Goal: Transaction & Acquisition: Purchase product/service

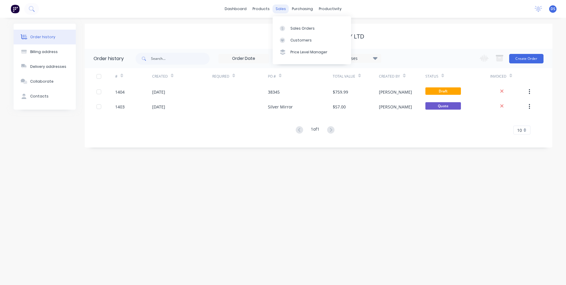
drag, startPoint x: 282, startPoint y: 9, endPoint x: 285, endPoint y: 9, distance: 3.3
click at [282, 9] on div "sales" at bounding box center [281, 8] width 16 height 9
click at [300, 28] on div "Sales Orders" at bounding box center [303, 28] width 24 height 5
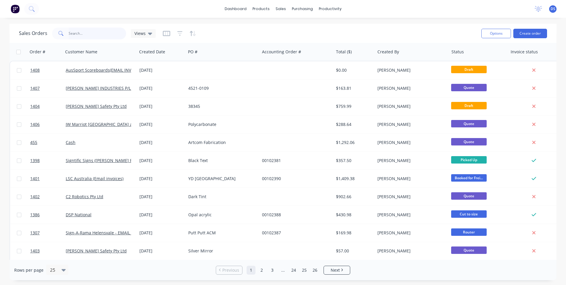
click at [78, 35] on input "text" at bounding box center [98, 34] width 58 height 12
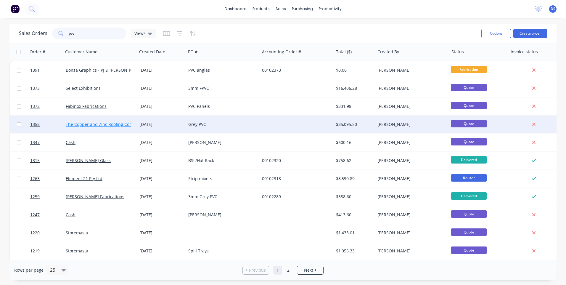
type input "pvc"
click at [115, 126] on link "The Copper and Zinc Roofing Company" at bounding box center [104, 124] width 77 height 6
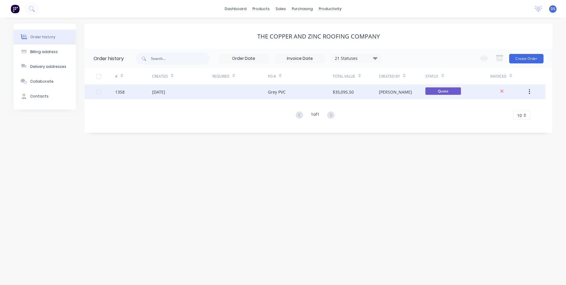
click at [252, 93] on div at bounding box center [240, 91] width 56 height 15
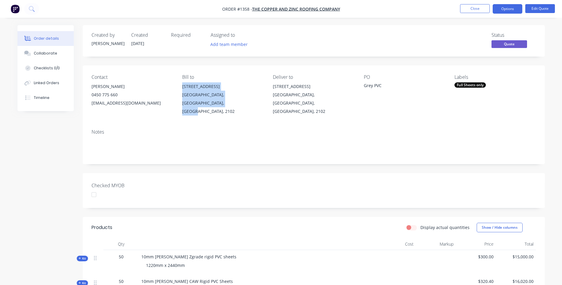
drag, startPoint x: 188, startPoint y: 104, endPoint x: 183, endPoint y: 86, distance: 18.0
click at [183, 86] on div "[STREET_ADDRESS]" at bounding box center [222, 98] width 81 height 33
copy div "Unit 6/1-3 Jubilee Ave Warriewood, New South Wales, Australia, 2102"
drag, startPoint x: 169, startPoint y: 119, endPoint x: 137, endPoint y: 107, distance: 34.2
click at [165, 124] on div "Notes" at bounding box center [314, 144] width 462 height 40
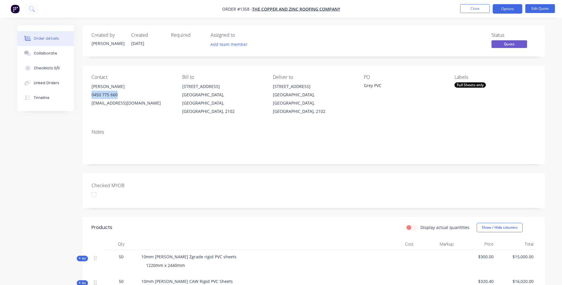
drag, startPoint x: 118, startPoint y: 94, endPoint x: 91, endPoint y: 97, distance: 27.7
click at [91, 97] on div "Contact Nick Wright 0450 775 660 nick@copperandzincroofing.com.au Bill to Unit …" at bounding box center [314, 94] width 462 height 59
copy div "0450 775 660"
drag, startPoint x: 90, startPoint y: 102, endPoint x: 163, endPoint y: 101, distance: 72.9
click at [163, 101] on div "Contact Nick Wright 0450 775 660 nick@copperandzincroofing.com.au Bill to Unit …" at bounding box center [314, 94] width 462 height 59
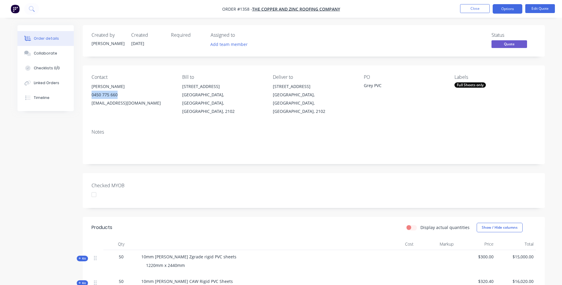
drag, startPoint x: 163, startPoint y: 101, endPoint x: 152, endPoint y: 101, distance: 11.0
copy div "nick@copperandzincroofing.com.au"
click at [473, 12] on button "Close" at bounding box center [475, 8] width 30 height 9
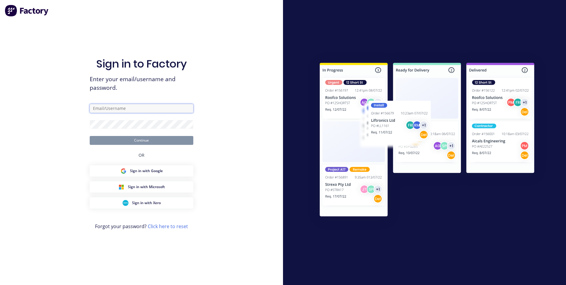
type input "sales@allstarplastics.com.au"
click at [144, 139] on button "Continue" at bounding box center [142, 140] width 104 height 9
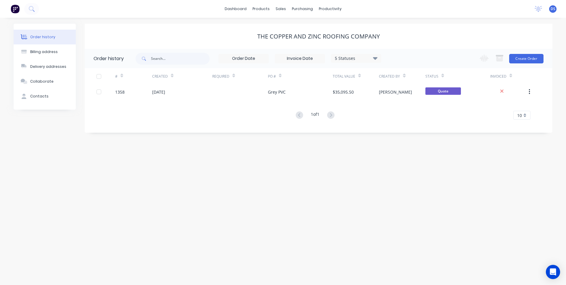
click at [49, 38] on div "Order history" at bounding box center [42, 36] width 25 height 5
click at [293, 29] on div "Sales Orders" at bounding box center [303, 28] width 24 height 5
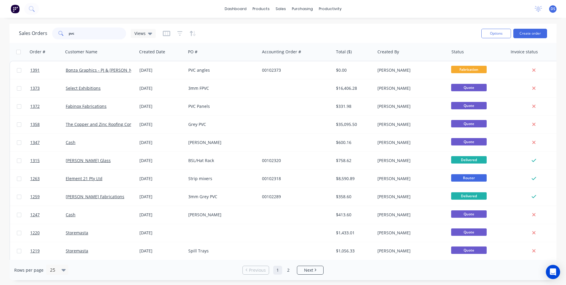
drag, startPoint x: 78, startPoint y: 36, endPoint x: 67, endPoint y: 36, distance: 11.8
click at [67, 36] on div "pvc" at bounding box center [89, 34] width 74 height 12
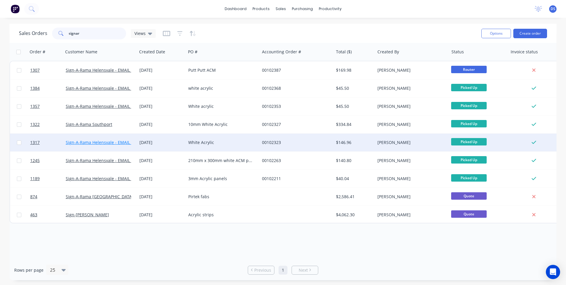
type input "signar"
click at [114, 145] on link "Sign-A-Rama Helensvale - EMAIL INVOICES" at bounding box center [108, 143] width 84 height 6
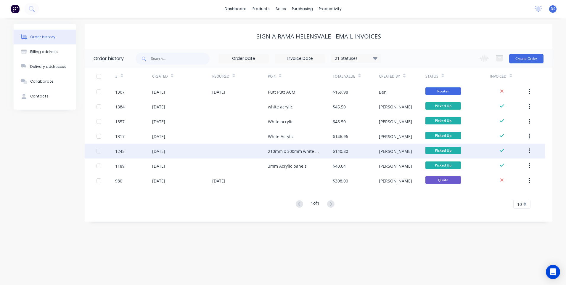
click at [283, 151] on div "210mm x 300mm white ACM panels" at bounding box center [294, 151] width 53 height 6
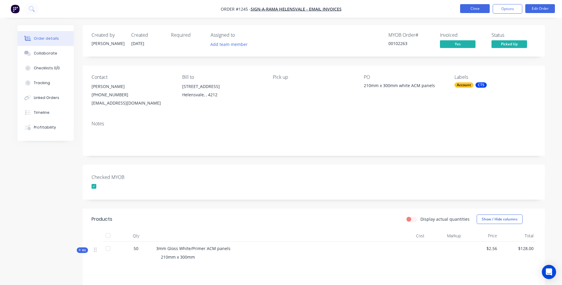
click at [470, 10] on button "Close" at bounding box center [475, 8] width 30 height 9
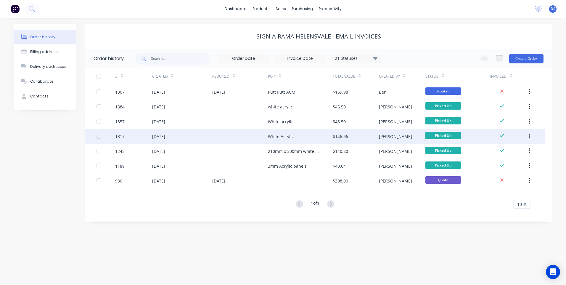
click at [280, 137] on div "White Acrylic" at bounding box center [281, 136] width 26 height 6
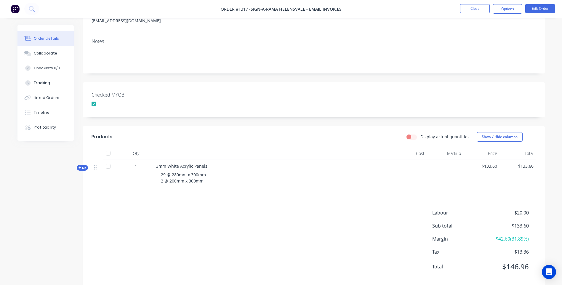
scroll to position [89, 0]
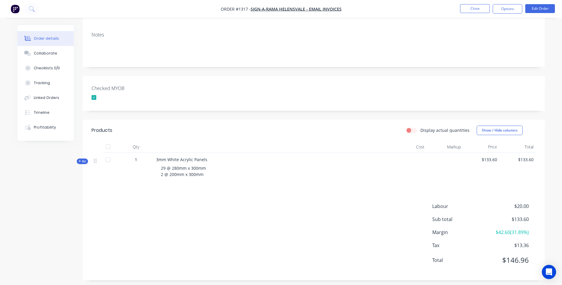
click at [54, 219] on div "Created by Darren Created 28/08/25 Required Assigned to Add team member MYOB Or…" at bounding box center [280, 112] width 527 height 353
click at [79, 161] on icon at bounding box center [79, 161] width 3 height 3
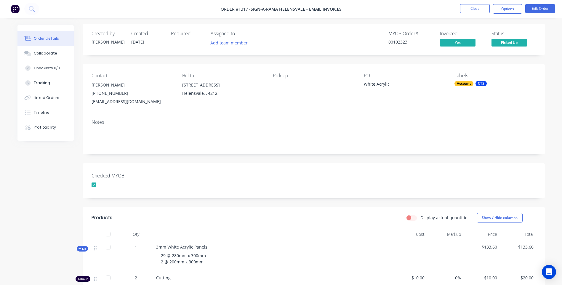
scroll to position [0, 0]
click at [459, 104] on div "Labels Account CTS" at bounding box center [494, 90] width 81 height 33
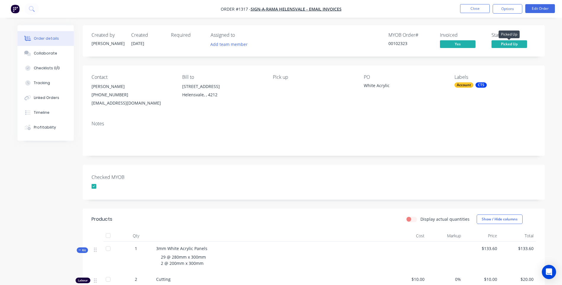
click at [505, 46] on span "Picked Up" at bounding box center [509, 43] width 36 height 7
click at [419, 180] on div "Checked MYOB" at bounding box center [314, 182] width 462 height 35
click at [42, 112] on div "Timeline" at bounding box center [42, 112] width 16 height 5
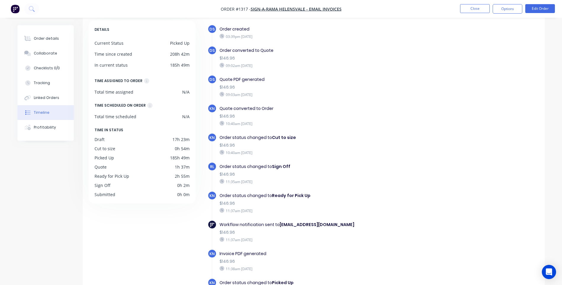
scroll to position [15, 0]
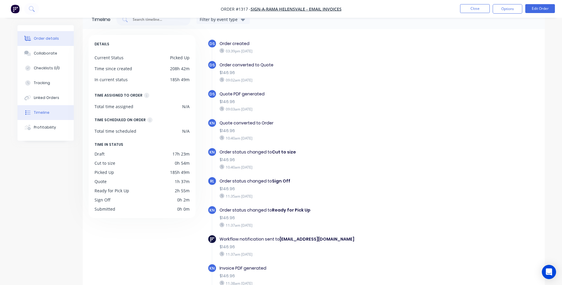
click at [34, 37] on div "Order details" at bounding box center [46, 38] width 25 height 5
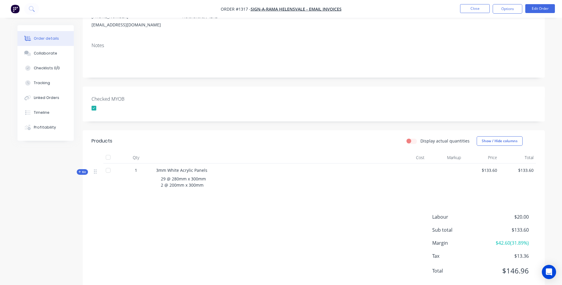
scroll to position [89, 0]
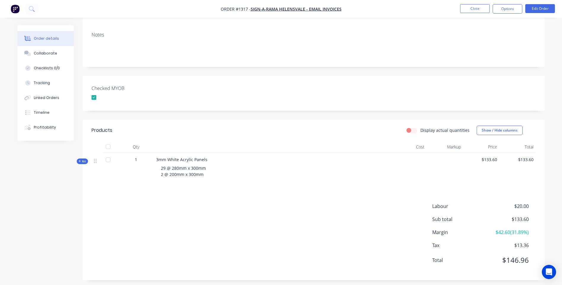
click at [80, 162] on icon at bounding box center [79, 161] width 2 height 2
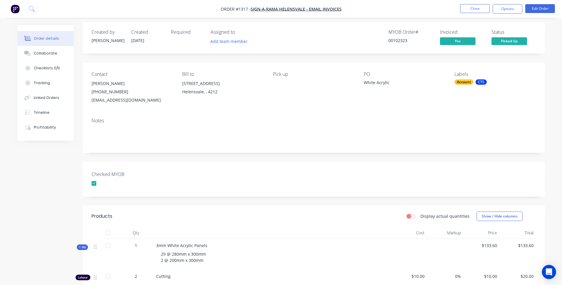
scroll to position [0, 0]
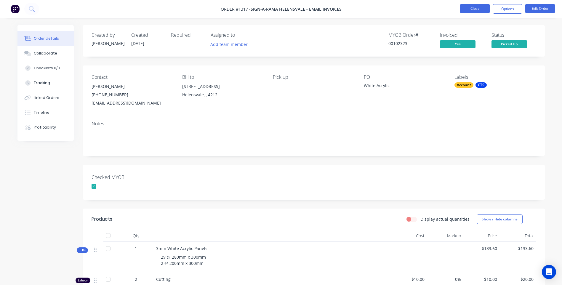
click at [473, 8] on button "Close" at bounding box center [475, 8] width 30 height 9
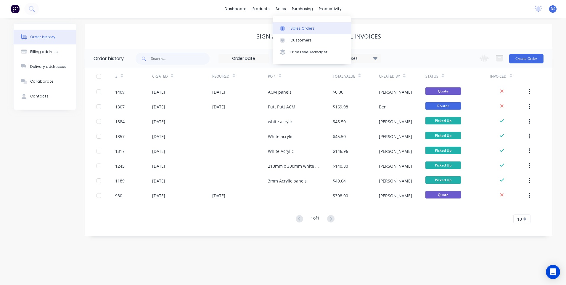
click at [299, 28] on div "Sales Orders" at bounding box center [303, 28] width 24 height 5
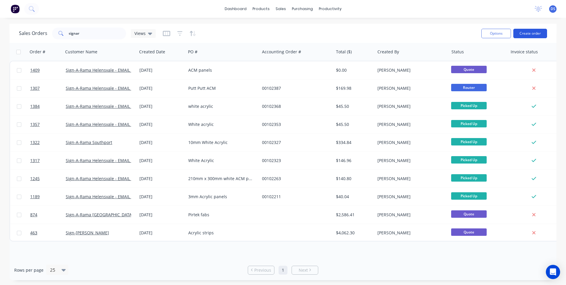
click at [533, 36] on button "Create order" at bounding box center [531, 33] width 34 height 9
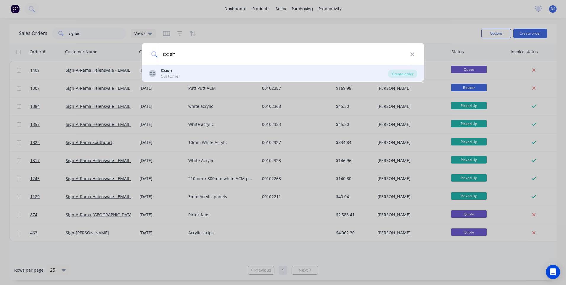
type input "cash"
click at [165, 71] on b "Cash" at bounding box center [167, 71] width 12 height 6
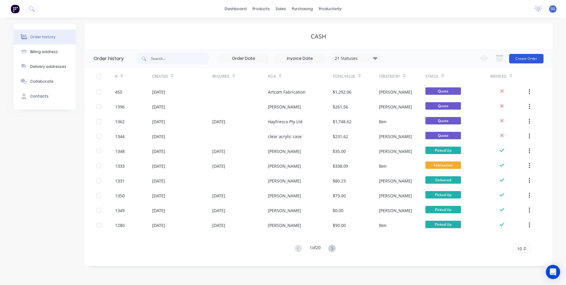
click at [532, 62] on button "Create Order" at bounding box center [526, 58] width 34 height 9
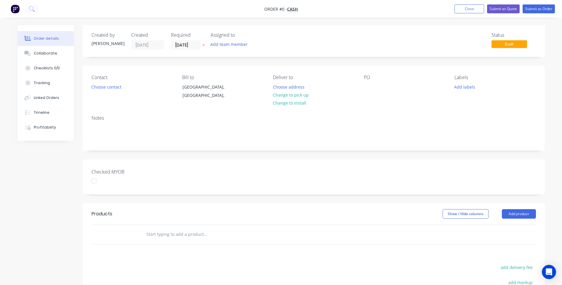
click at [204, 45] on icon at bounding box center [203, 45] width 3 height 4
click at [109, 87] on button "Choose contact" at bounding box center [106, 87] width 36 height 8
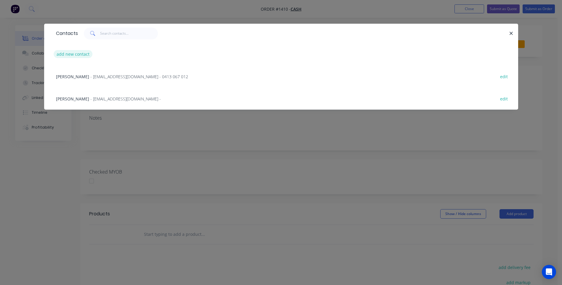
click at [76, 56] on button "add new contact" at bounding box center [73, 54] width 39 height 8
select select "AU"
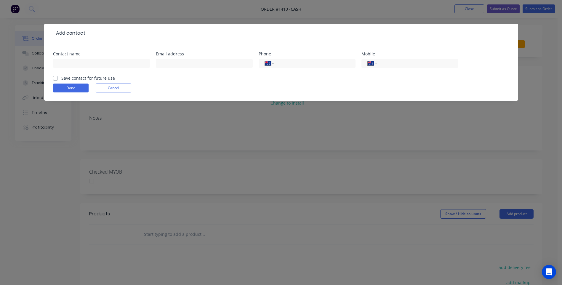
click at [75, 26] on header "Add contact" at bounding box center [281, 33] width 474 height 19
paste input "Jake Saunders jake.as@outlook.com.au +6135012126"
drag, startPoint x: 147, startPoint y: 63, endPoint x: 121, endPoint y: 63, distance: 25.8
click at [121, 63] on input "Jake Saunders jake.as@outlook.com.au +6135012126" at bounding box center [101, 63] width 97 height 9
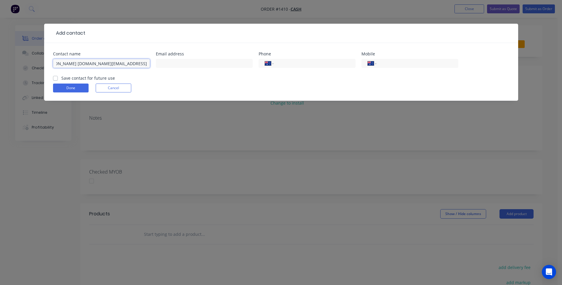
scroll to position [0, 0]
type input "Jake Saunders jake.as@outlook.com.au"
paste input "35012126"
type input "35012126"
drag, startPoint x: 125, startPoint y: 65, endPoint x: 84, endPoint y: 67, distance: 40.9
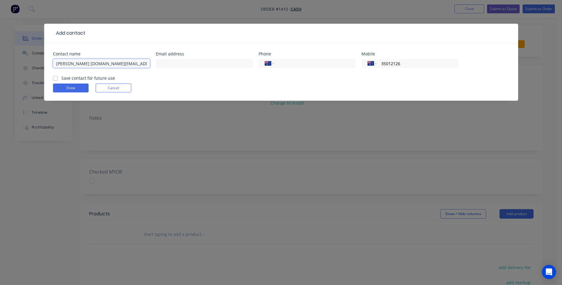
click at [84, 67] on input "Jake Saunders jake.as@outlook.com.au" at bounding box center [101, 63] width 97 height 9
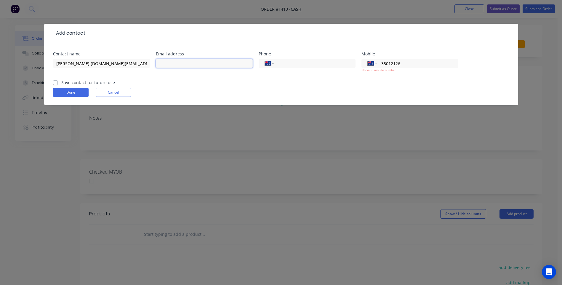
paste input "jake.as@outlook.com.au"
type input "jake.as@outlook.com.au"
drag, startPoint x: 133, startPoint y: 65, endPoint x: 84, endPoint y: 65, distance: 49.8
click at [84, 65] on input "Jake Saunders jake.as@outlook.com.au" at bounding box center [101, 63] width 97 height 9
type input "[PERSON_NAME]"
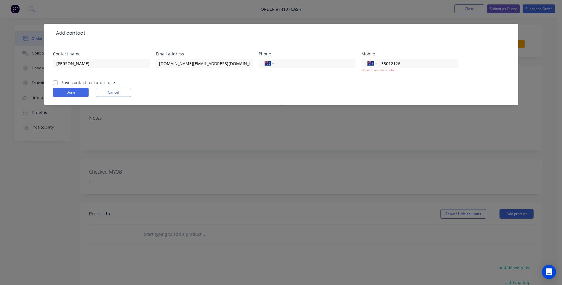
click at [309, 82] on form "Contact name Jake Saunders Email address jake.as@outlook.com.au Phone Internati…" at bounding box center [281, 78] width 456 height 53
drag, startPoint x: 411, startPoint y: 63, endPoint x: 371, endPoint y: 64, distance: 39.4
click at [371, 64] on div "International Afghanistan Åland Islands Albania Algeria American Samoa Andorra …" at bounding box center [409, 63] width 97 height 9
click at [320, 86] on form "Contact name Jake Saunders Email address jake.as@outlook.com.au Phone Internati…" at bounding box center [281, 78] width 456 height 53
click at [61, 82] on label "Save contact for future use" at bounding box center [88, 82] width 54 height 6
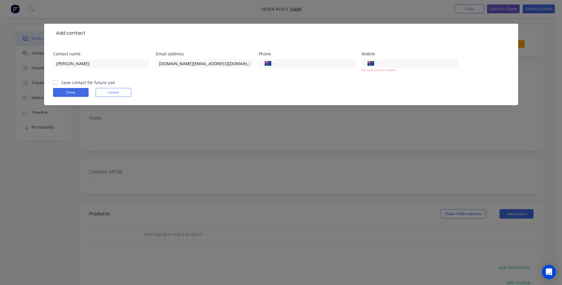
click at [56, 82] on input "Save contact for future use" at bounding box center [55, 82] width 5 height 6
checkbox input "true"
click at [65, 92] on button "Done" at bounding box center [71, 92] width 36 height 9
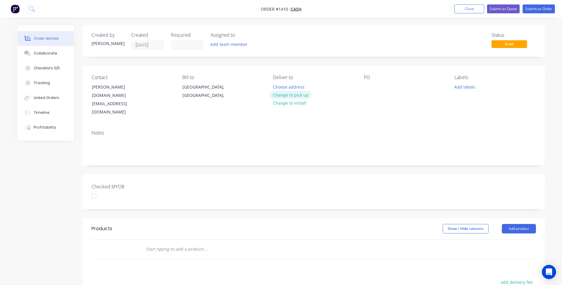
click at [282, 94] on button "Change to pick up" at bounding box center [291, 95] width 42 height 8
click at [370, 84] on div at bounding box center [368, 87] width 9 height 9
click at [278, 82] on div "Pick up Change to delivery Change to install" at bounding box center [313, 96] width 81 height 42
click at [278, 84] on div at bounding box center [277, 87] width 9 height 9
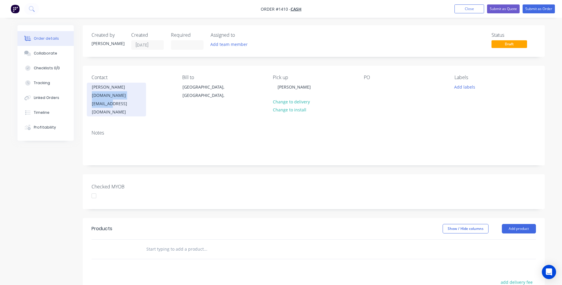
drag, startPoint x: 139, startPoint y: 96, endPoint x: 90, endPoint y: 97, distance: 49.2
click at [90, 97] on div "Jake Saunders jake.as@outlook.com.au" at bounding box center [116, 100] width 59 height 34
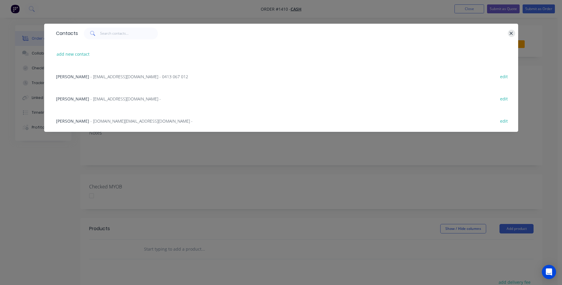
click at [509, 34] on icon "button" at bounding box center [511, 33] width 4 height 5
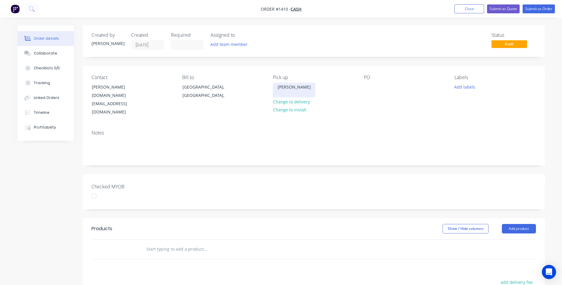
click at [277, 94] on div "[PERSON_NAME]" at bounding box center [294, 90] width 43 height 15
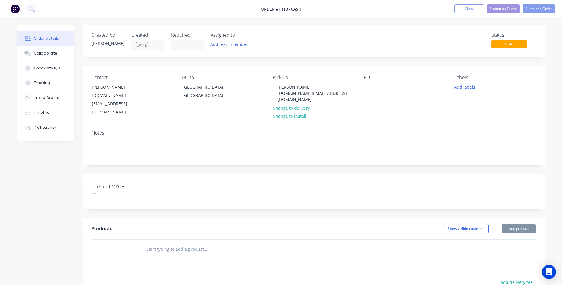
click at [270, 130] on div "Notes" at bounding box center [314, 133] width 444 height 6
paste div
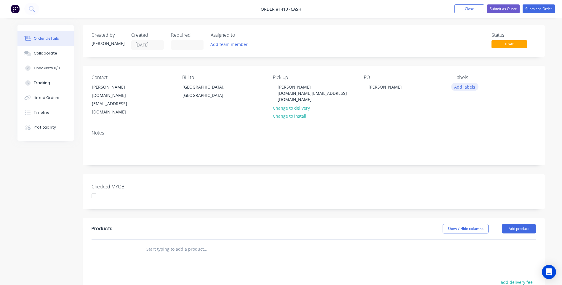
click at [462, 89] on button "Add labels" at bounding box center [464, 87] width 27 height 8
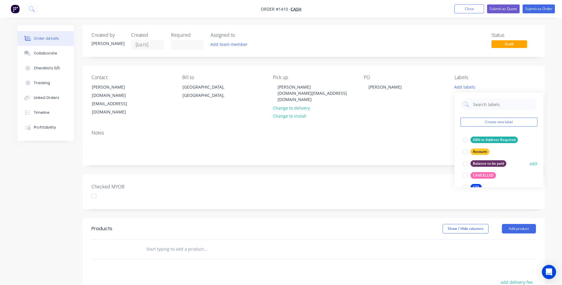
scroll to position [30, 0]
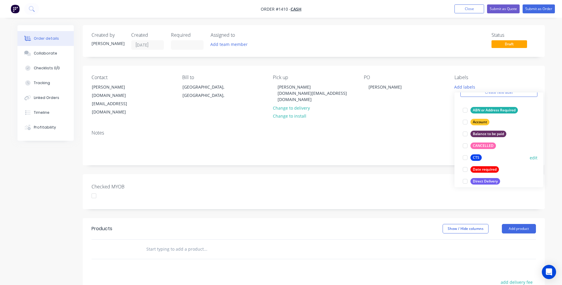
click at [478, 157] on div "CTS" at bounding box center [475, 157] width 11 height 7
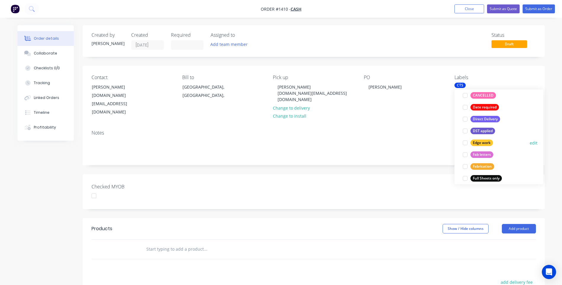
click at [477, 142] on div "Edge work" at bounding box center [481, 143] width 23 height 7
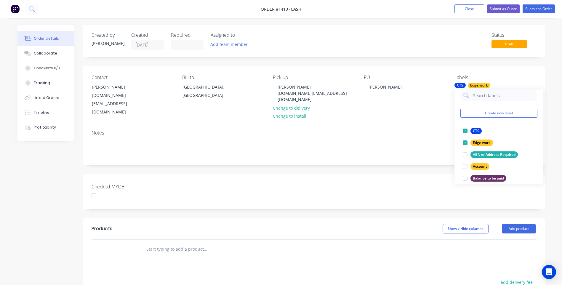
click at [419, 104] on div "Contact Jake Saunders jake.as@outlook.com.au Bill to Queensland, Australia, Pic…" at bounding box center [314, 96] width 462 height 60
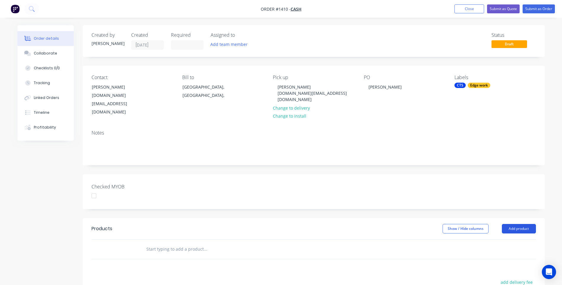
click at [517, 224] on button "Add product" at bounding box center [519, 228] width 34 height 9
click at [507, 239] on div "Product catalogue" at bounding box center [508, 243] width 46 height 9
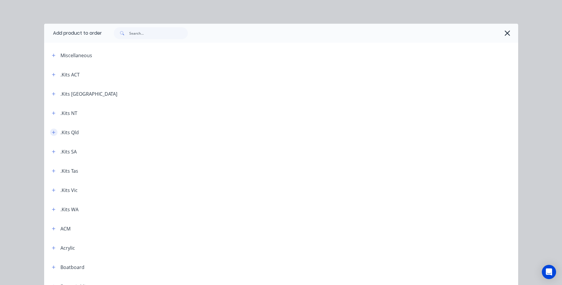
click at [50, 133] on button "button" at bounding box center [53, 132] width 7 height 7
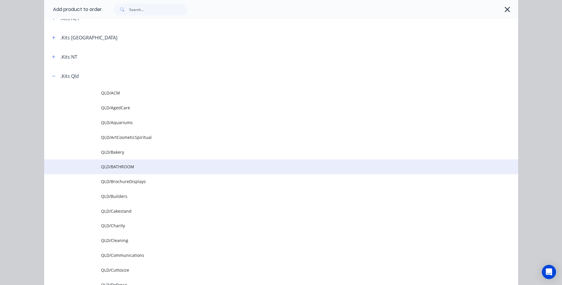
scroll to position [89, 0]
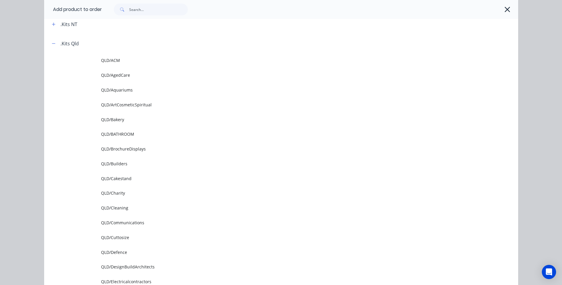
click at [115, 238] on span "QLD/Cuttosize" at bounding box center [267, 237] width 333 height 6
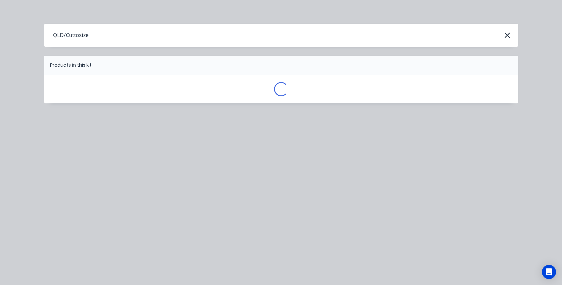
scroll to position [0, 0]
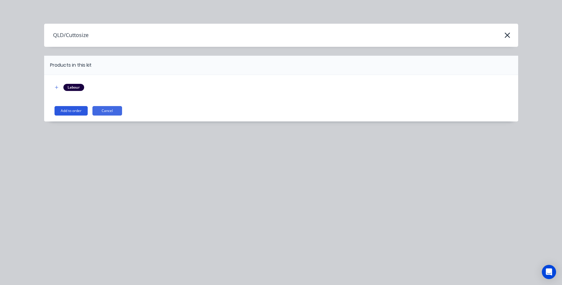
click at [67, 111] on button "Add to order" at bounding box center [70, 110] width 33 height 9
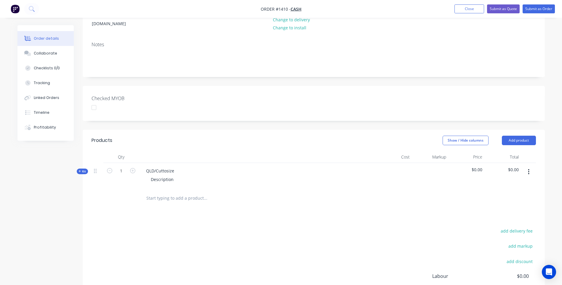
scroll to position [89, 0]
click at [80, 169] on icon at bounding box center [79, 170] width 2 height 2
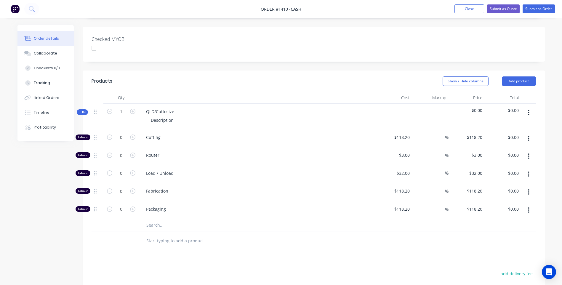
scroll to position [148, 0]
click at [150, 219] on input "text" at bounding box center [205, 225] width 118 height 12
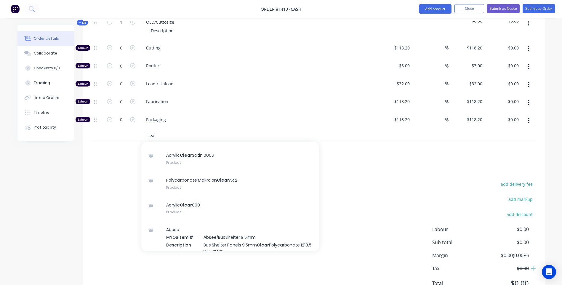
scroll to position [89, 0]
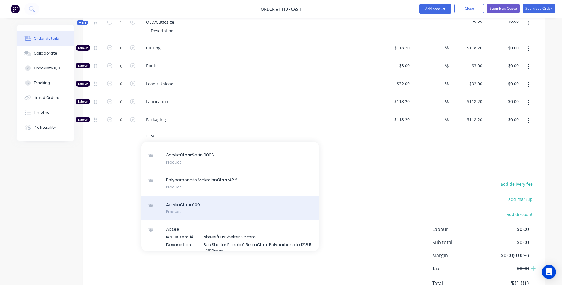
type input "clear"
click at [189, 196] on div "Acrylic Clear 000 Product" at bounding box center [230, 208] width 178 height 25
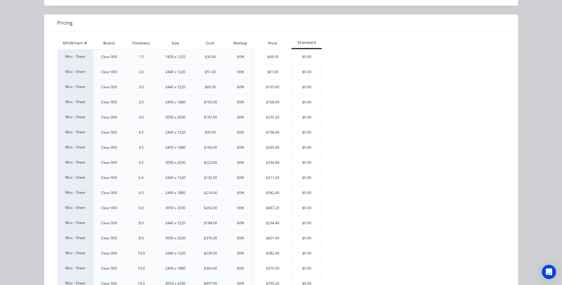
scroll to position [59, 0]
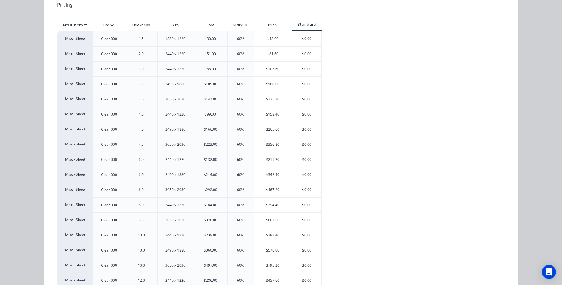
click at [271, 207] on div "$294.40" at bounding box center [273, 205] width 38 height 15
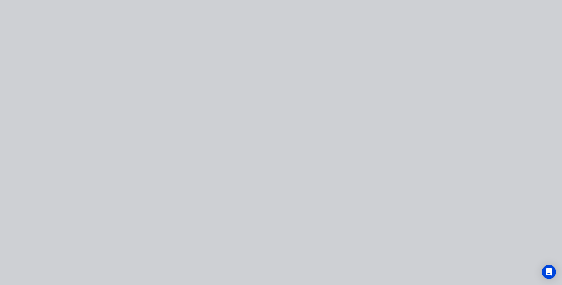
scroll to position [0, 0]
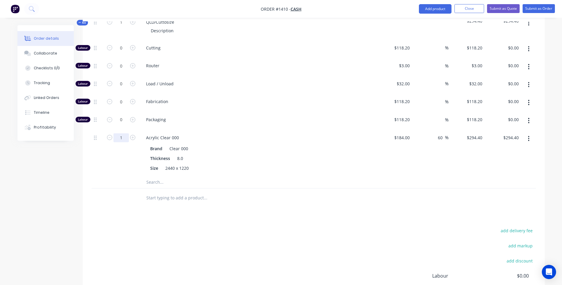
click at [126, 133] on input "1" at bounding box center [120, 137] width 15 height 9
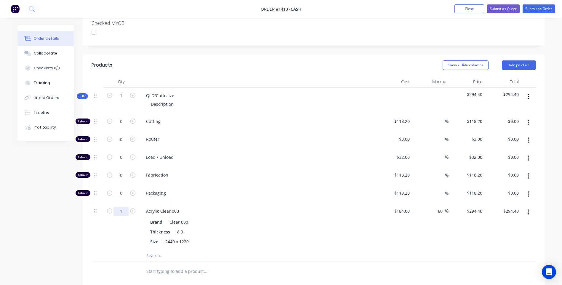
scroll to position [148, 0]
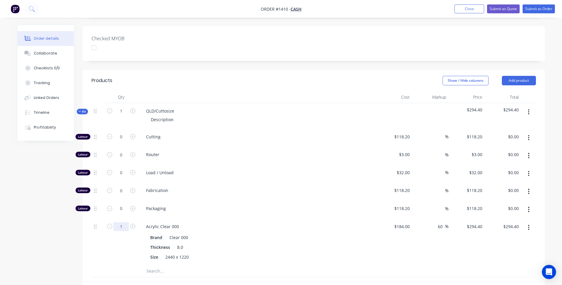
click at [125, 222] on input "1" at bounding box center [120, 226] width 15 height 9
type input "1.5"
type input "$441.60"
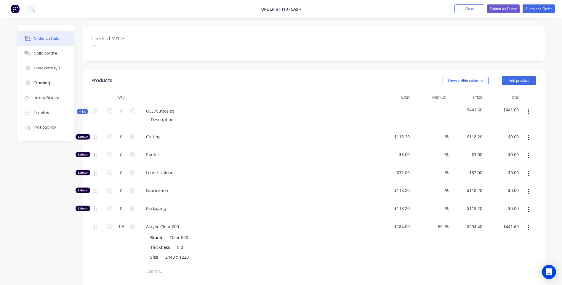
click at [110, 233] on div "1.5" at bounding box center [121, 242] width 36 height 47
drag, startPoint x: 176, startPoint y: 96, endPoint x: 145, endPoint y: 97, distance: 30.8
click at [145, 107] on div "QLD/Cuttosize" at bounding box center [160, 111] width 38 height 9
drag, startPoint x: 174, startPoint y: 105, endPoint x: 150, endPoint y: 105, distance: 24.9
click at [150, 115] on div "Description" at bounding box center [162, 119] width 32 height 9
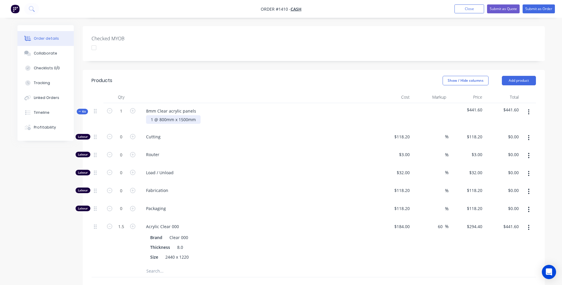
click at [197, 115] on div "1 @ 800mm x 1500mm" at bounding box center [173, 119] width 54 height 9
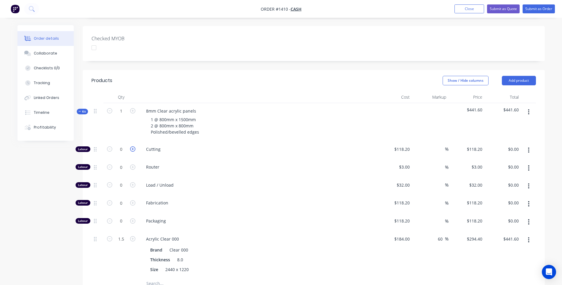
click at [132, 146] on icon "button" at bounding box center [132, 148] width 5 height 5
type input "1"
type input "$118.20"
click at [125, 145] on input "1" at bounding box center [120, 149] width 15 height 9
type input "0.5"
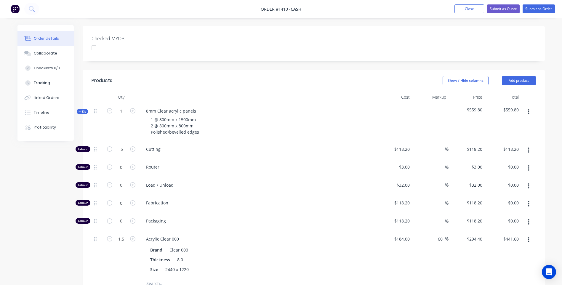
type input "$59.10"
click at [320, 120] on div "1 @ 800mm x 1500mm 2 @ 800mm x 800mm Polished/bevelled edges" at bounding box center [257, 125] width 232 height 21
click at [126, 145] on input "0.5" at bounding box center [120, 149] width 15 height 9
type input "0.6"
type input "$70.92"
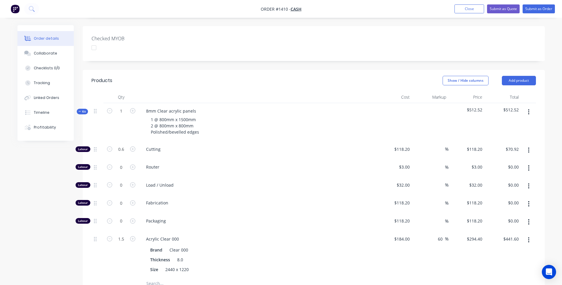
click at [264, 146] on span "Cutting" at bounding box center [259, 149] width 227 height 6
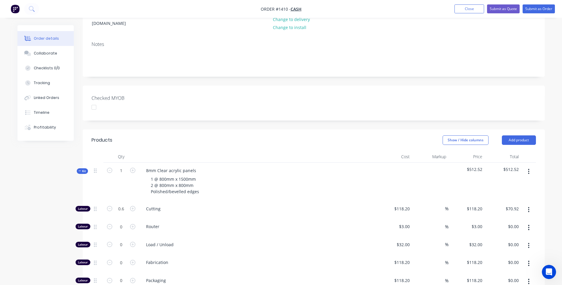
scroll to position [89, 0]
click at [80, 169] on icon at bounding box center [79, 170] width 3 height 3
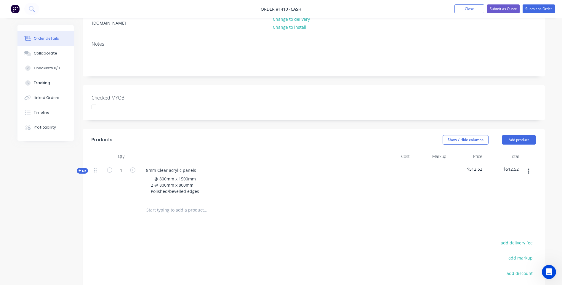
click at [79, 169] on icon at bounding box center [79, 170] width 3 height 3
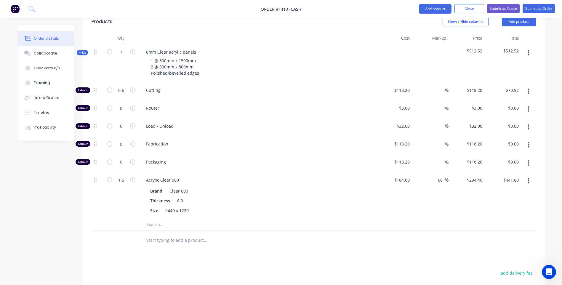
scroll to position [207, 0]
click at [54, 193] on div "Created by Darren Created 05/09/25 Required Assigned to Add team member Status …" at bounding box center [280, 109] width 527 height 583
click at [500, 9] on button "Submit as Quote" at bounding box center [503, 8] width 33 height 9
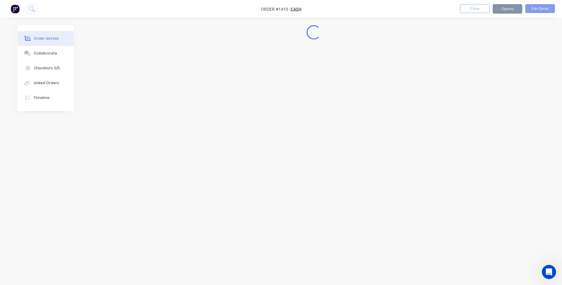
scroll to position [0, 0]
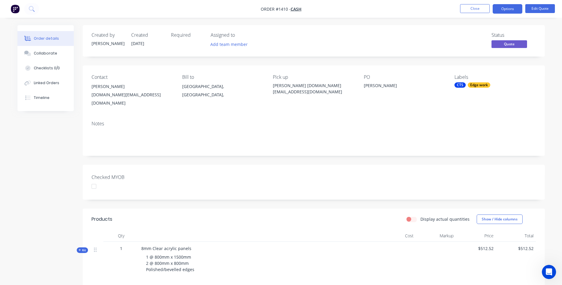
click at [500, 9] on button "Options" at bounding box center [508, 8] width 30 height 9
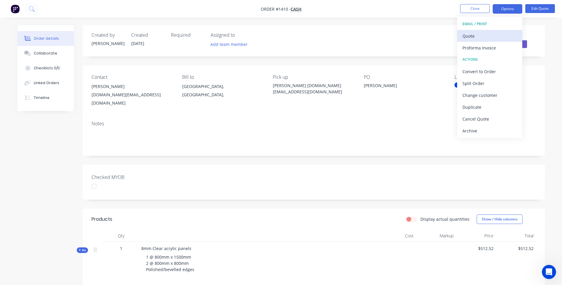
click at [472, 37] on div "Quote" at bounding box center [489, 36] width 54 height 9
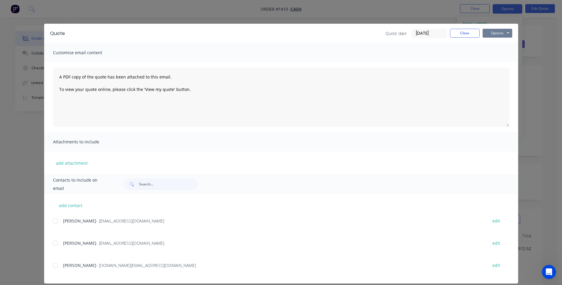
click at [494, 33] on button "Options" at bounding box center [497, 33] width 30 height 9
click at [496, 44] on button "Preview" at bounding box center [501, 44] width 38 height 10
click at [53, 267] on div at bounding box center [55, 265] width 12 height 12
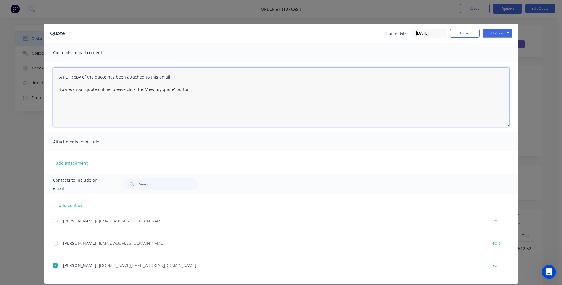
paste textarea "Hi, Please contact us if you have any questions. Regards, Darren sales@allstarp…"
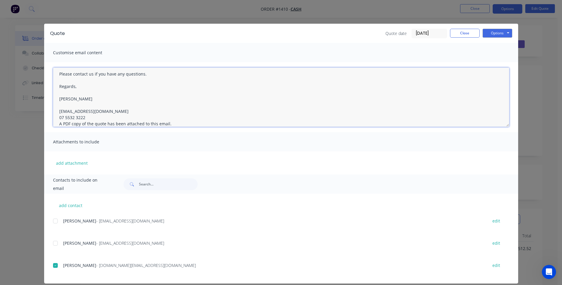
click at [84, 116] on textarea "Hi, Please contact us if you have any questions. Regards, Darren sales@allstarp…" at bounding box center [281, 97] width 456 height 59
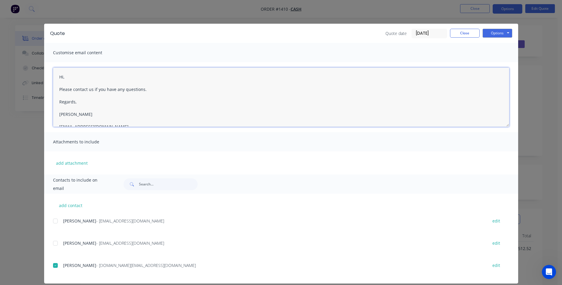
click at [68, 78] on textarea "Hi, Please contact us if you have any questions. Regards, Darren sales@allstarp…" at bounding box center [281, 97] width 456 height 59
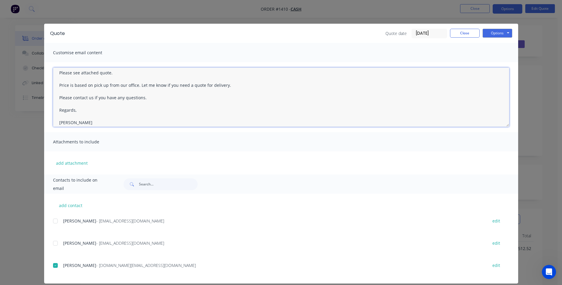
scroll to position [30, 0]
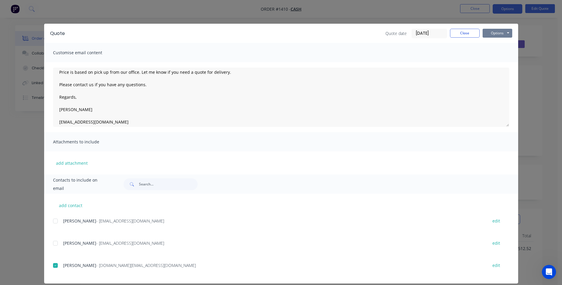
click at [488, 36] on button "Options" at bounding box center [497, 33] width 30 height 9
click at [496, 64] on button "Email" at bounding box center [501, 63] width 38 height 10
type textarea "A PDF copy of the quote has been attached to this email. To view your quote onl…"
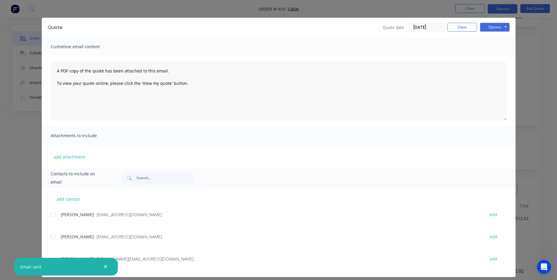
scroll to position [11, 0]
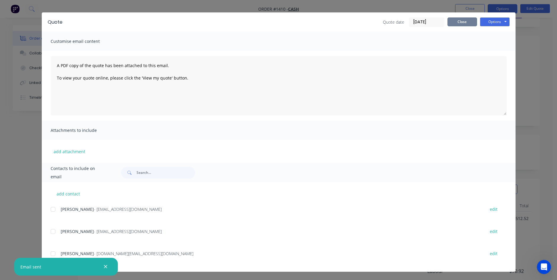
click at [464, 24] on button "Close" at bounding box center [463, 21] width 30 height 9
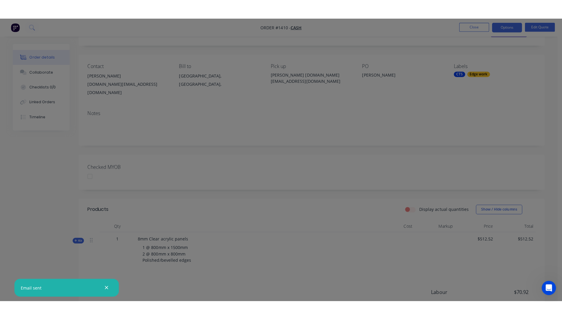
scroll to position [0, 0]
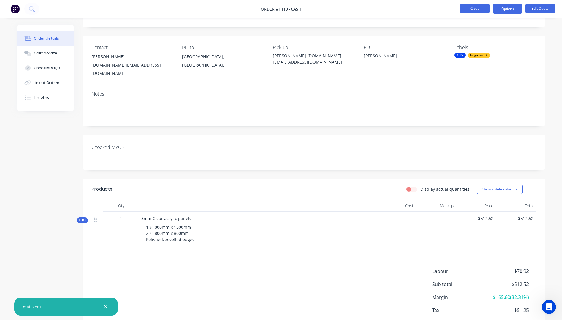
click at [479, 11] on button "Close" at bounding box center [475, 8] width 30 height 9
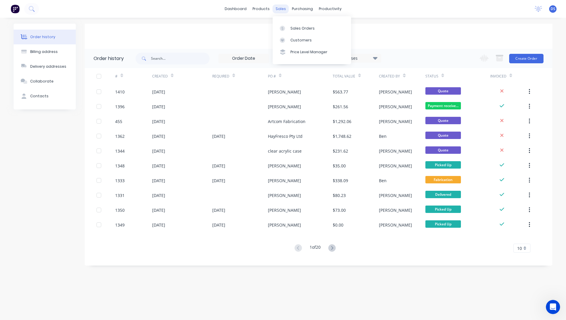
click at [279, 10] on div "sales" at bounding box center [281, 8] width 16 height 9
click at [293, 29] on div "Sales Orders" at bounding box center [303, 28] width 24 height 5
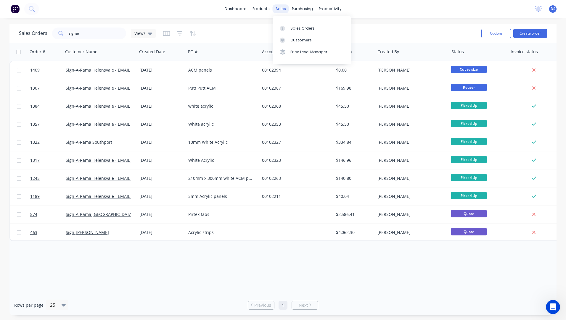
click at [281, 10] on div "sales" at bounding box center [281, 8] width 16 height 9
click at [294, 30] on div "Sales Orders" at bounding box center [303, 28] width 24 height 5
drag, startPoint x: 93, startPoint y: 32, endPoint x: 49, endPoint y: 35, distance: 44.5
click at [49, 35] on div "Sales Orders signar Views" at bounding box center [87, 34] width 137 height 12
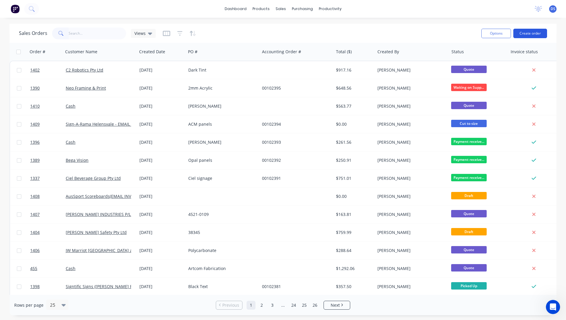
click at [531, 36] on button "Create order" at bounding box center [531, 33] width 34 height 9
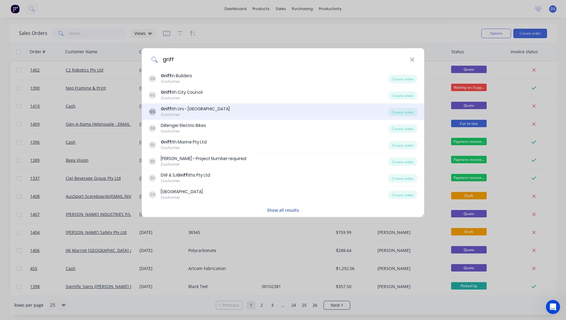
type input "griff"
click at [191, 116] on div "Customer" at bounding box center [195, 114] width 69 height 5
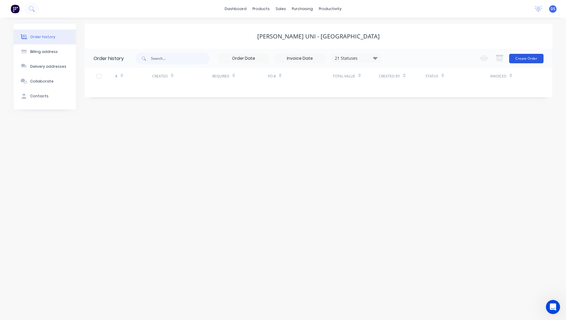
click at [523, 60] on button "Create Order" at bounding box center [526, 58] width 34 height 9
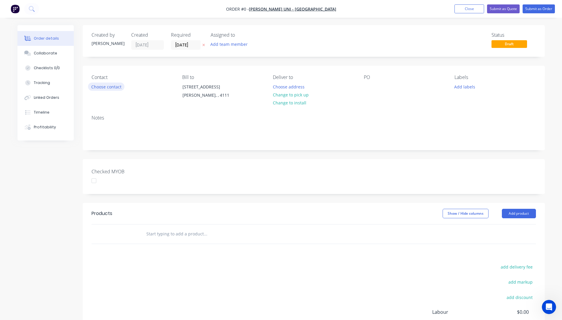
click at [102, 88] on button "Choose contact" at bounding box center [106, 87] width 36 height 8
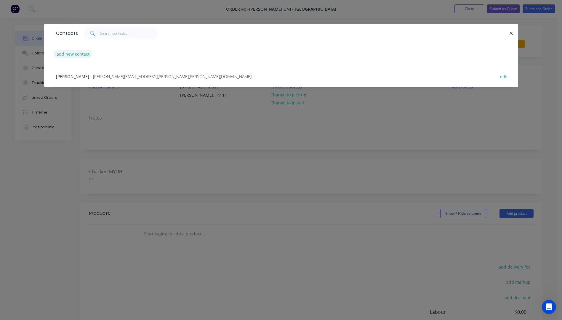
click at [78, 55] on button "add new contact" at bounding box center [73, 54] width 39 height 8
select select "AU"
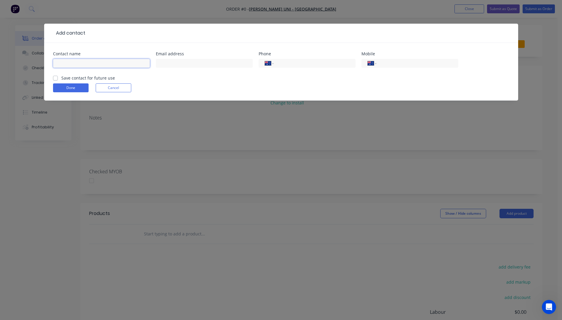
click at [77, 62] on input "text" at bounding box center [101, 63] width 97 height 9
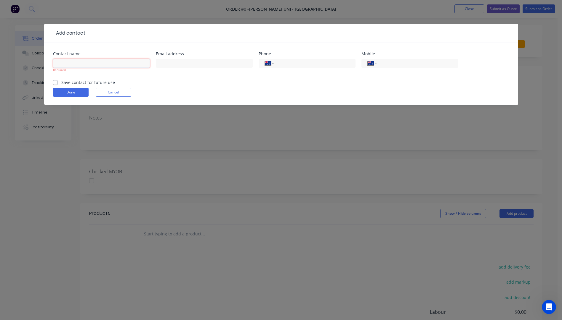
paste input "JASON URECH j.urech@griffith.edu.au +61411619567"
drag, startPoint x: 147, startPoint y: 62, endPoint x: 118, endPoint y: 65, distance: 28.8
click at [118, 65] on input "JASON URECH j.urech@griffith.edu.au +61411619567" at bounding box center [101, 63] width 97 height 9
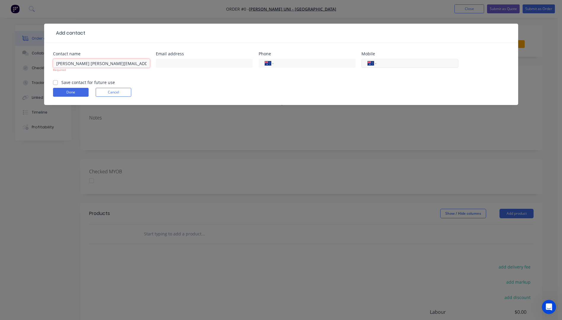
type input "JASON URECH j.urech@griffith.edu.au"
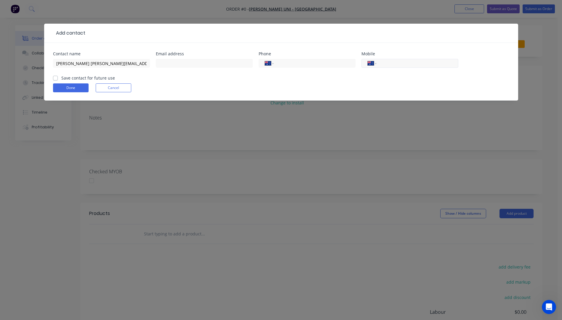
paste input "0411 619 567"
type input "0411 619 567"
drag, startPoint x: 126, startPoint y: 63, endPoint x: 85, endPoint y: 64, distance: 41.8
click at [85, 64] on input "JASON URECH j.urech@griffith.edu.au" at bounding box center [101, 63] width 97 height 9
type input "JASON URECH"
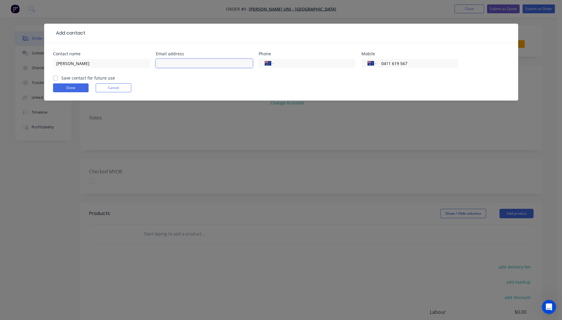
paste input "[PERSON_NAME][EMAIL_ADDRESS][PERSON_NAME][DOMAIN_NAME]"
type input "[PERSON_NAME][EMAIL_ADDRESS][PERSON_NAME][DOMAIN_NAME]"
click at [57, 63] on input "JASON URECH" at bounding box center [101, 63] width 97 height 9
click at [94, 62] on input "JASON URECH" at bounding box center [101, 63] width 97 height 9
type input "JASON URECH"
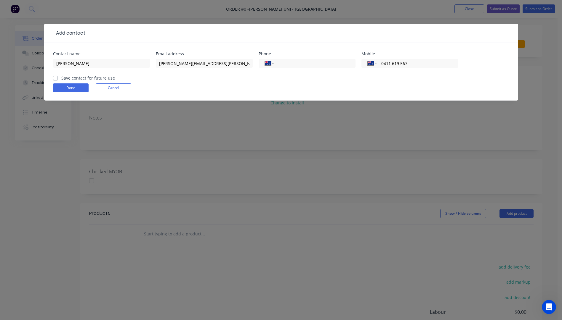
click at [61, 78] on label "Save contact for future use" at bounding box center [88, 78] width 54 height 6
click at [53, 78] on input "Save contact for future use" at bounding box center [55, 78] width 5 height 6
checkbox input "true"
click at [71, 90] on button "Done" at bounding box center [71, 88] width 36 height 9
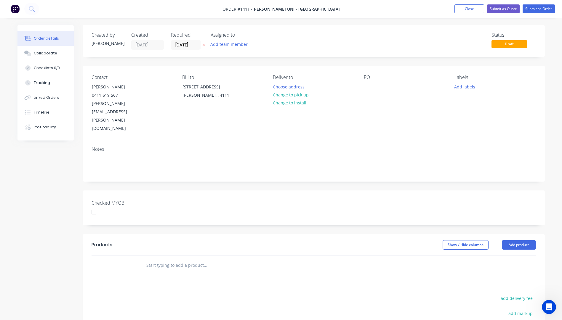
click at [203, 45] on icon at bounding box center [203, 45] width 2 height 2
click at [287, 95] on button "Change to pick up" at bounding box center [291, 95] width 42 height 8
click at [368, 87] on div at bounding box center [368, 87] width 9 height 9
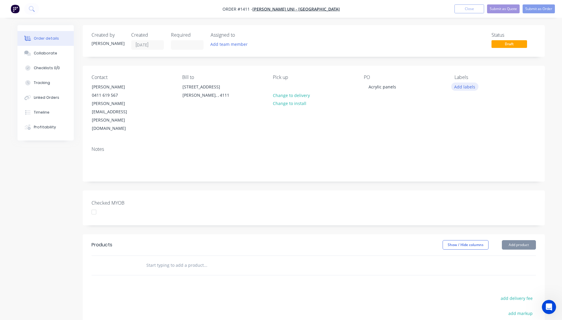
click at [464, 87] on button "Add labels" at bounding box center [464, 87] width 27 height 8
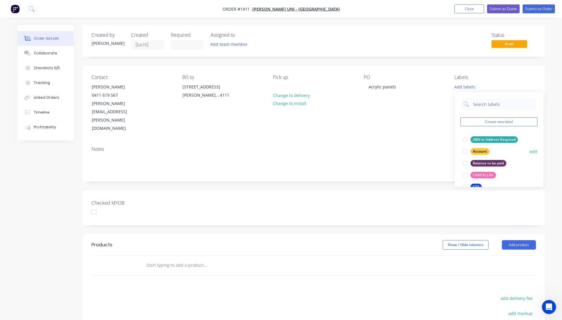
scroll to position [30, 0]
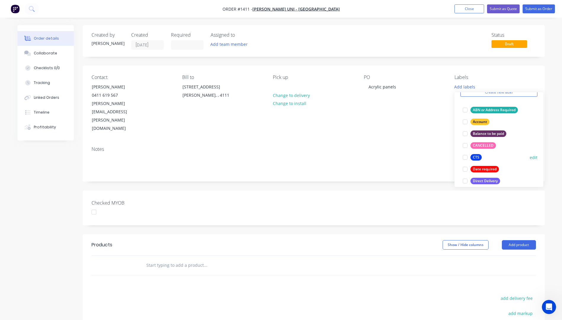
click at [479, 157] on div "CTS" at bounding box center [475, 157] width 11 height 7
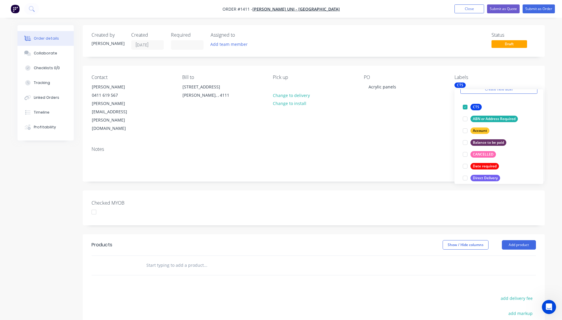
click at [421, 147] on div "Notes" at bounding box center [314, 150] width 444 height 6
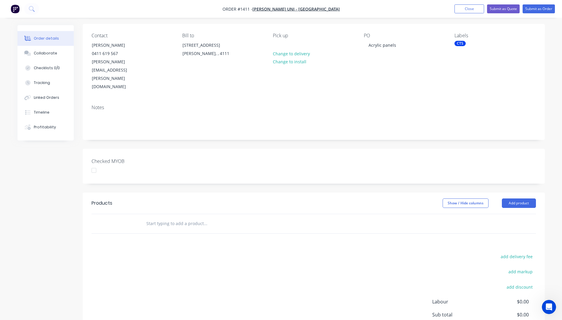
scroll to position [0, 0]
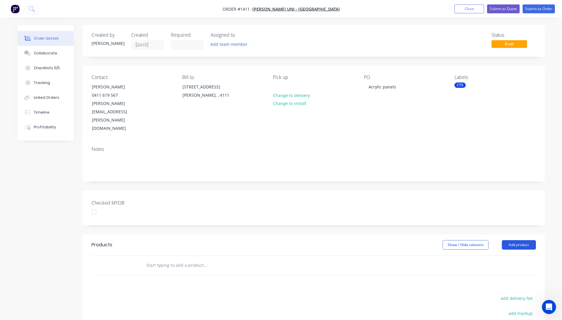
click at [518, 240] on button "Add product" at bounding box center [519, 244] width 34 height 9
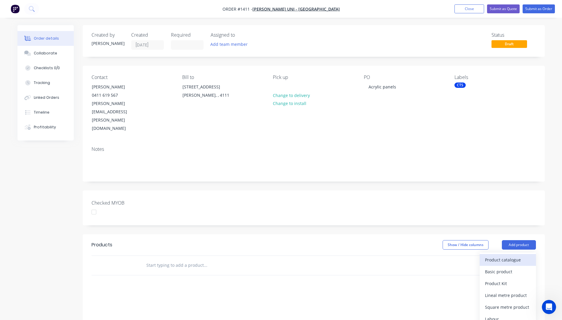
click at [503, 256] on div "Product catalogue" at bounding box center [508, 260] width 46 height 9
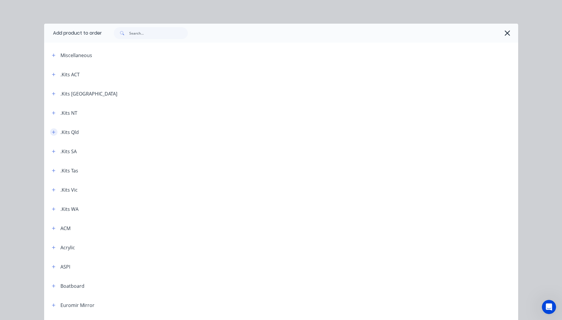
click at [51, 134] on button "button" at bounding box center [53, 132] width 7 height 7
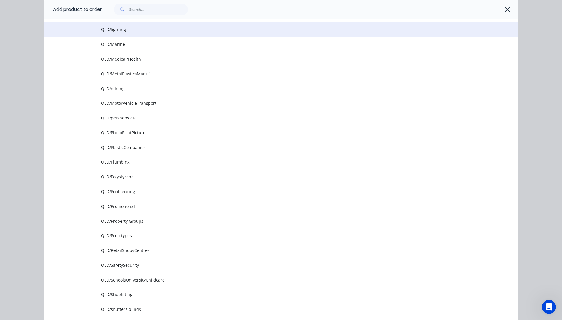
scroll to position [592, 0]
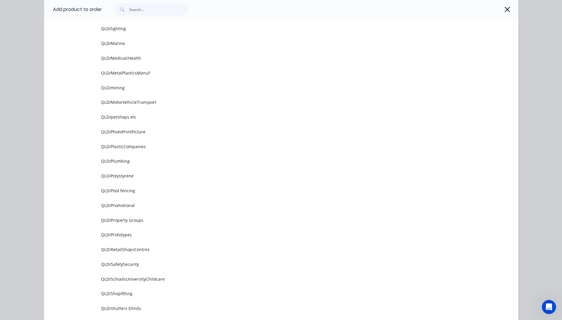
click at [147, 279] on span "QLD/SchoolsUniversityChildcare" at bounding box center [267, 279] width 333 height 6
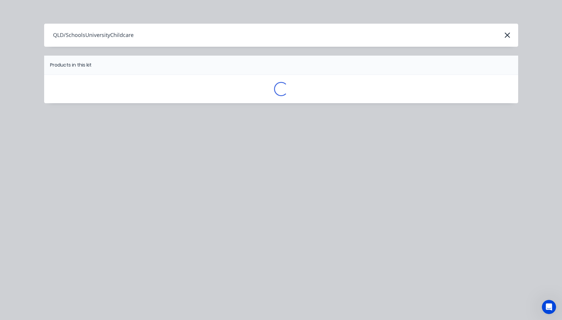
scroll to position [0, 0]
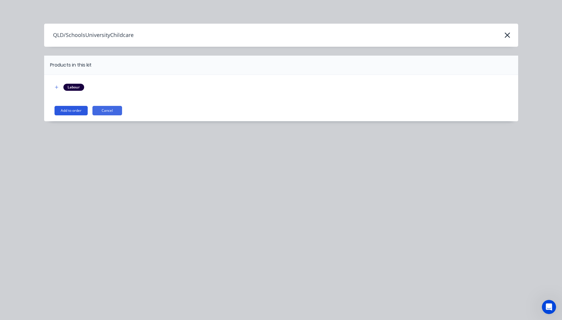
click at [69, 113] on button "Add to order" at bounding box center [70, 110] width 33 height 9
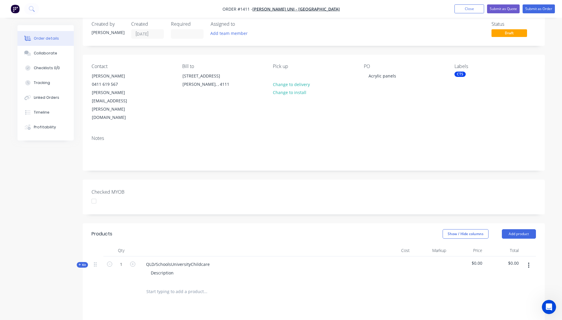
scroll to position [30, 0]
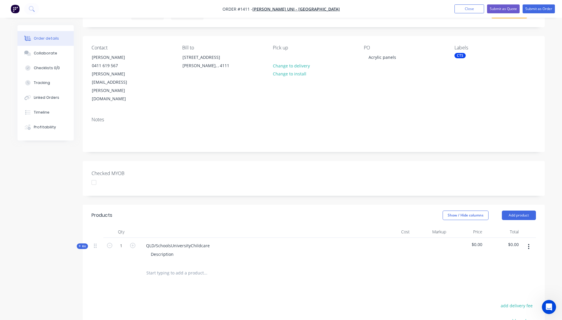
click at [79, 245] on icon at bounding box center [79, 246] width 3 height 3
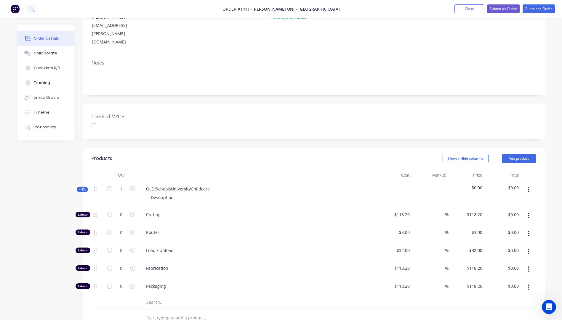
scroll to position [89, 0]
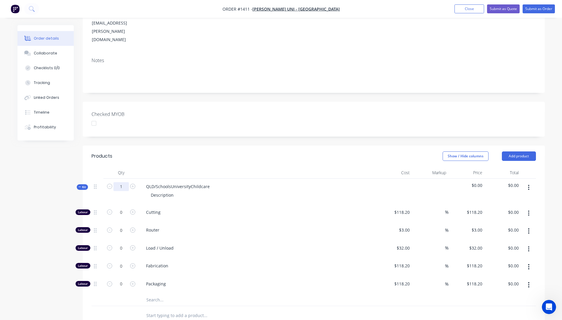
click at [124, 182] on input "1" at bounding box center [120, 186] width 15 height 9
type input "60"
drag, startPoint x: 209, startPoint y: 164, endPoint x: 139, endPoint y: 163, distance: 69.6
click at [139, 179] on div "QLD/SchoolsUniversityChildcare Description" at bounding box center [257, 192] width 237 height 26
click at [174, 191] on div "Description" at bounding box center [162, 195] width 32 height 9
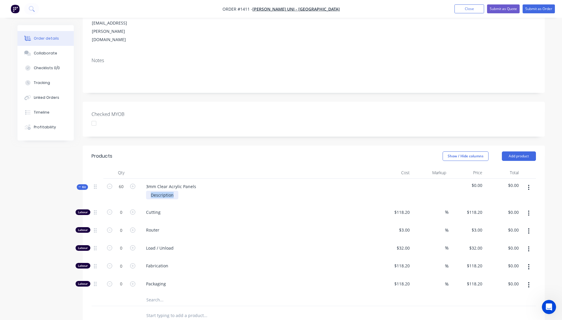
drag, startPoint x: 174, startPoint y: 171, endPoint x: 142, endPoint y: 169, distance: 32.3
click at [142, 191] on div "Description" at bounding box center [257, 195] width 232 height 9
click at [225, 240] on div "Load / Unload" at bounding box center [257, 249] width 237 height 18
click at [133, 210] on icon "button" at bounding box center [132, 212] width 5 height 5
type input "1"
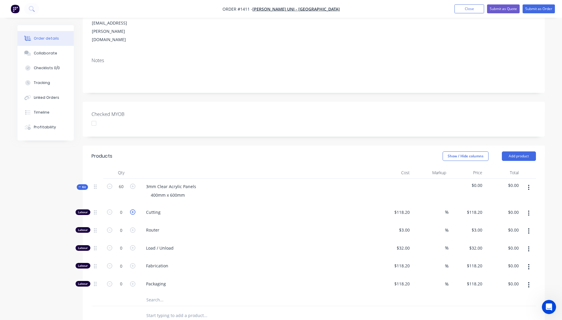
type input "$118.20"
click at [133, 210] on icon "button" at bounding box center [132, 212] width 5 height 5
type input "2"
type input "$236.40"
click at [133, 210] on icon "button" at bounding box center [132, 212] width 5 height 5
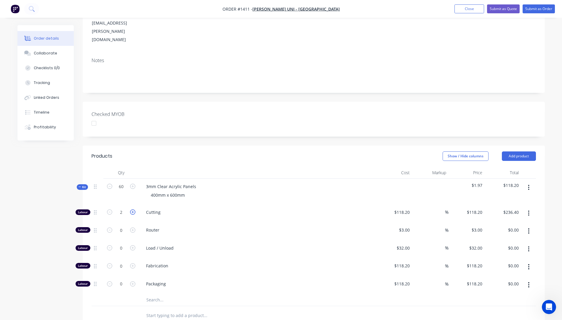
type input "3"
type input "$354.60"
click at [133, 210] on icon "button" at bounding box center [132, 212] width 5 height 5
type input "4"
type input "$472.80"
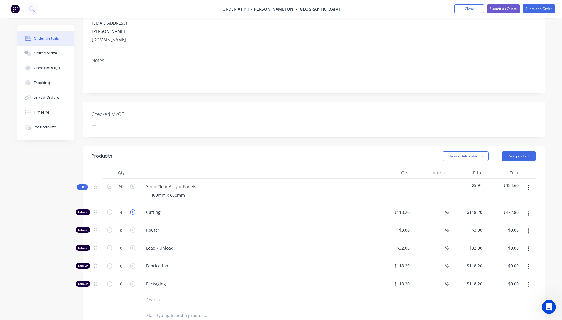
click at [133, 210] on icon "button" at bounding box center [132, 212] width 5 height 5
type input "5"
type input "$591.00"
click at [133, 210] on icon "button" at bounding box center [132, 212] width 5 height 5
type input "6"
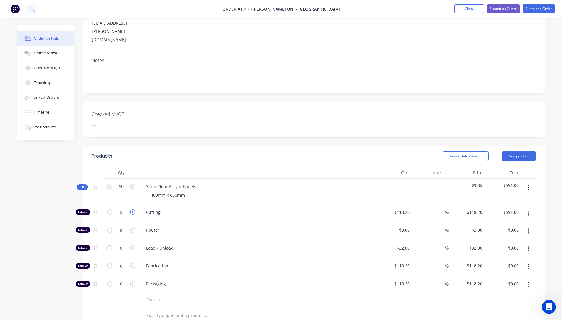
type input "$709.20"
click at [405, 208] on input "118.2" at bounding box center [403, 212] width 18 height 9
type input "$10.00"
type input "$60.00"
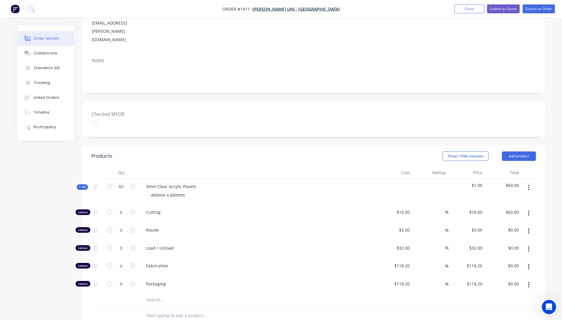
click at [369, 227] on span "Router" at bounding box center [259, 230] width 227 height 6
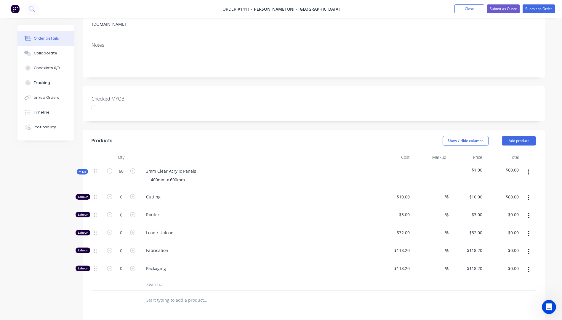
scroll to position [118, 0]
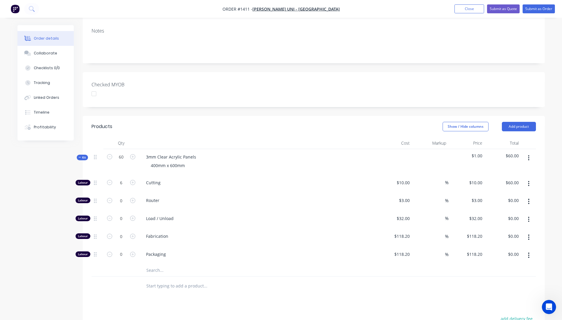
click at [156, 265] on input "text" at bounding box center [205, 271] width 118 height 12
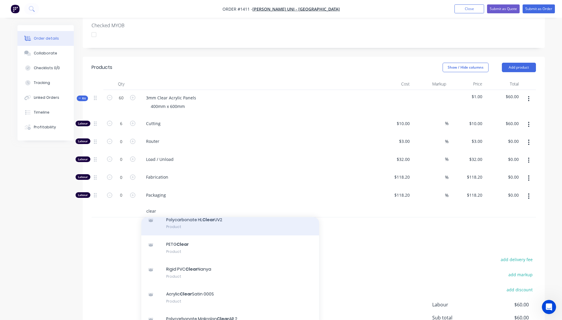
scroll to position [59, 0]
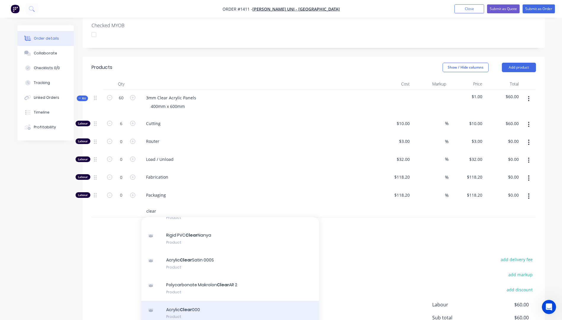
type input "clear"
click at [189, 285] on div "Acrylic Clear 000 Product" at bounding box center [230, 313] width 178 height 25
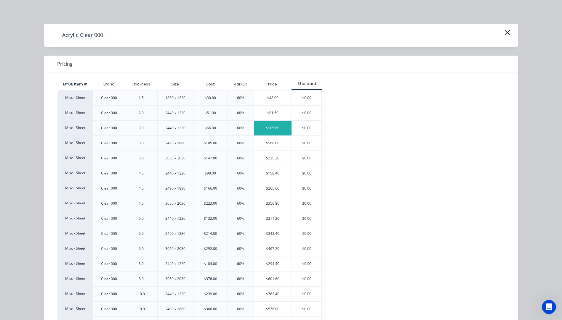
click at [266, 128] on div "$105.60" at bounding box center [273, 128] width 38 height 15
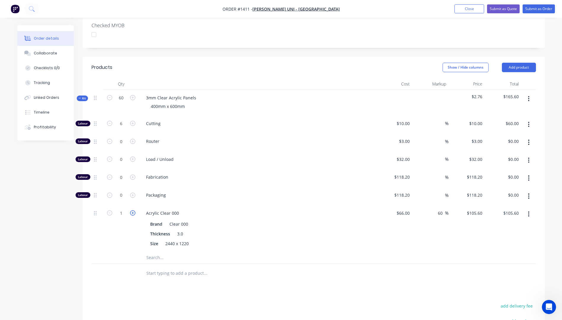
click at [132, 211] on icon "button" at bounding box center [132, 213] width 5 height 5
type input "2"
type input "$211.20"
click at [133, 211] on icon "button" at bounding box center [132, 213] width 5 height 5
type input "3"
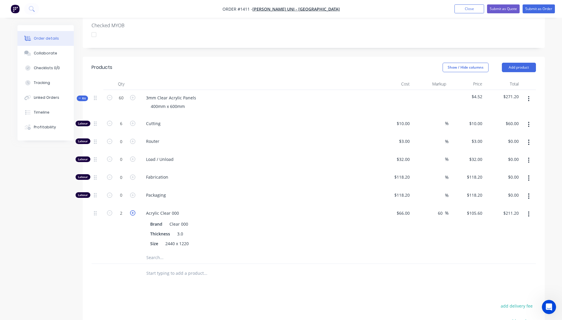
type input "$316.80"
click at [133, 211] on icon "button" at bounding box center [132, 213] width 5 height 5
type input "4"
type input "$422.40"
click at [133, 211] on icon "button" at bounding box center [132, 213] width 5 height 5
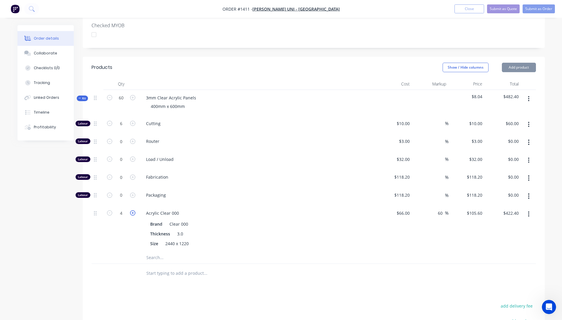
type input "5"
type input "$528.00"
click at [110, 121] on icon "button" at bounding box center [109, 123] width 5 height 5
type input "5"
type input "$50.00"
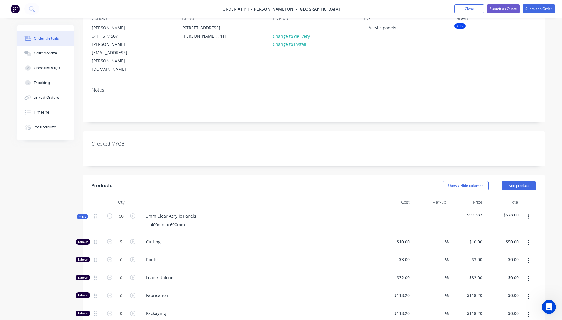
scroll to position [30, 0]
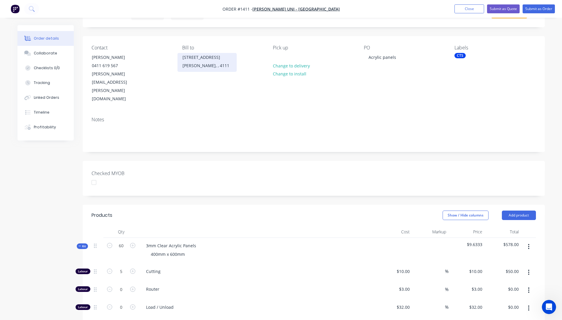
click at [195, 64] on div "Nathan, , 4111" at bounding box center [206, 66] width 49 height 8
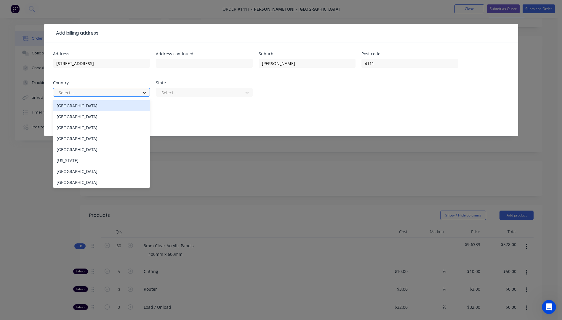
click at [145, 94] on icon at bounding box center [144, 93] width 6 height 6
click at [77, 108] on div "Australia" at bounding box center [101, 105] width 97 height 11
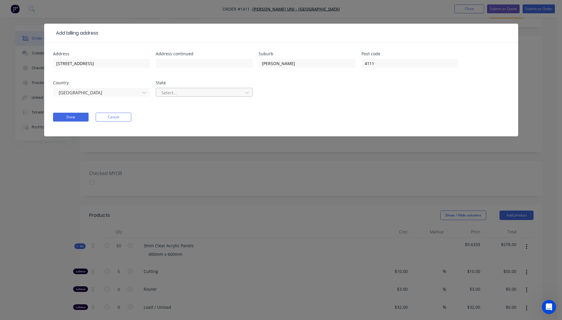
click at [198, 92] on div at bounding box center [200, 92] width 79 height 7
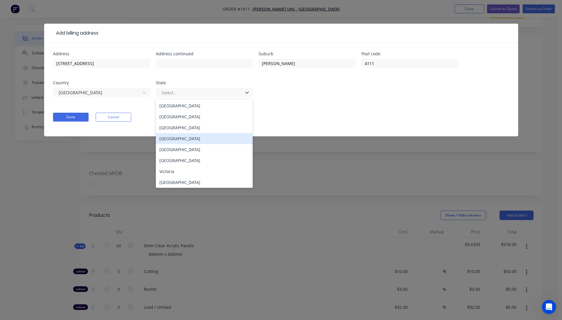
drag, startPoint x: 182, startPoint y: 141, endPoint x: 114, endPoint y: 125, distance: 69.7
click at [169, 136] on div "Queensland" at bounding box center [204, 138] width 97 height 11
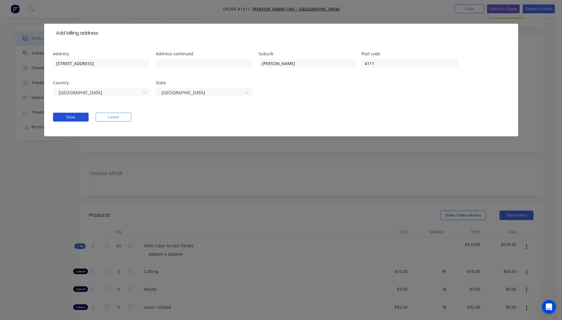
click at [82, 117] on button "Done" at bounding box center [71, 117] width 36 height 9
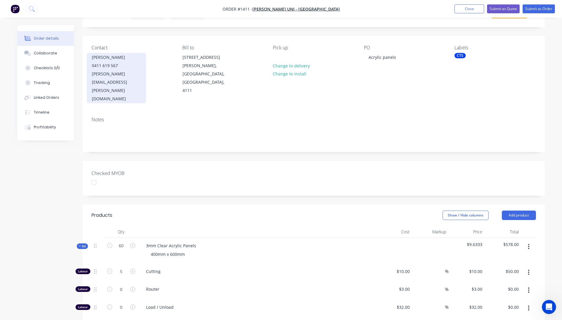
click at [113, 60] on div "JASON URECH" at bounding box center [116, 57] width 49 height 8
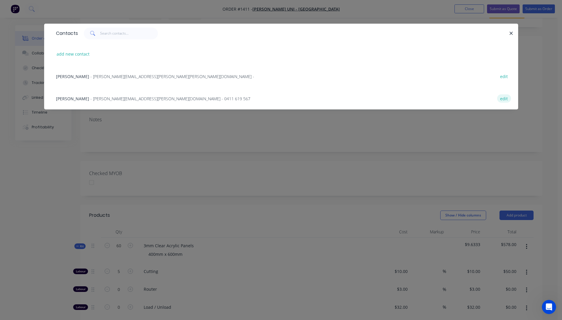
click at [504, 99] on button "edit" at bounding box center [504, 98] width 14 height 8
select select "AU"
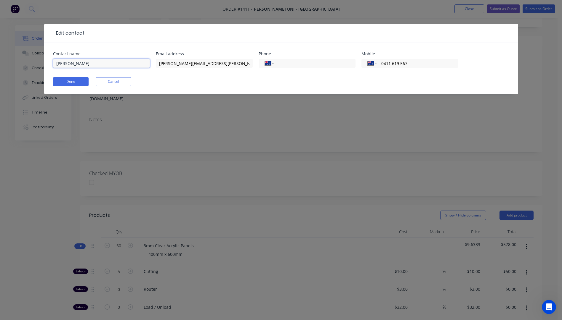
click at [68, 63] on input "JASON URECH" at bounding box center [101, 63] width 97 height 9
click at [82, 64] on input "Jason URECH" at bounding box center [101, 63] width 97 height 9
type input "[PERSON_NAME]"
click at [77, 84] on button "Done" at bounding box center [71, 81] width 36 height 9
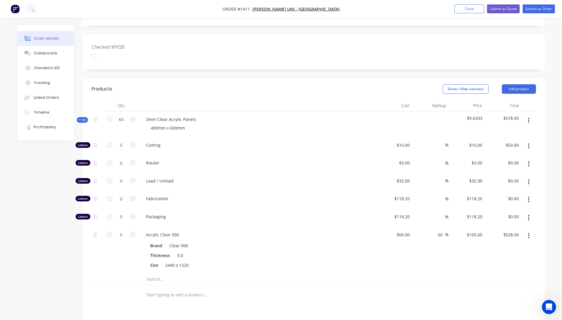
scroll to position [148, 0]
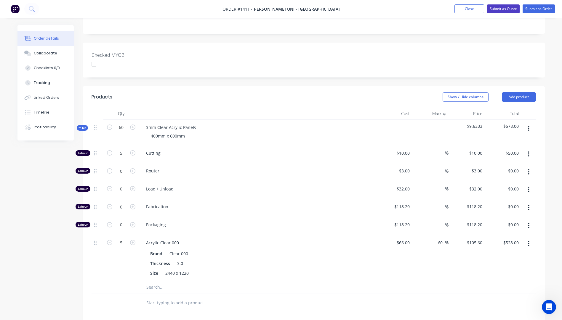
click at [497, 9] on button "Submit as Quote" at bounding box center [503, 8] width 33 height 9
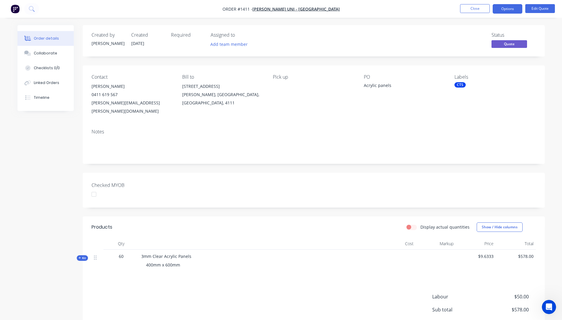
click at [497, 9] on button "Options" at bounding box center [508, 8] width 30 height 9
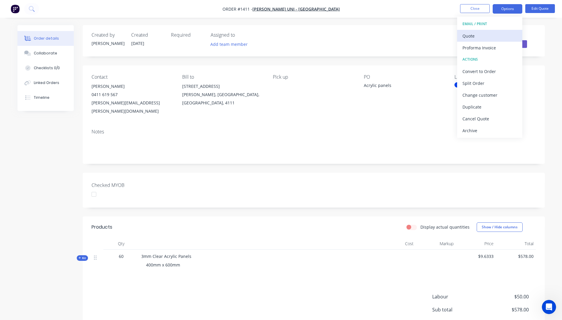
click at [472, 36] on div "Quote" at bounding box center [489, 36] width 54 height 9
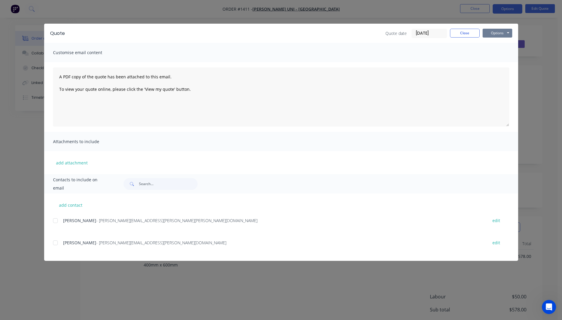
click at [493, 35] on button "Options" at bounding box center [497, 33] width 30 height 9
click at [495, 45] on button "Preview" at bounding box center [501, 44] width 38 height 10
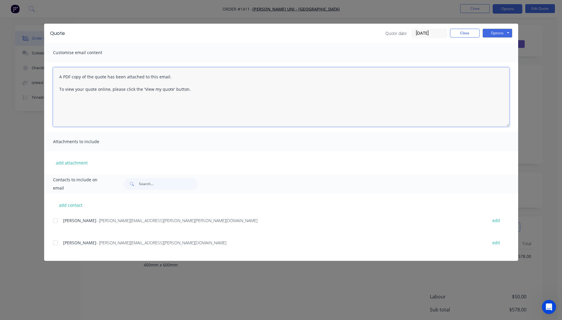
paste textarea "Hi, Please contact us if you have any questions. Regards, Darren sales@allstarp…"
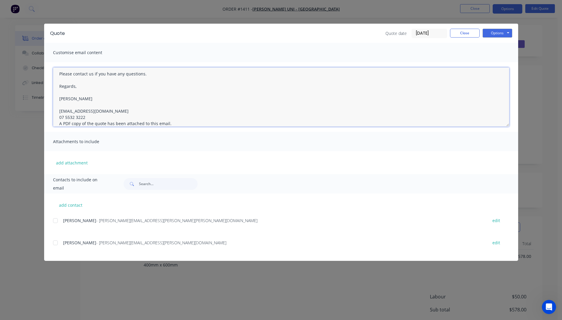
click at [88, 117] on textarea "Hi, Please contact us if you have any questions. Regards, Darren sales@allstarp…" at bounding box center [281, 97] width 456 height 59
click at [56, 245] on div at bounding box center [55, 243] width 12 height 12
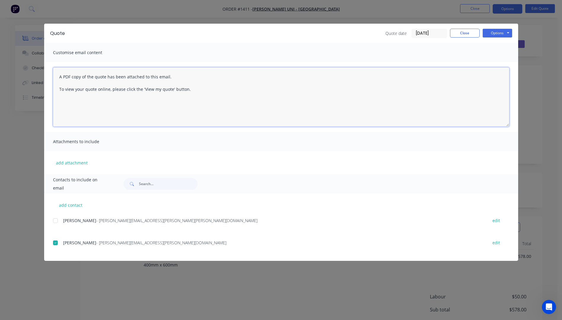
scroll to position [0, 0]
paste textarea "Hi, Please contact us if you have any questions. Regards, Darren sales@allstarp…"
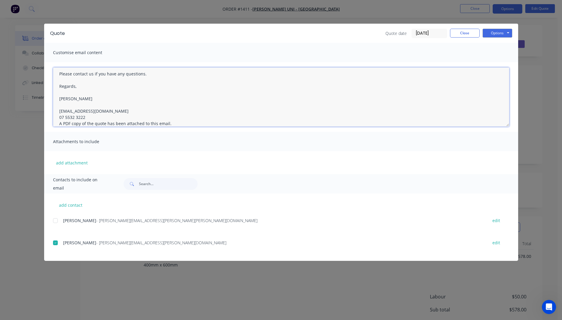
click at [88, 116] on textarea "Hi, Please contact us if you have any questions. Regards, Darren sales@allstarp…" at bounding box center [281, 97] width 456 height 59
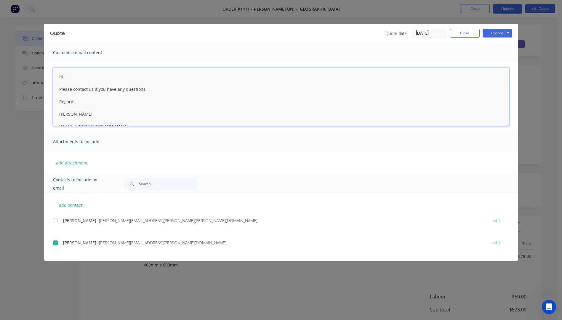
click at [68, 78] on textarea "Hi, Please contact us if you have any questions. Regards, Darren sales@allstarp…" at bounding box center [281, 97] width 456 height 59
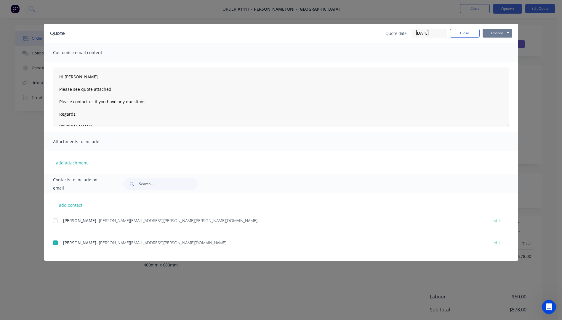
click at [496, 33] on button "Options" at bounding box center [497, 33] width 30 height 9
click at [497, 64] on button "Email" at bounding box center [501, 63] width 38 height 10
type textarea "A PDF copy of the quote has been attached to this email. To view your quote onl…"
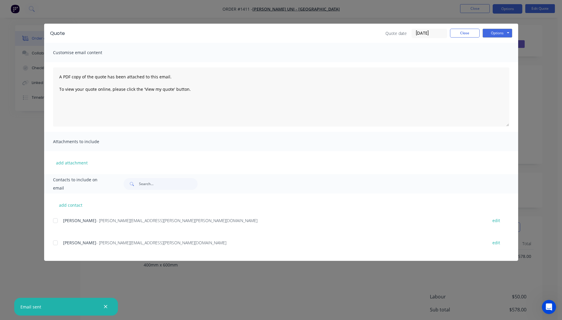
click at [107, 285] on icon "button" at bounding box center [106, 306] width 4 height 5
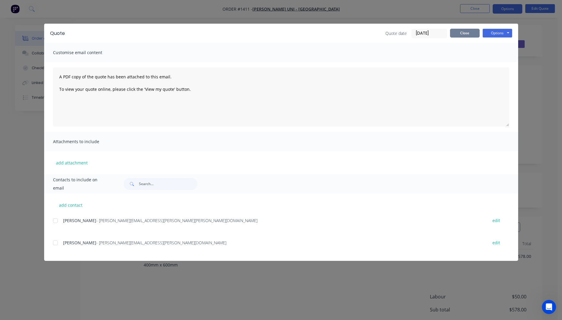
click at [469, 34] on button "Close" at bounding box center [465, 33] width 30 height 9
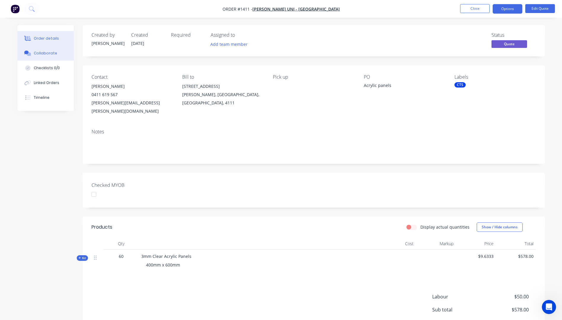
click at [43, 55] on div "Collaborate" at bounding box center [45, 53] width 23 height 5
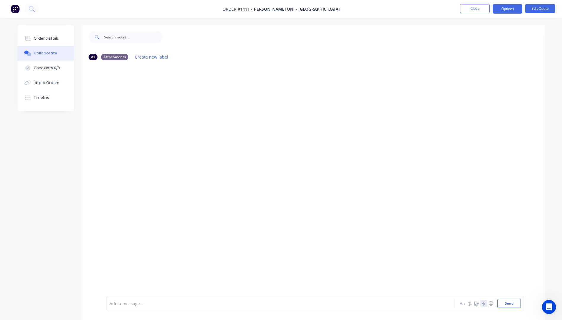
click at [483, 285] on icon "button" at bounding box center [483, 304] width 3 height 4
click at [512, 285] on button "Send" at bounding box center [508, 303] width 23 height 9
click at [41, 39] on div "Order details" at bounding box center [46, 38] width 25 height 5
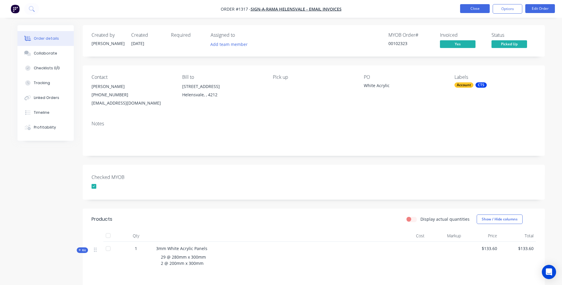
click at [469, 7] on button "Close" at bounding box center [475, 8] width 30 height 9
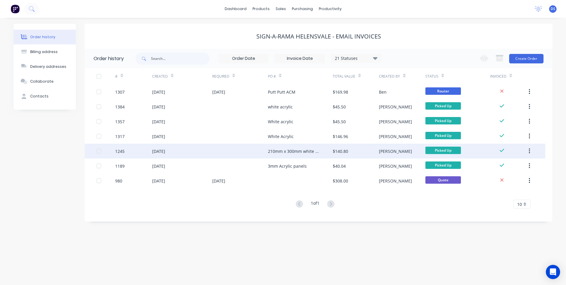
click at [280, 156] on div "210mm x 300mm white ACM panels" at bounding box center [300, 151] width 65 height 15
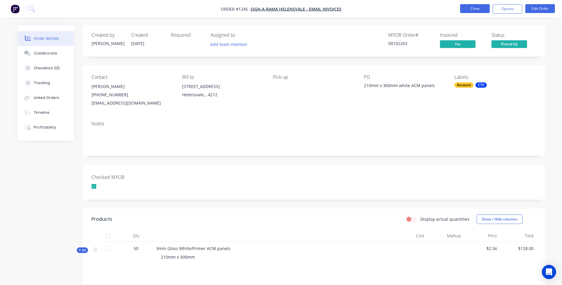
click at [474, 10] on button "Close" at bounding box center [475, 8] width 30 height 9
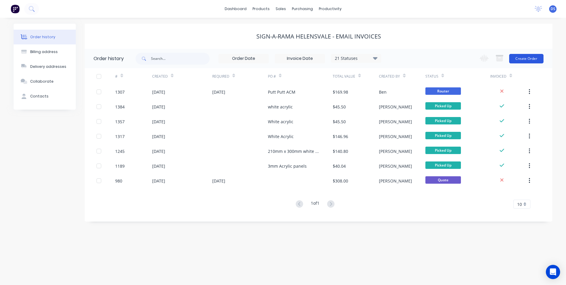
click at [530, 60] on button "Create Order" at bounding box center [526, 58] width 34 height 9
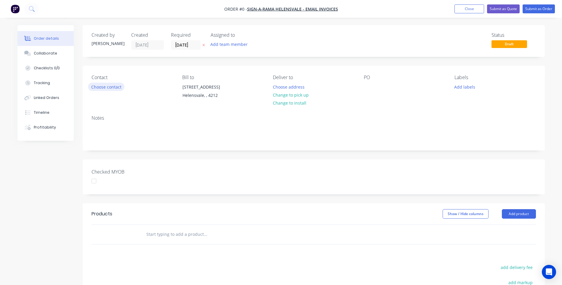
click at [111, 88] on button "Choose contact" at bounding box center [106, 87] width 36 height 8
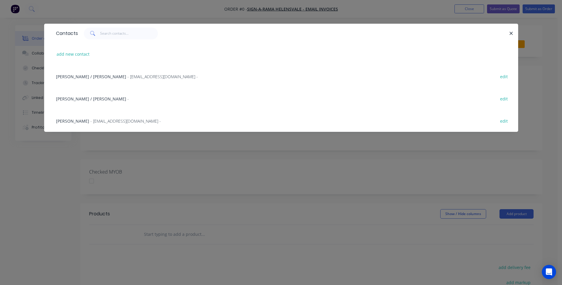
click at [68, 121] on span "[PERSON_NAME]" at bounding box center [72, 121] width 33 height 6
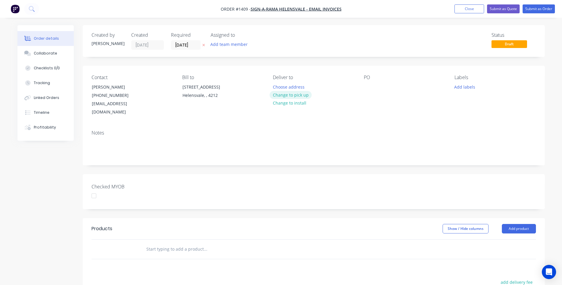
click at [297, 97] on button "Change to pick up" at bounding box center [291, 95] width 42 height 8
click at [468, 87] on button "Add labels" at bounding box center [464, 87] width 27 height 8
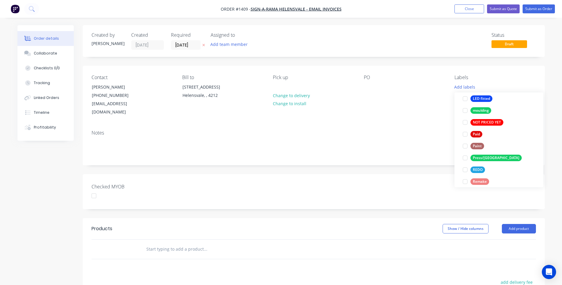
scroll to position [207, 0]
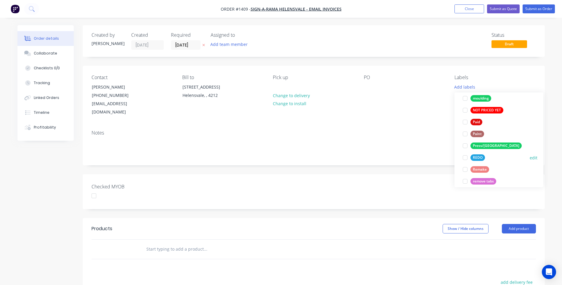
click at [476, 158] on div "REDO" at bounding box center [477, 157] width 15 height 7
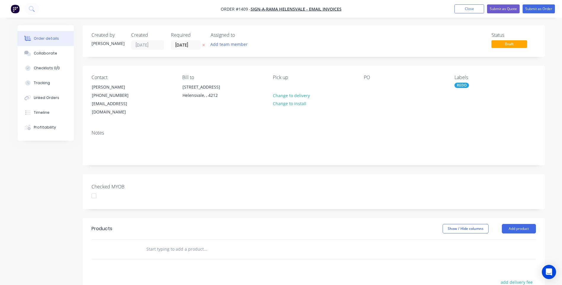
click at [429, 130] on div "Notes" at bounding box center [314, 133] width 444 height 6
click at [462, 84] on div "REDO" at bounding box center [461, 85] width 15 height 5
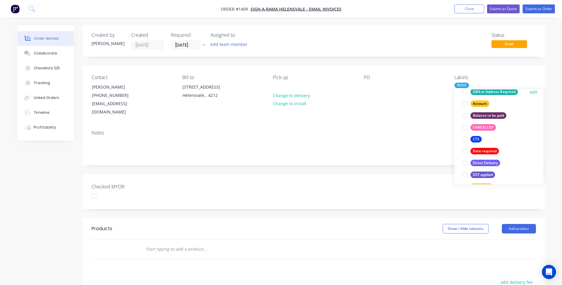
scroll to position [59, 0]
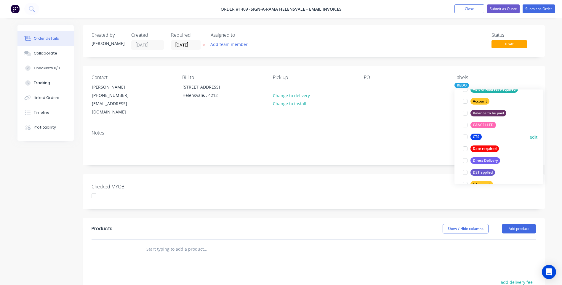
click at [476, 137] on div "CTS" at bounding box center [475, 137] width 11 height 7
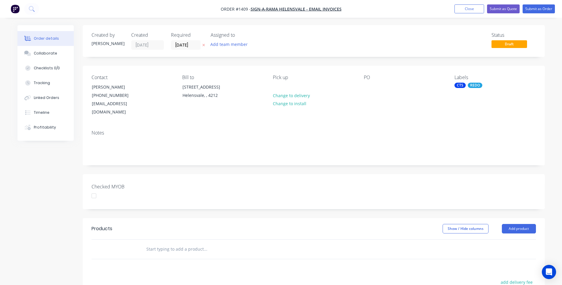
click at [437, 110] on div "Contact Andres Vannin (07) 5556 0625 art.helensvale@signarama.com.au Bill to 2/…" at bounding box center [314, 96] width 462 height 60
click at [477, 86] on div "REDO" at bounding box center [475, 85] width 15 height 5
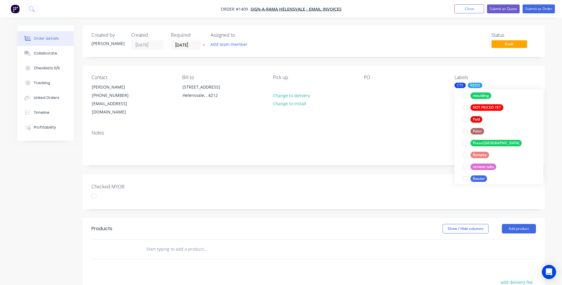
scroll to position [237, 0]
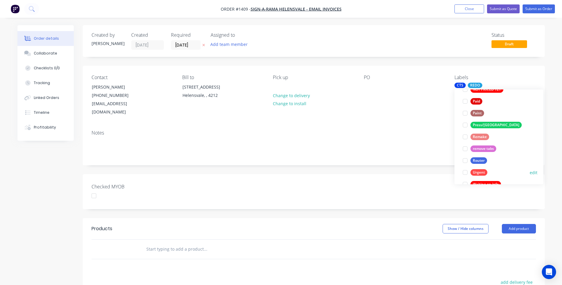
click at [464, 171] on div at bounding box center [465, 172] width 12 height 12
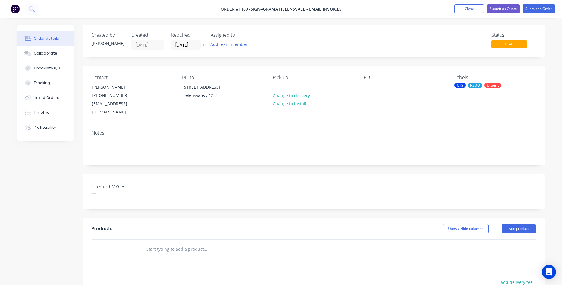
click at [432, 125] on div "Notes" at bounding box center [314, 145] width 462 height 40
click at [368, 83] on div at bounding box center [368, 87] width 9 height 9
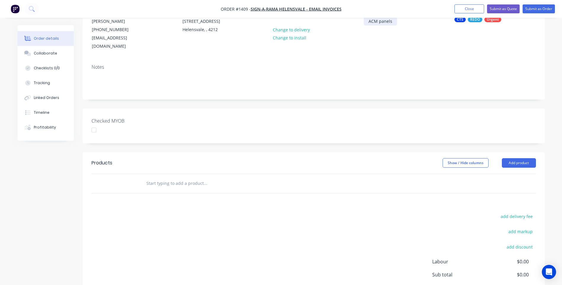
scroll to position [30, 0]
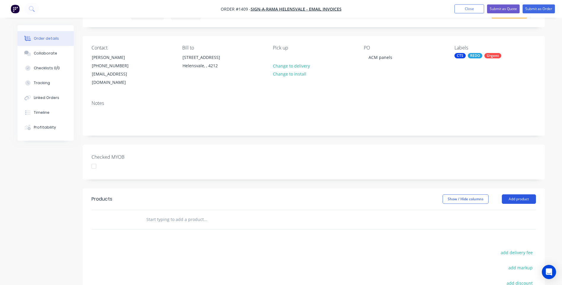
click at [517, 194] on button "Add product" at bounding box center [519, 198] width 34 height 9
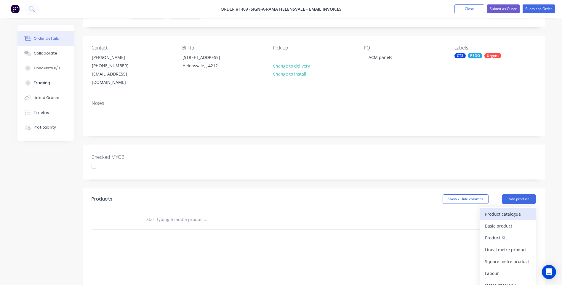
click at [504, 210] on div "Product catalogue" at bounding box center [508, 214] width 46 height 9
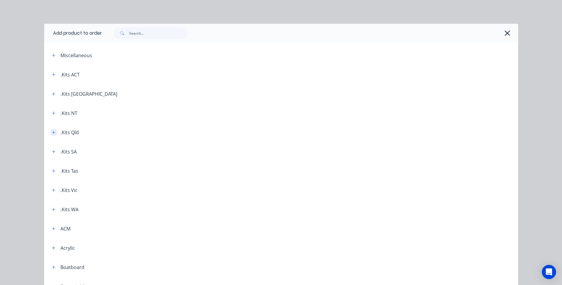
click at [52, 134] on icon "button" at bounding box center [53, 132] width 3 height 3
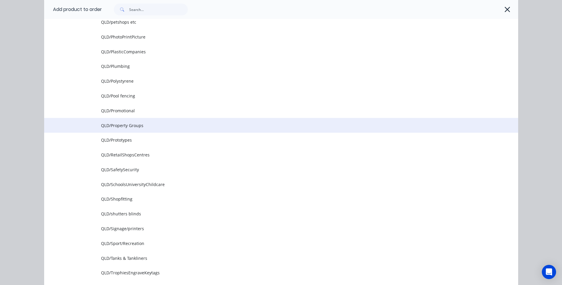
scroll to position [770, 0]
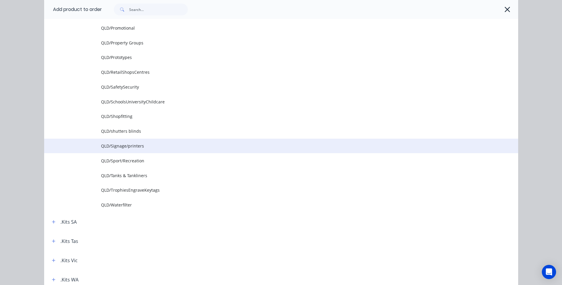
click at [128, 146] on span "QLD/Signage/printers" at bounding box center [267, 146] width 333 height 6
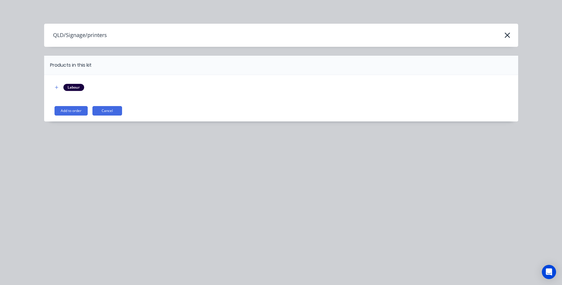
scroll to position [0, 0]
click at [66, 111] on button "Add to order" at bounding box center [70, 110] width 33 height 9
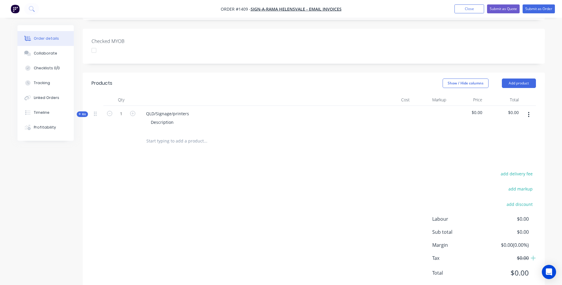
scroll to position [148, 0]
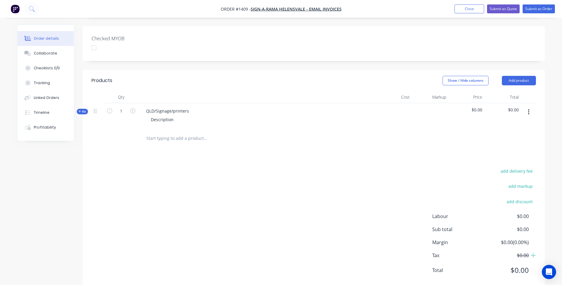
click at [80, 110] on icon at bounding box center [79, 111] width 3 height 3
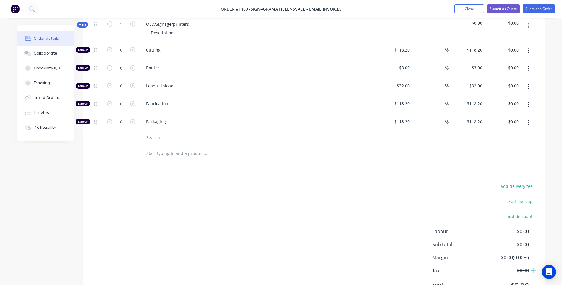
scroll to position [237, 0]
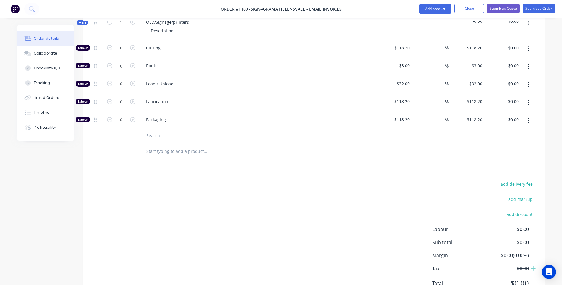
click at [154, 130] on input "text" at bounding box center [205, 136] width 118 height 12
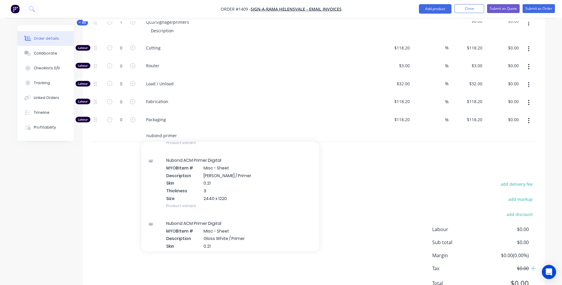
scroll to position [148, 0]
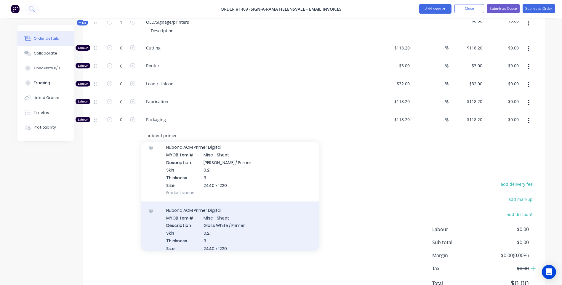
type input "nubond primer"
click at [215, 216] on div "Nubond ACM Primer Digital MYOB Item # Misc - Sheet Description Gloss White / Pr…" at bounding box center [230, 232] width 178 height 63
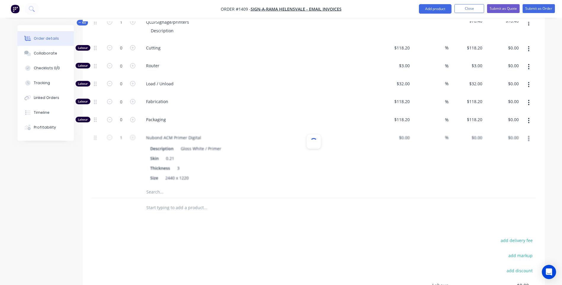
type input "$49.00"
type input "60"
type input "$78.40"
click at [405, 133] on input "49" at bounding box center [404, 137] width 16 height 9
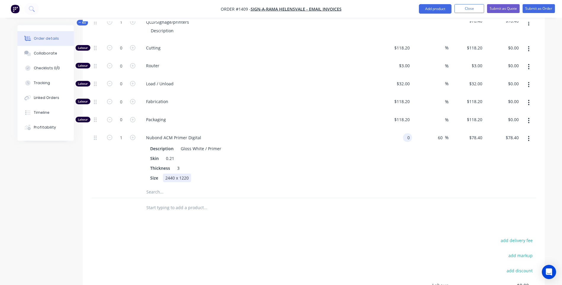
type input "$0.00"
click at [297, 165] on div "Description Gloss White / Primer Skin 0.21 Thickness 3 Size 2440 x 1220" at bounding box center [257, 162] width 232 height 39
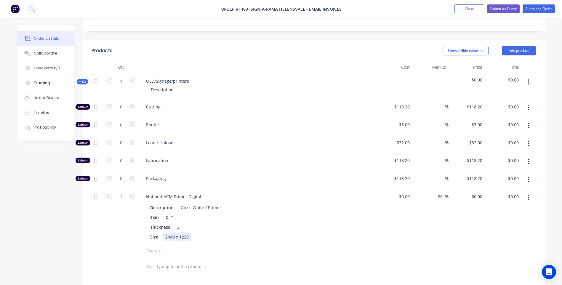
scroll to position [178, 0]
drag, startPoint x: 190, startPoint y: 71, endPoint x: 143, endPoint y: 74, distance: 47.2
click at [143, 77] on div "QLD/Signage/printers" at bounding box center [167, 81] width 52 height 9
click at [123, 77] on input "1" at bounding box center [120, 81] width 15 height 9
type input "29"
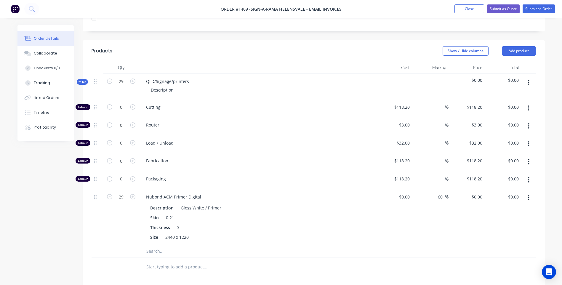
click at [349, 153] on div "Fabrication" at bounding box center [257, 162] width 237 height 18
type input "1"
click at [85, 217] on div "Qty Cost Markup Price Total Kit 29 QLD/Signage/printers Description $0.00 $0.00…" at bounding box center [314, 169] width 462 height 215
click at [133, 104] on icon "button" at bounding box center [132, 106] width 5 height 5
type input "1"
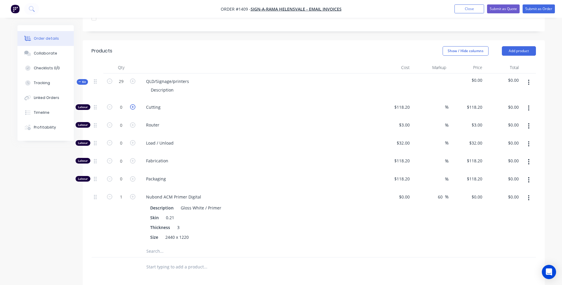
type input "$118.20"
click at [402, 103] on input "118.2" at bounding box center [405, 107] width 14 height 9
type input "$0.00"
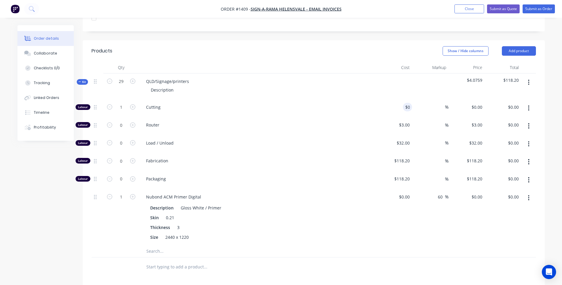
click at [344, 117] on div "Router" at bounding box center [257, 126] width 237 height 18
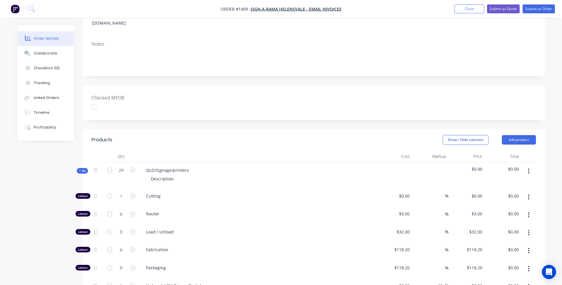
scroll to position [118, 0]
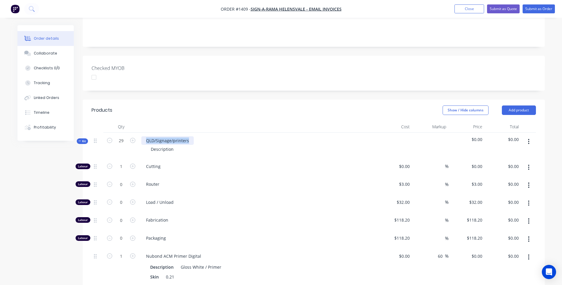
drag, startPoint x: 190, startPoint y: 133, endPoint x: 145, endPoint y: 138, distance: 45.3
click at [145, 138] on div "QLD/Signage/printers Description" at bounding box center [257, 146] width 237 height 26
click at [171, 145] on div "Description" at bounding box center [162, 149] width 32 height 9
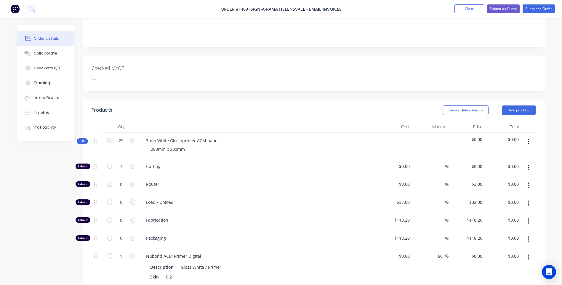
click at [336, 180] on div "Router" at bounding box center [257, 185] width 237 height 18
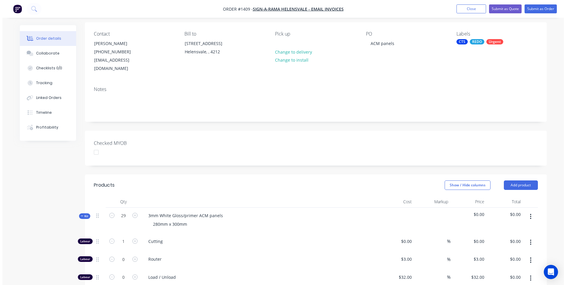
scroll to position [0, 0]
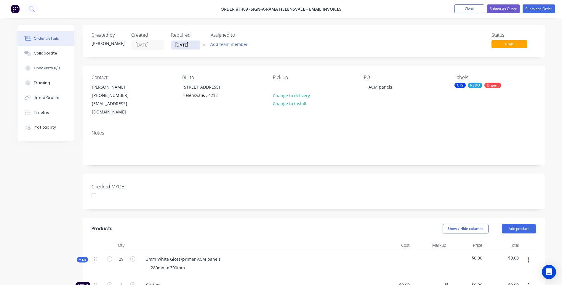
click at [187, 45] on input "[DATE]" at bounding box center [185, 45] width 29 height 9
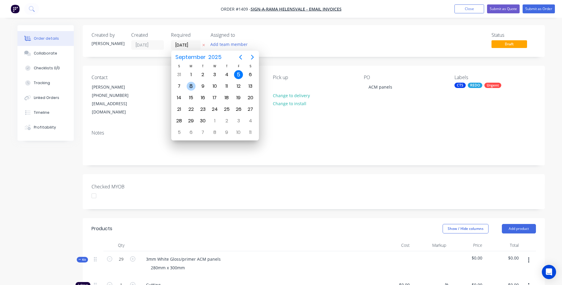
click at [191, 86] on div "8" at bounding box center [191, 86] width 9 height 9
type input "08/09/25"
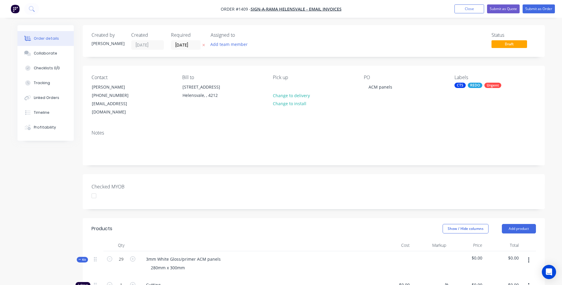
click at [282, 44] on div "Status Draft" at bounding box center [403, 40] width 266 height 17
click at [499, 12] on button "Submit as Quote" at bounding box center [503, 8] width 33 height 9
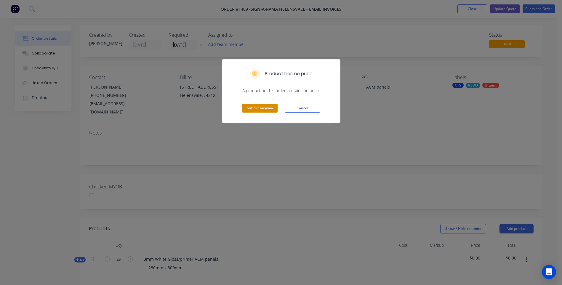
click at [261, 108] on button "Submit anyway" at bounding box center [260, 108] width 36 height 9
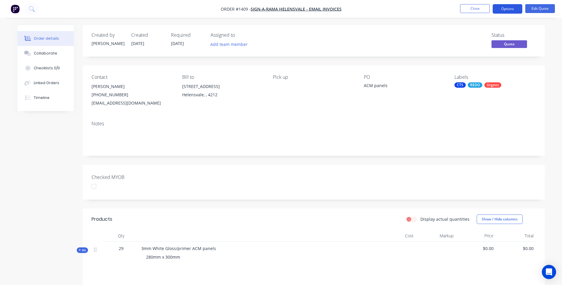
click at [500, 12] on button "Options" at bounding box center [508, 8] width 30 height 9
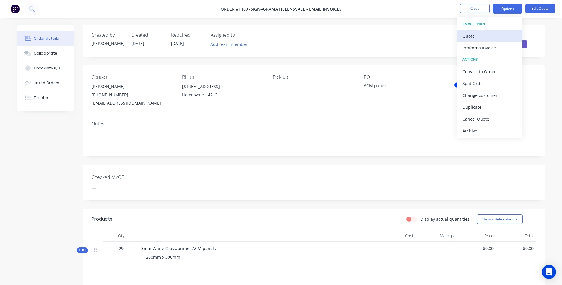
click at [471, 37] on div "Quote" at bounding box center [489, 36] width 54 height 9
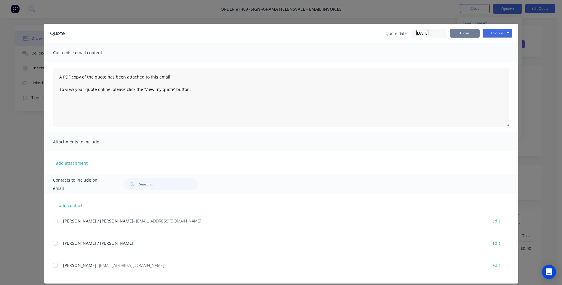
click at [469, 34] on button "Close" at bounding box center [465, 33] width 30 height 9
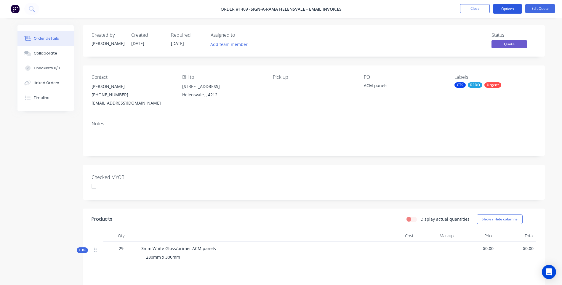
click at [514, 12] on button "Options" at bounding box center [508, 8] width 30 height 9
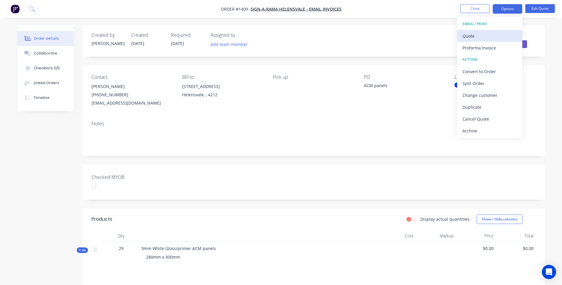
click at [470, 38] on div "Quote" at bounding box center [489, 36] width 54 height 9
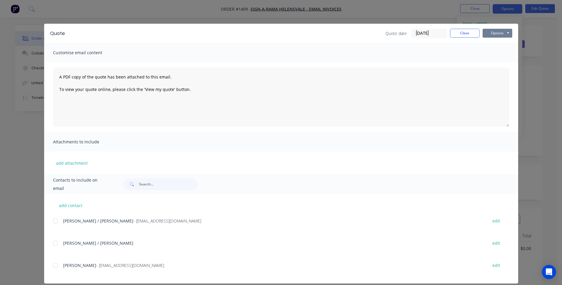
click at [492, 36] on button "Options" at bounding box center [497, 33] width 30 height 9
click at [493, 45] on button "Preview" at bounding box center [501, 44] width 38 height 10
click at [465, 33] on button "Close" at bounding box center [465, 33] width 30 height 9
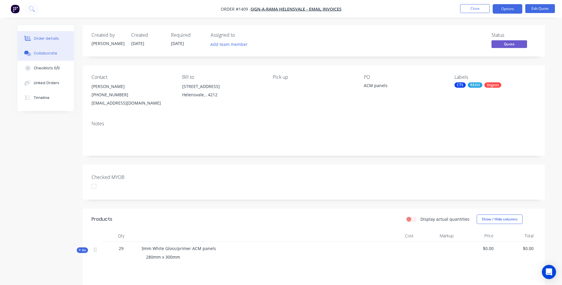
click at [52, 58] on button "Collaborate" at bounding box center [45, 53] width 56 height 15
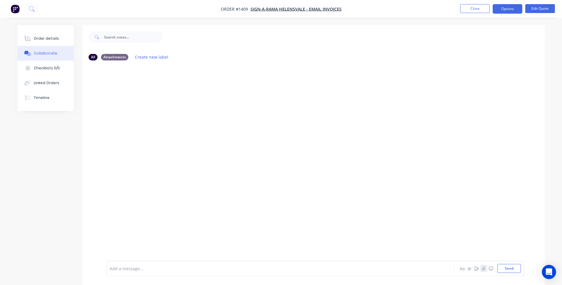
click at [483, 270] on icon "button" at bounding box center [484, 268] width 4 height 4
click at [511, 268] on button "Send" at bounding box center [508, 268] width 23 height 9
click at [51, 41] on div "Order details" at bounding box center [46, 38] width 25 height 5
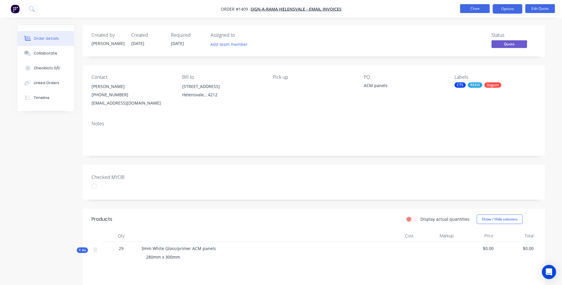
click at [469, 9] on button "Close" at bounding box center [475, 8] width 30 height 9
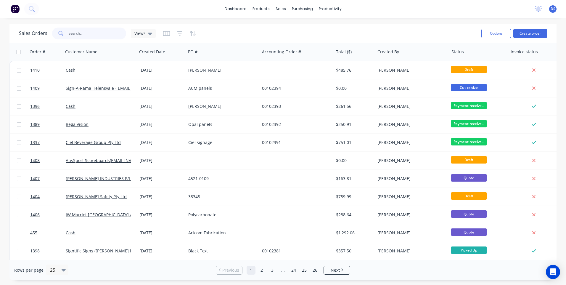
click at [89, 36] on input "text" at bounding box center [98, 34] width 58 height 12
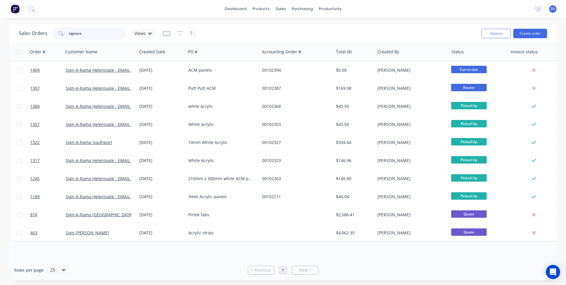
type input "signara"
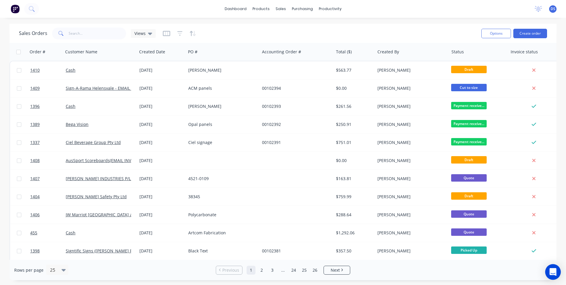
click at [554, 272] on icon "Open Intercom Messenger" at bounding box center [553, 272] width 7 height 8
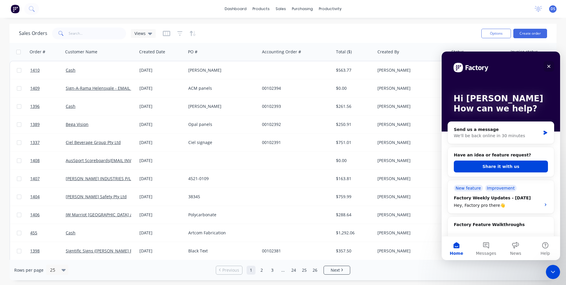
click at [549, 67] on icon "Close" at bounding box center [549, 66] width 5 height 5
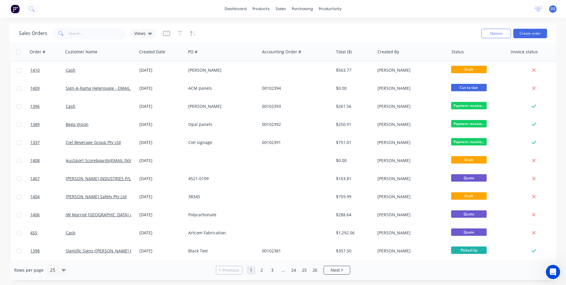
click at [13, 9] on img at bounding box center [15, 8] width 9 height 9
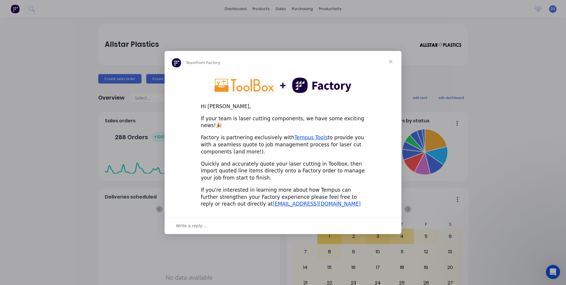
click at [393, 64] on span "Close" at bounding box center [390, 61] width 21 height 21
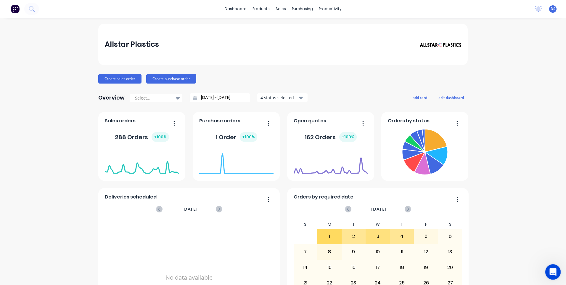
click at [554, 274] on icon "Open Intercom Messenger" at bounding box center [553, 271] width 10 height 10
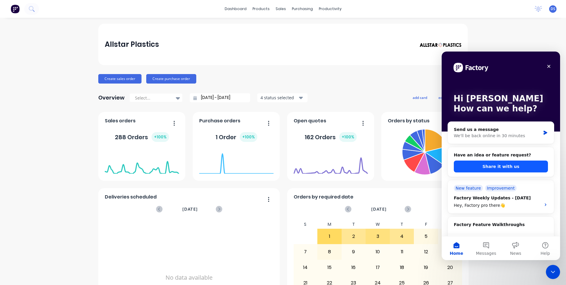
click at [514, 166] on button "Share it with us" at bounding box center [501, 167] width 94 height 12
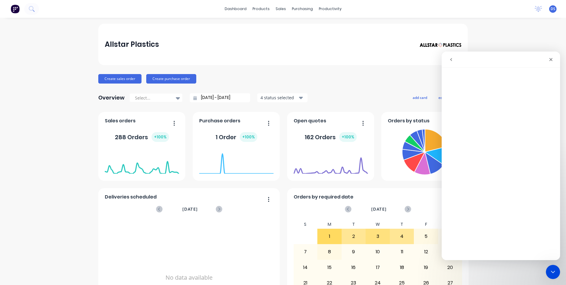
click at [538, 56] on div "Intercom messenger" at bounding box center [530, 59] width 53 height 11
click at [550, 270] on icon "Close Intercom Messenger" at bounding box center [552, 270] width 7 height 7
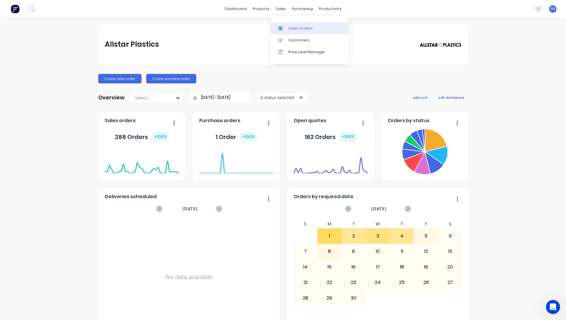
click at [297, 30] on div "Sales Orders" at bounding box center [300, 28] width 24 height 5
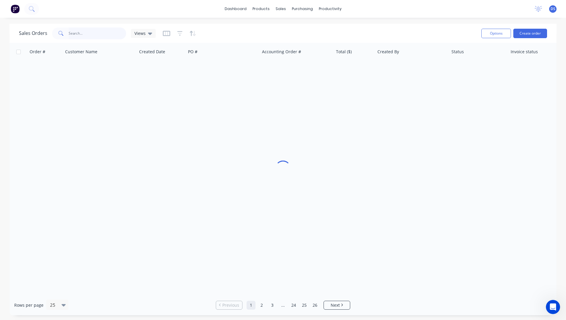
click at [90, 36] on input "text" at bounding box center [98, 34] width 58 height 12
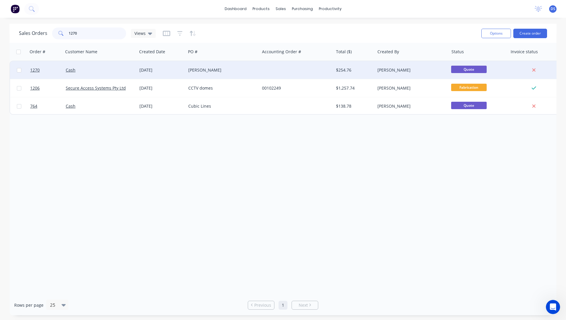
type input "1270"
click at [195, 73] on div "Michael Sams" at bounding box center [221, 70] width 66 height 6
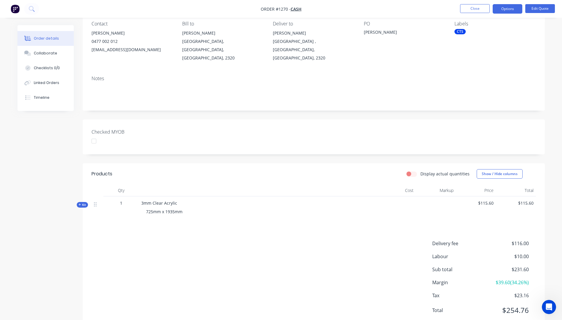
scroll to position [64, 0]
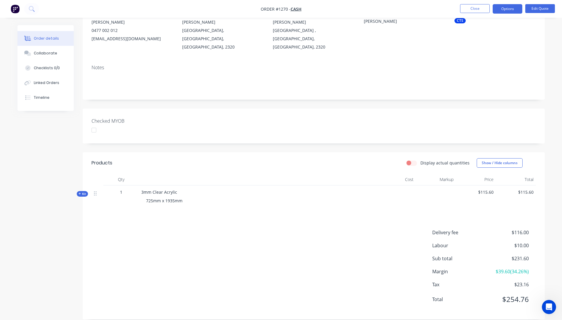
click at [80, 193] on icon at bounding box center [79, 194] width 2 height 2
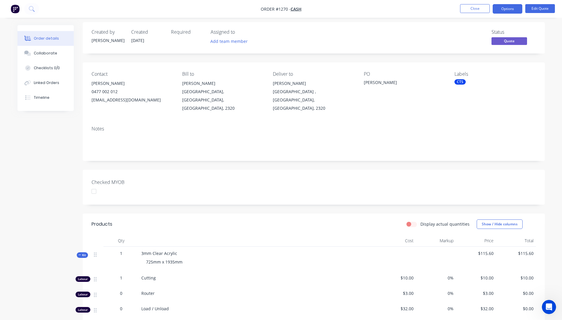
scroll to position [33, 0]
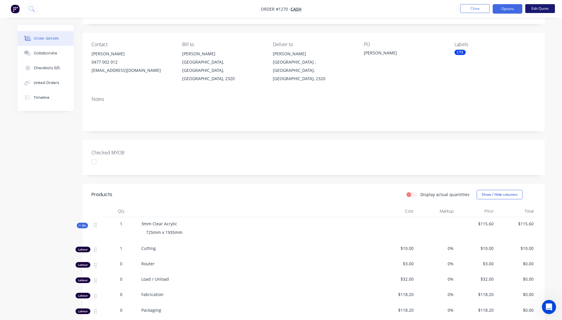
click at [541, 7] on button "Edit Quote" at bounding box center [540, 8] width 30 height 9
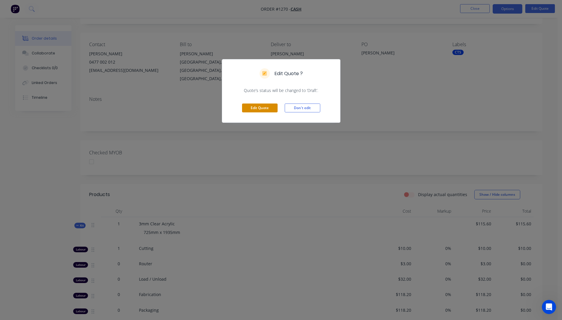
click at [266, 111] on button "Edit Quote" at bounding box center [260, 108] width 36 height 9
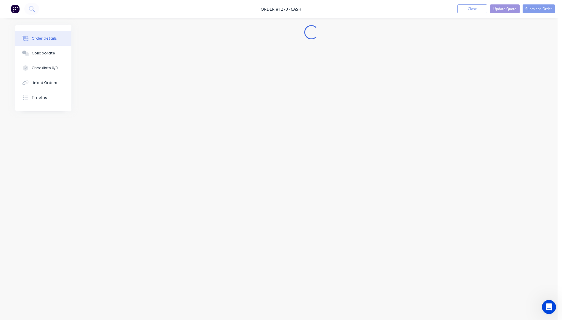
scroll to position [0, 0]
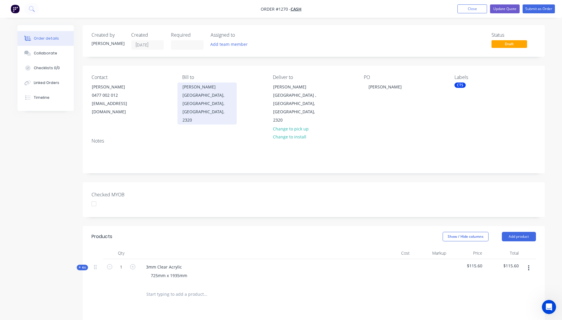
click at [200, 102] on div "Aberglasslyn, New South Wales, Australia, 2320" at bounding box center [206, 107] width 49 height 33
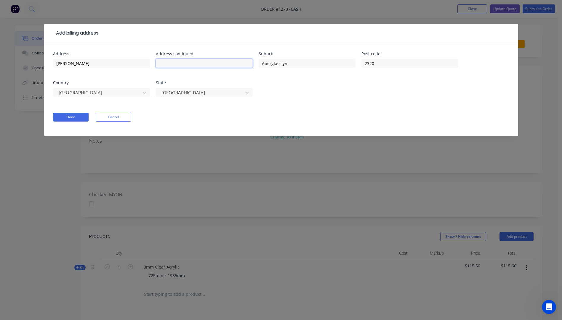
click at [177, 63] on input "text" at bounding box center [204, 63] width 97 height 9
type input "7 Kawana Way"
click at [80, 118] on button "Done" at bounding box center [71, 117] width 36 height 9
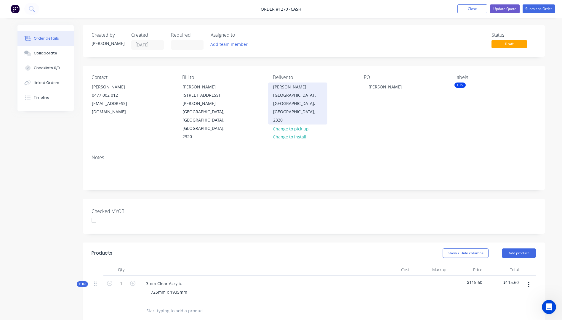
click at [283, 90] on div "Michael Sams" at bounding box center [297, 87] width 49 height 8
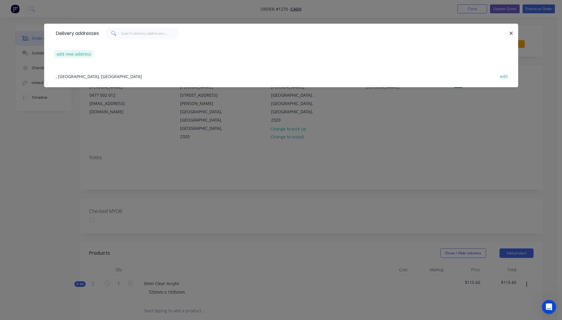
click at [69, 55] on button "add new address" at bounding box center [74, 54] width 41 height 8
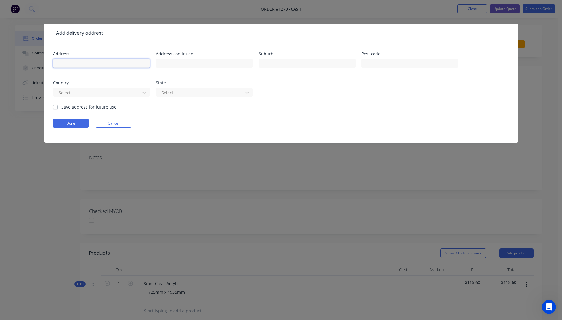
click at [68, 63] on input "text" at bounding box center [101, 63] width 97 height 9
type input "Michael Sams"
click at [170, 62] on input "text" at bounding box center [204, 63] width 97 height 9
type input "7 Kawana Way"
type input "4111"
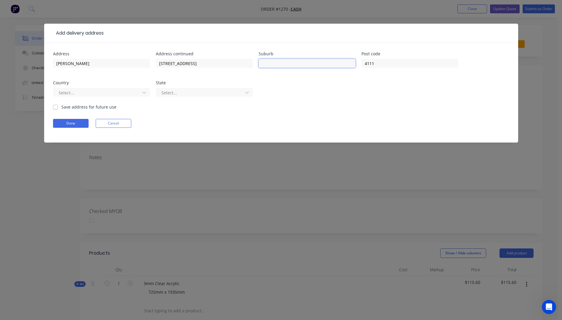
click at [286, 62] on input "text" at bounding box center [307, 63] width 97 height 9
click at [104, 93] on div at bounding box center [97, 92] width 79 height 7
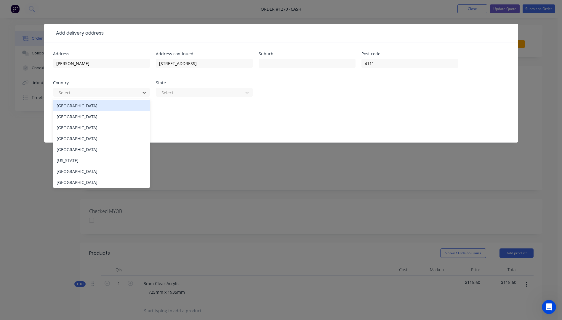
click at [69, 106] on div "Australia" at bounding box center [101, 105] width 97 height 11
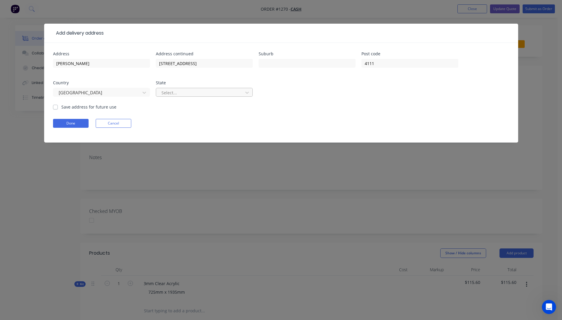
click at [185, 95] on div at bounding box center [200, 92] width 79 height 7
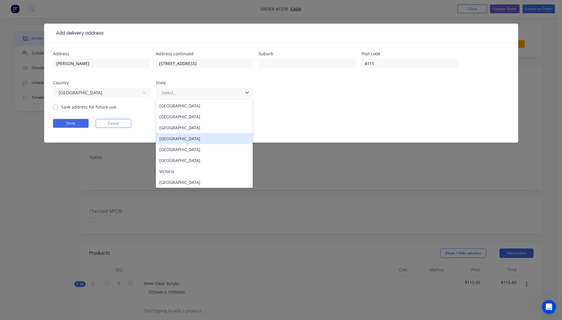
click at [175, 139] on div "Queensland" at bounding box center [204, 138] width 97 height 11
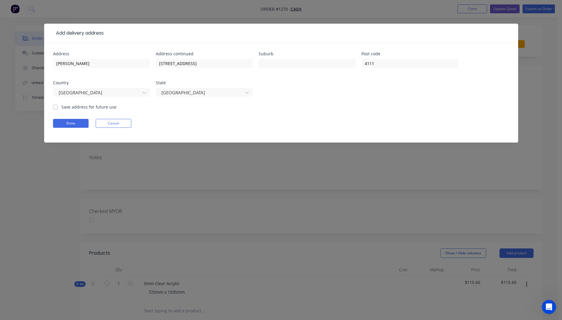
click at [61, 108] on label "Save address for future use" at bounding box center [88, 107] width 55 height 6
click at [55, 108] on input "Save address for future use" at bounding box center [55, 107] width 5 height 6
checkbox input "true"
click at [65, 125] on button "Done" at bounding box center [71, 123] width 36 height 9
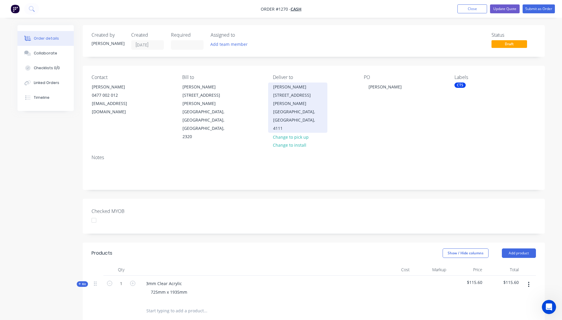
click at [294, 108] on div "Queensland, Australia, 4111" at bounding box center [297, 120] width 49 height 25
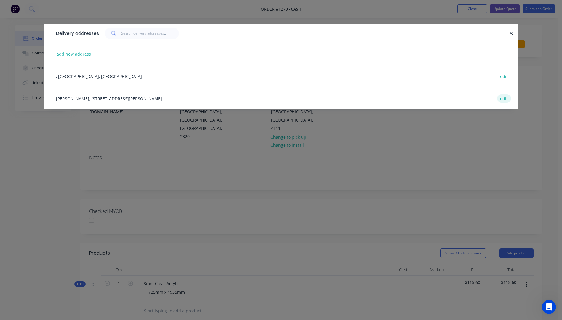
click at [504, 100] on button "edit" at bounding box center [504, 98] width 14 height 8
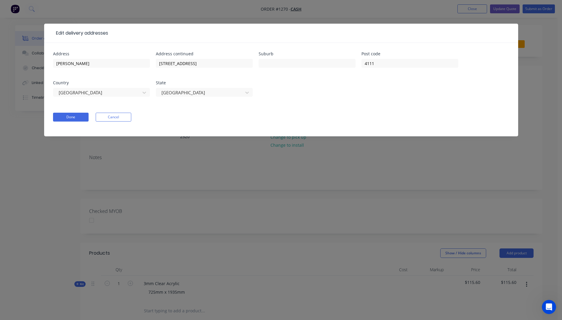
click at [109, 118] on button "Cancel" at bounding box center [114, 117] width 36 height 9
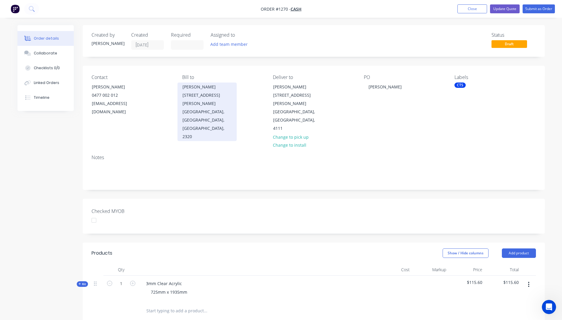
click at [199, 108] on div "Aberglasslyn, New South Wales, Australia, 2320" at bounding box center [206, 124] width 49 height 33
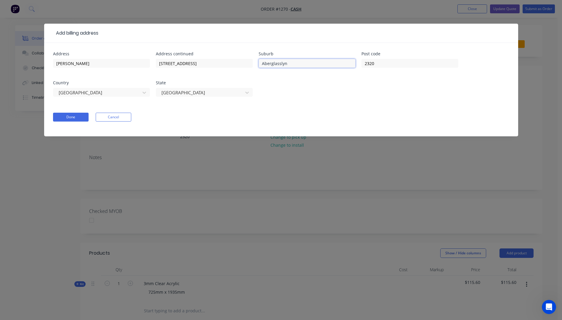
drag, startPoint x: 287, startPoint y: 63, endPoint x: 262, endPoint y: 63, distance: 24.6
click at [262, 63] on input "Aberglasslyn" at bounding box center [307, 63] width 97 height 9
click at [70, 118] on button "Done" at bounding box center [71, 117] width 36 height 9
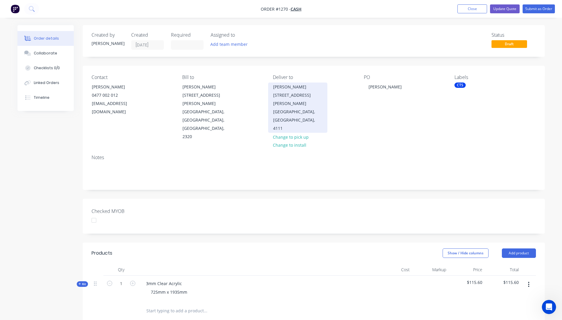
click at [291, 95] on div "Michael Sams 7 Kawana Way" at bounding box center [297, 95] width 49 height 25
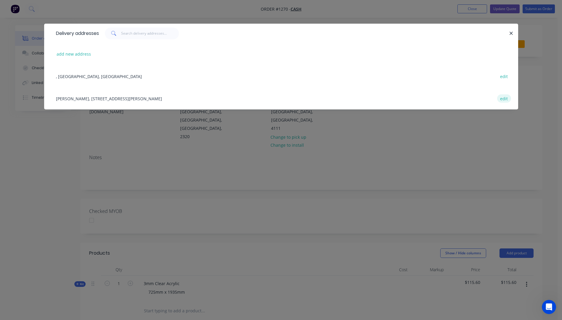
click at [503, 100] on button "edit" at bounding box center [504, 98] width 14 height 8
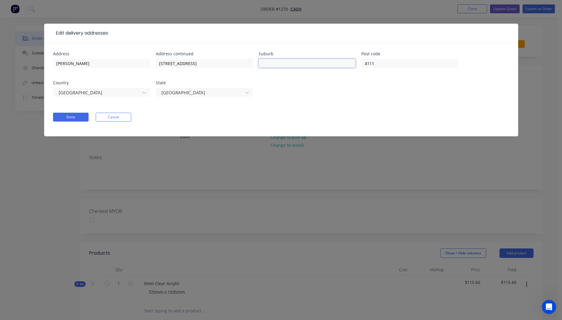
paste input "Aberglasslyn"
type input "Aberglasslyn"
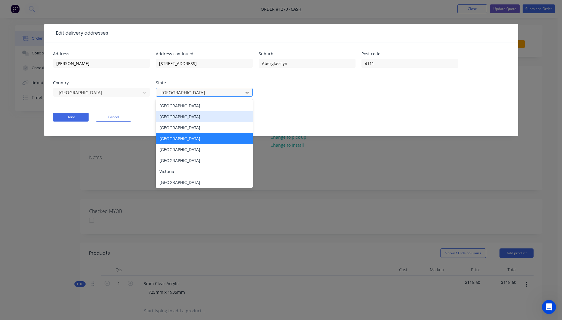
click at [175, 115] on div "[GEOGRAPHIC_DATA]" at bounding box center [204, 116] width 97 height 11
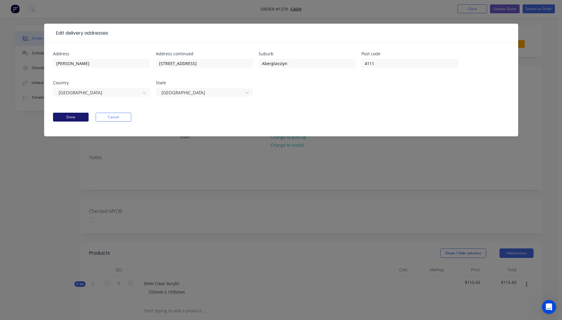
click at [74, 119] on button "Done" at bounding box center [71, 117] width 36 height 9
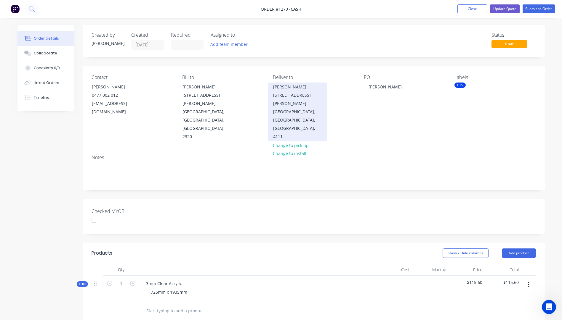
click at [298, 108] on div "Aberglasslyn, New South Wales, Australia, 4111" at bounding box center [297, 124] width 49 height 33
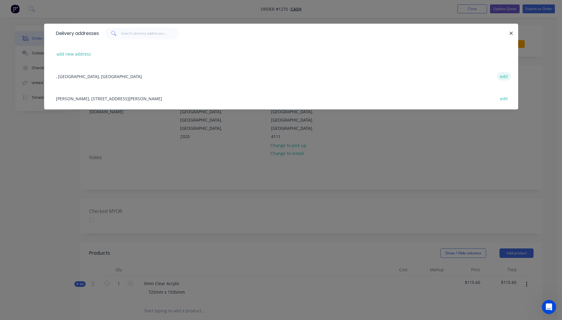
click at [505, 78] on button "edit" at bounding box center [504, 76] width 14 height 8
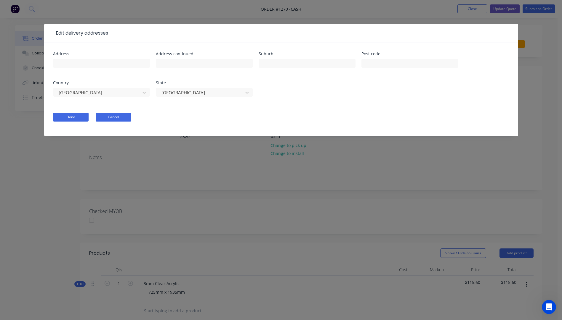
click at [114, 119] on button "Cancel" at bounding box center [114, 117] width 36 height 9
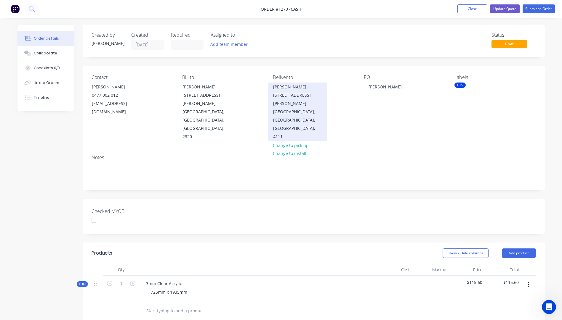
click at [288, 108] on div "Aberglasslyn, New South Wales, Australia, 4111" at bounding box center [297, 124] width 49 height 33
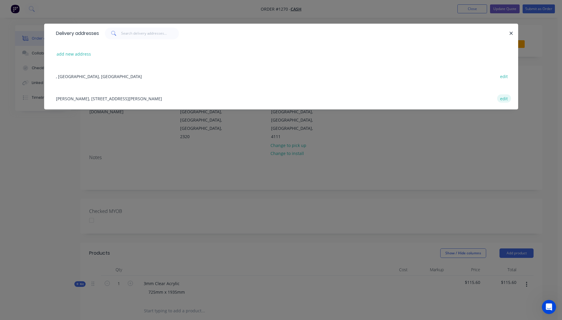
click at [502, 100] on button "edit" at bounding box center [504, 98] width 14 height 8
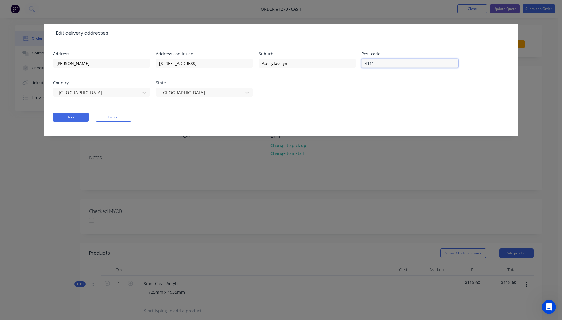
click at [396, 65] on input "4111" at bounding box center [409, 63] width 97 height 9
type input "2320"
click at [278, 129] on form "Address Michael Sams Address continued 7 Kawana Way Suburb Aberglasslyn Post co…" at bounding box center [281, 94] width 456 height 85
click at [75, 119] on button "Done" at bounding box center [71, 117] width 36 height 9
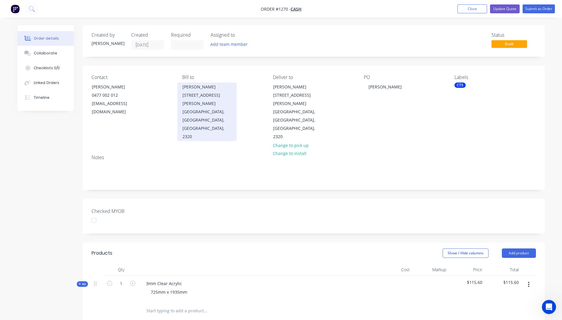
click at [201, 91] on div "Michael Sams 7 Kawana Way" at bounding box center [206, 95] width 49 height 25
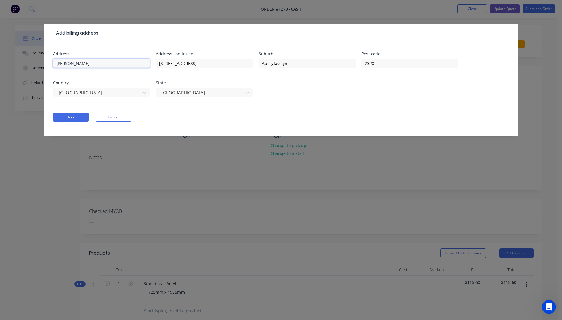
drag, startPoint x: 105, startPoint y: 62, endPoint x: 40, endPoint y: 62, distance: 65.2
click at [40, 62] on div "Add billing address Address Michael Sams Address continued 7 Kawana Way Suburb …" at bounding box center [281, 160] width 562 height 320
click at [78, 116] on button "Done" at bounding box center [71, 117] width 36 height 9
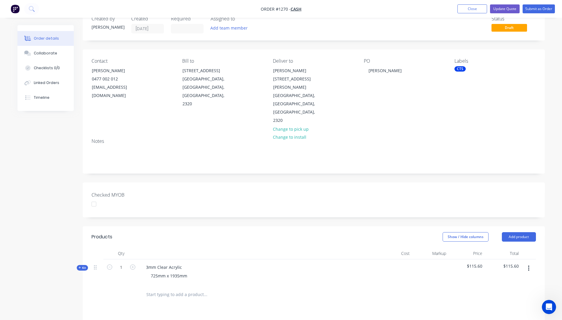
scroll to position [30, 0]
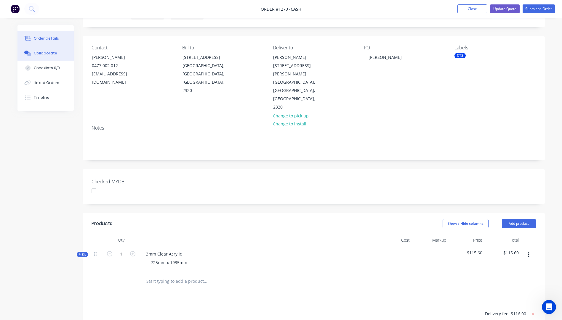
click at [44, 57] on button "Collaborate" at bounding box center [45, 53] width 56 height 15
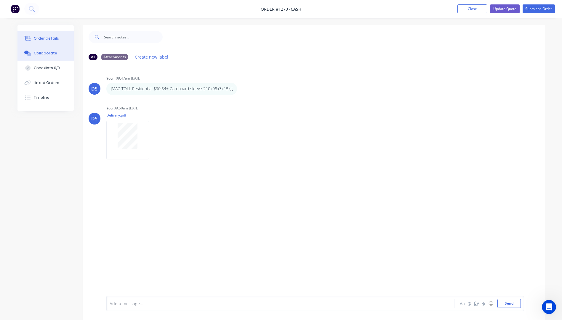
click at [49, 39] on div "Order details" at bounding box center [46, 38] width 25 height 5
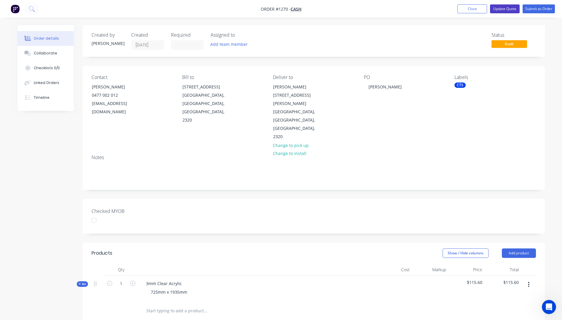
click at [504, 10] on button "Update Quote" at bounding box center [505, 8] width 30 height 9
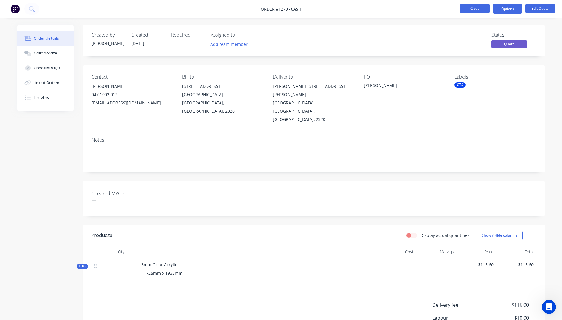
click at [474, 9] on button "Close" at bounding box center [475, 8] width 30 height 9
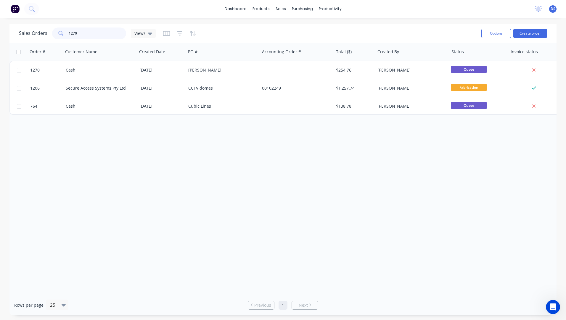
drag, startPoint x: 86, startPoint y: 33, endPoint x: 48, endPoint y: 34, distance: 37.6
click at [48, 34] on div "Sales Orders 1270 Views" at bounding box center [87, 34] width 137 height 12
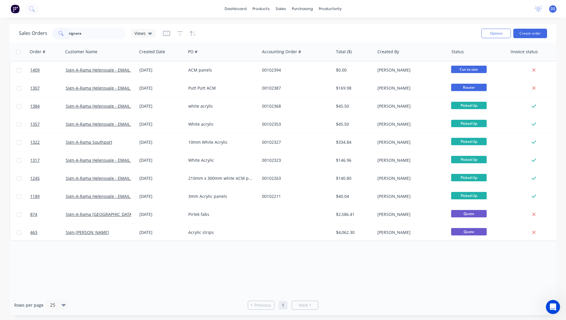
drag, startPoint x: 100, startPoint y: 32, endPoint x: 58, endPoint y: 31, distance: 42.4
click at [58, 31] on div "signara" at bounding box center [89, 34] width 74 height 12
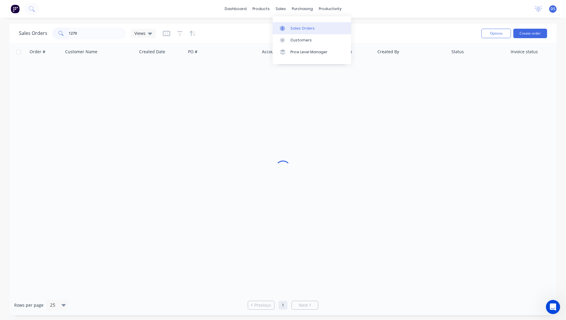
type input "1270"
click at [300, 30] on div "Sales Orders" at bounding box center [303, 28] width 24 height 5
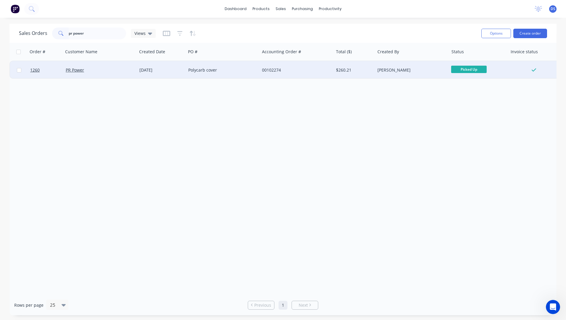
type input "pr power"
click at [198, 70] on div "Polycarb cover" at bounding box center [221, 70] width 66 height 6
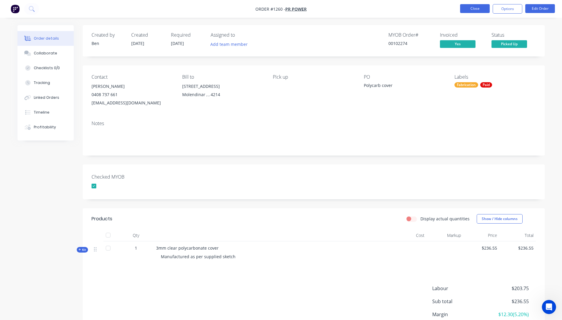
click at [475, 8] on button "Close" at bounding box center [475, 8] width 30 height 9
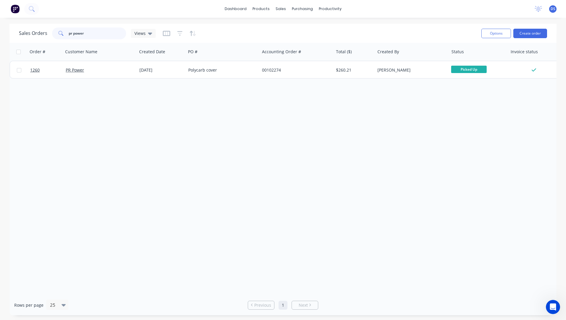
drag, startPoint x: 102, startPoint y: 33, endPoint x: 53, endPoint y: 38, distance: 48.8
click at [53, 38] on div "pr power" at bounding box center [89, 34] width 74 height 12
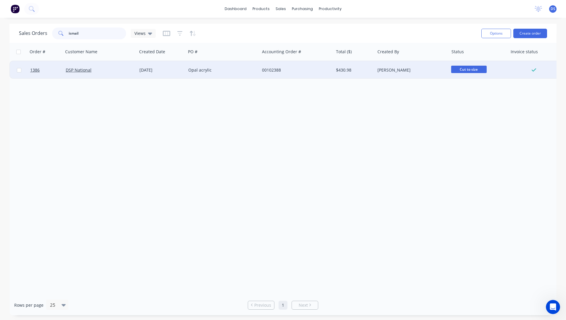
type input "ismail"
click at [200, 71] on div "Opal acrylic" at bounding box center [221, 70] width 66 height 6
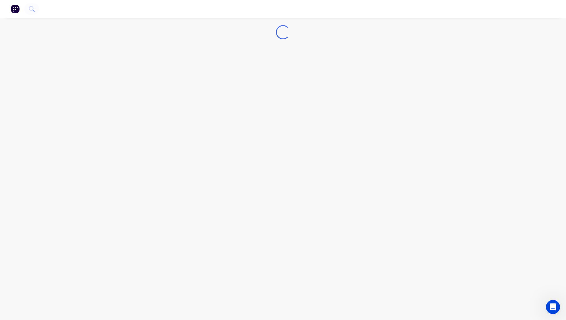
click at [200, 71] on div "Loading..." at bounding box center [283, 160] width 566 height 320
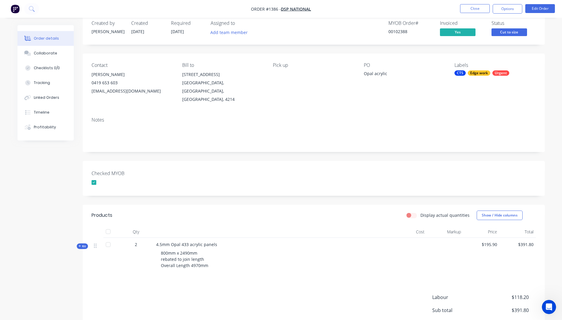
scroll to position [4, 0]
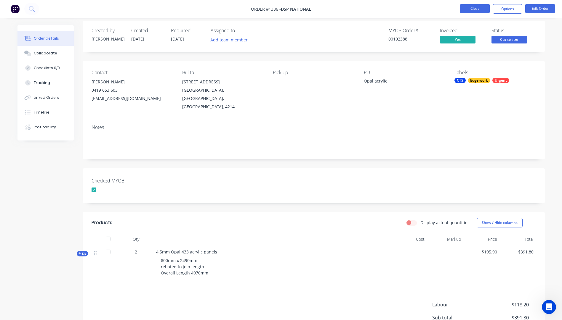
click at [475, 12] on button "Close" at bounding box center [475, 8] width 30 height 9
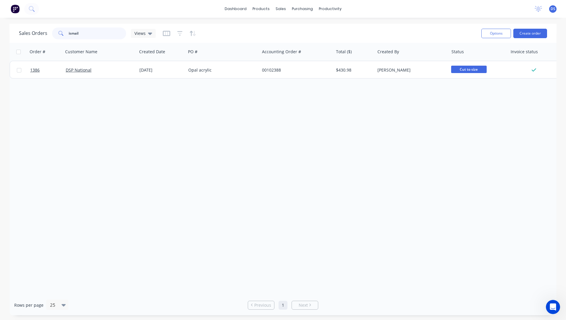
drag, startPoint x: 85, startPoint y: 35, endPoint x: 54, endPoint y: 36, distance: 31.7
click at [54, 36] on div "ismail" at bounding box center [89, 34] width 74 height 12
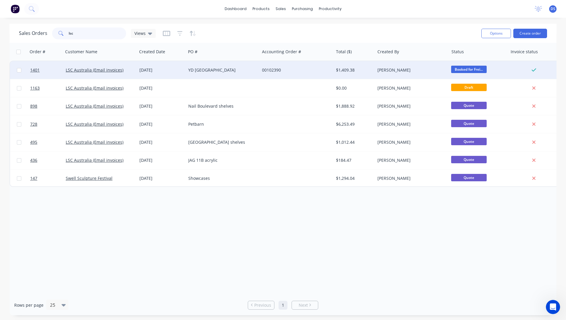
type input "lsc"
click at [194, 74] on div "YD Uni Hill" at bounding box center [223, 70] width 74 height 18
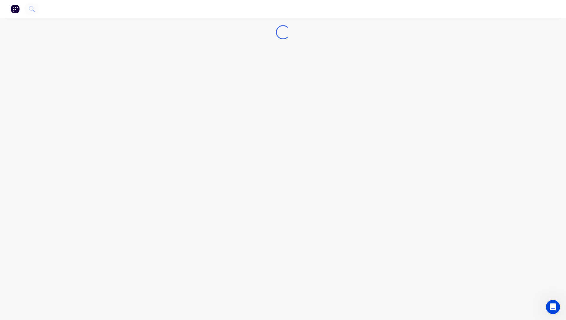
click at [194, 74] on div "Loading..." at bounding box center [283, 160] width 566 height 320
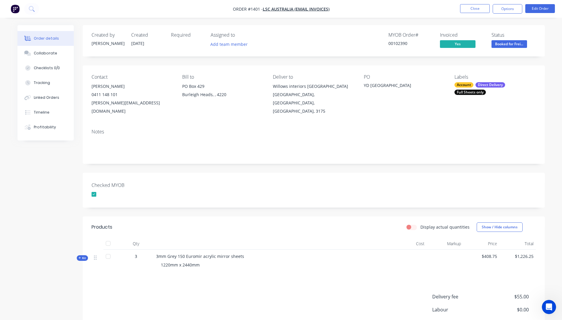
click at [78, 257] on icon at bounding box center [79, 258] width 3 height 3
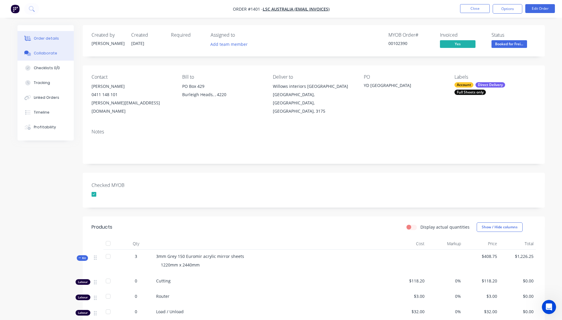
click at [40, 54] on div "Collaborate" at bounding box center [45, 53] width 23 height 5
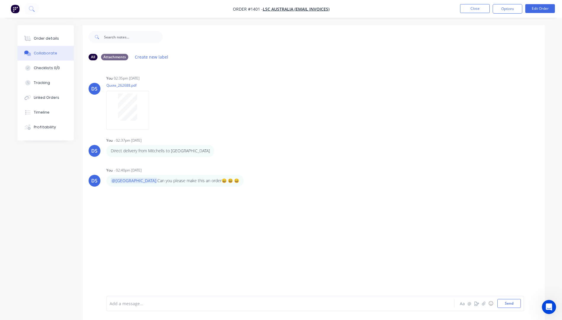
click at [167, 307] on div "Add a message..." at bounding box center [264, 303] width 308 height 9
click at [510, 305] on button "Send" at bounding box center [508, 303] width 23 height 9
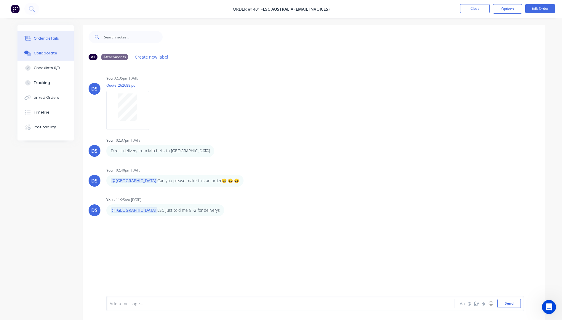
click at [51, 39] on div "Order details" at bounding box center [46, 38] width 25 height 5
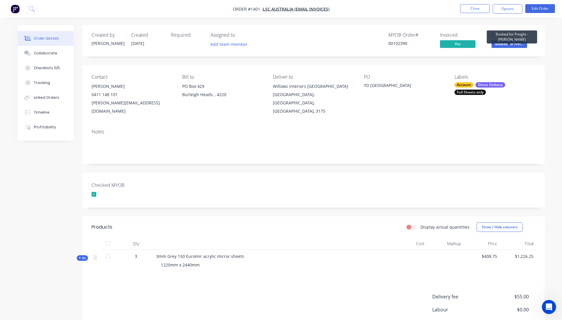
click at [517, 44] on span "Booked for Frei..." at bounding box center [509, 43] width 36 height 7
click at [50, 247] on div "Created by Darren Created 04/09/25 Required Assigned to Add team member MYOB Or…" at bounding box center [280, 209] width 527 height 368
click at [52, 54] on div "Collaborate" at bounding box center [45, 53] width 23 height 5
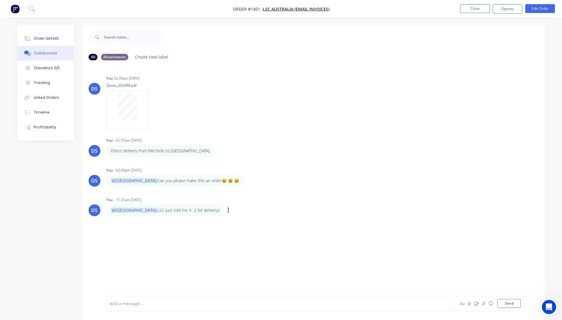
click at [227, 211] on icon "button" at bounding box center [228, 210] width 2 height 7
click at [231, 221] on button "Edit" at bounding box center [249, 222] width 37 height 10
click at [511, 304] on button "Send" at bounding box center [508, 303] width 23 height 9
click at [48, 39] on div "Order details" at bounding box center [46, 38] width 25 height 5
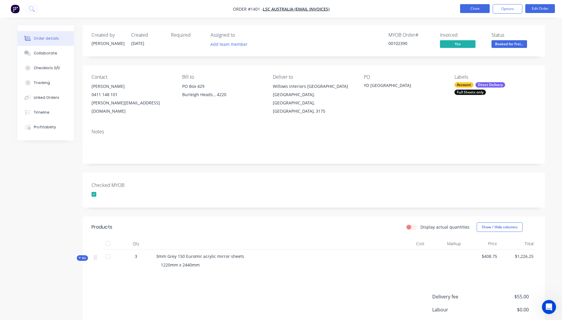
click at [478, 11] on button "Close" at bounding box center [475, 8] width 30 height 9
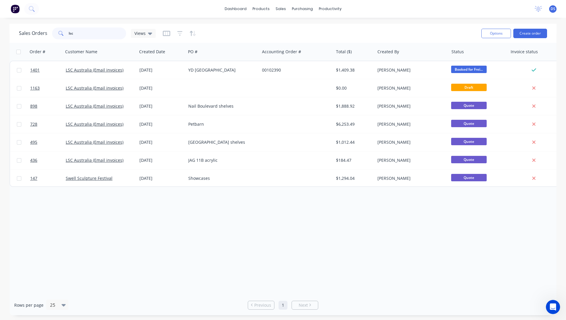
drag, startPoint x: 84, startPoint y: 36, endPoint x: 23, endPoint y: 31, distance: 60.6
click at [23, 31] on div "Sales Orders lsc Views" at bounding box center [87, 34] width 137 height 12
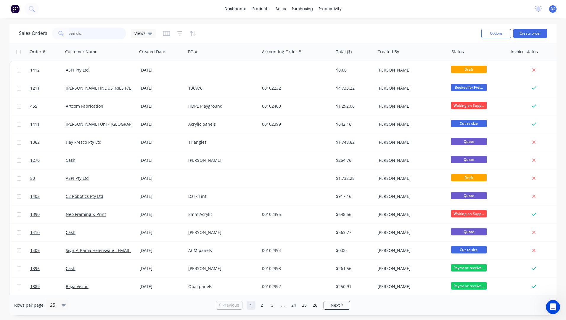
click at [83, 38] on input "text" at bounding box center [98, 34] width 58 height 12
type input "pr water"
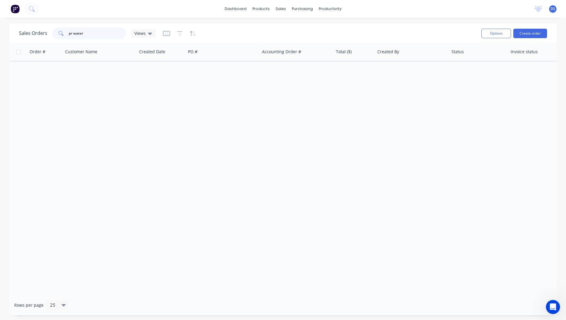
drag, startPoint x: 100, startPoint y: 35, endPoint x: 49, endPoint y: 32, distance: 50.8
click at [49, 32] on div "Sales Orders pr water Views" at bounding box center [87, 34] width 137 height 12
click at [65, 77] on div "Order # Customer Name Created Date PO # Accounting Order # Total ($) Created By…" at bounding box center [282, 169] width 547 height 252
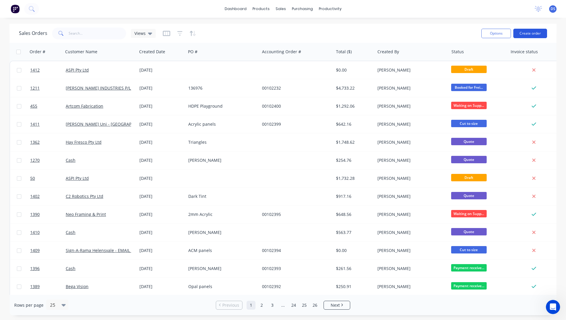
click at [525, 35] on button "Create order" at bounding box center [531, 33] width 34 height 9
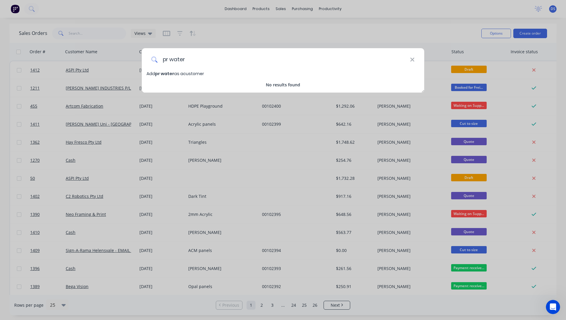
drag, startPoint x: 185, startPoint y: 58, endPoint x: 152, endPoint y: 60, distance: 33.0
click at [152, 60] on div "pr water" at bounding box center [283, 59] width 283 height 22
type input "PR Water"
click at [161, 75] on span "PR Water" at bounding box center [165, 74] width 20 height 6
select select "AU"
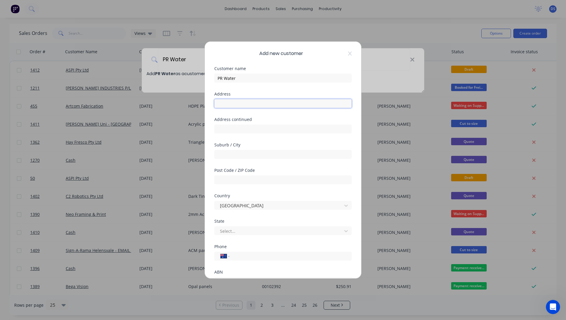
click at [245, 105] on input "text" at bounding box center [282, 103] width 137 height 9
paste input "a. 14 Leda Drive Burleigh Heads QLD 4220"
type input "a. 14 Leda Drive Burleigh Heads QLD 4220"
click at [241, 158] on input "text" at bounding box center [282, 154] width 137 height 9
type input "4"
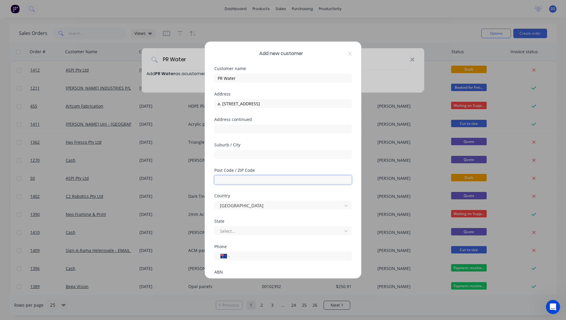
click at [225, 177] on input "text" at bounding box center [282, 180] width 137 height 9
type input "4220"
drag, startPoint x: 279, startPoint y: 104, endPoint x: 250, endPoint y: 104, distance: 29.3
click at [250, 104] on input "a. 14 Leda Drive Burleigh Heads QLD 4220" at bounding box center [282, 103] width 137 height 9
type input "a. 14 Leda Drive QLD 4220"
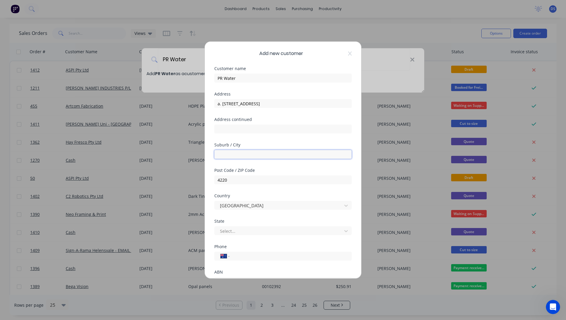
paste input "Burleigh Heads"
type input "Burleigh Heads"
click at [238, 235] on div at bounding box center [279, 231] width 120 height 7
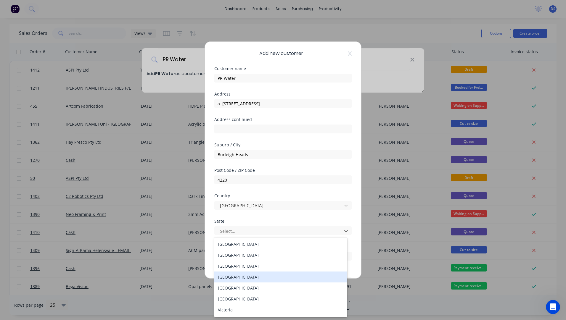
drag, startPoint x: 231, startPoint y: 279, endPoint x: 236, endPoint y: 267, distance: 13.8
click at [231, 278] on div "Queensland" at bounding box center [280, 277] width 133 height 11
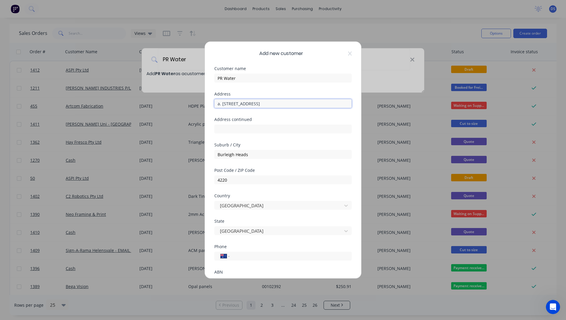
click at [223, 103] on input "a. 14 Leda Drive QLD 4220" at bounding box center [282, 103] width 137 height 9
click at [268, 102] on input "14 Leda Drive QLD 4220" at bounding box center [282, 103] width 137 height 9
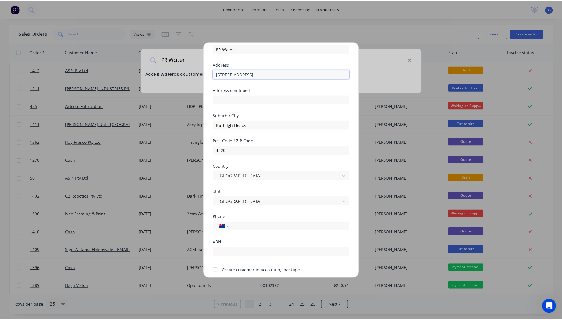
scroll to position [52, 0]
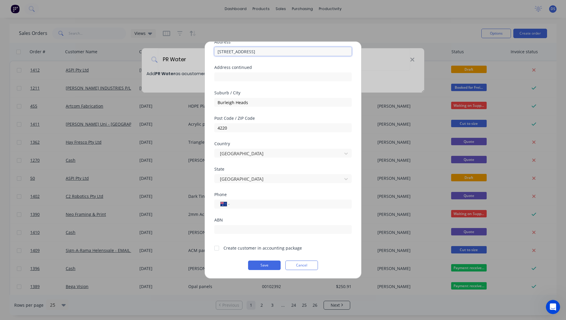
type input "14 Leda Drive"
paste input "0428 129 989"
type input "0428 129 989"
click at [218, 249] on div at bounding box center [217, 249] width 12 height 12
click at [272, 267] on button "Save" at bounding box center [264, 265] width 33 height 9
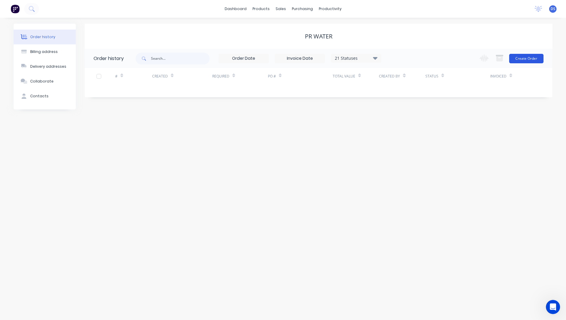
click at [527, 57] on button "Create Order" at bounding box center [526, 58] width 34 height 9
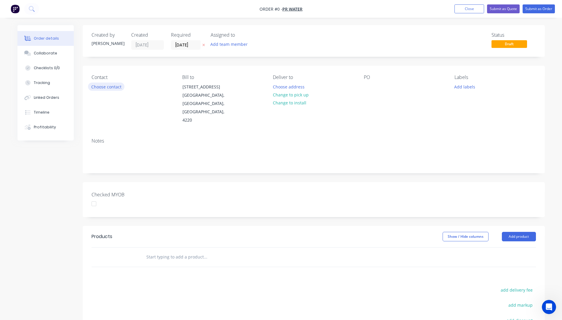
click at [99, 87] on button "Choose contact" at bounding box center [106, 87] width 36 height 8
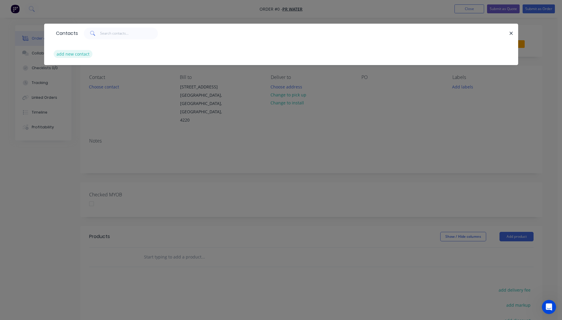
click at [60, 54] on button "add new contact" at bounding box center [73, 54] width 39 height 8
select select "AU"
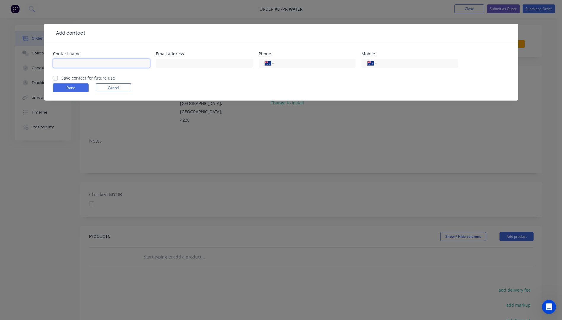
paste input "J. Carlos Ibáñez General Manager | PR Water t. (07) 5613 2999 m. 0428 129 989 e…"
drag, startPoint x: 59, startPoint y: 62, endPoint x: 100, endPoint y: 64, distance: 40.6
click at [100, 64] on input "J. Carlos Ibáñez General Manager | PR Water t. (07) 5613 2999 m. 0428 129 989 e…" at bounding box center [101, 63] width 97 height 9
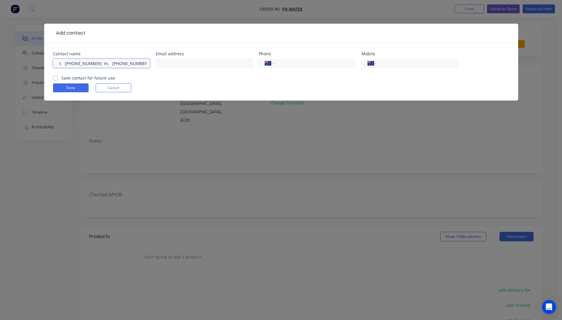
type input "J. Carlos Ibáñez General Manager | PR Water t. (07) 5613 2999 m. 0428 129 989 e…"
paste input "carlos@prwater.com"
type input "carlos@prwater.com"
click at [132, 64] on input "J. Carlos Ibáñez General Manager | PR Water t. (07) 5613 2999 m. 0428 129 989 e…" at bounding box center [101, 63] width 97 height 9
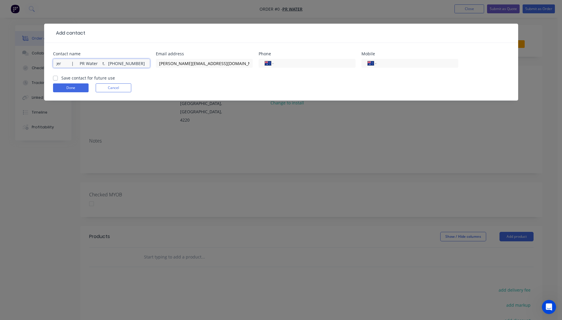
scroll to position [0, 101]
drag, startPoint x: 110, startPoint y: 63, endPoint x: 136, endPoint y: 62, distance: 25.5
click at [136, 62] on input "J. Carlos Ibáñez General Manager | PR Water t. (07) 5613 2999 m. 0428 129 989 e…" at bounding box center [101, 63] width 97 height 9
type input "J. Carlos Ibáñez General Manager | PR Water t. (07) 5613 2999 m. e. w. www.prwa…"
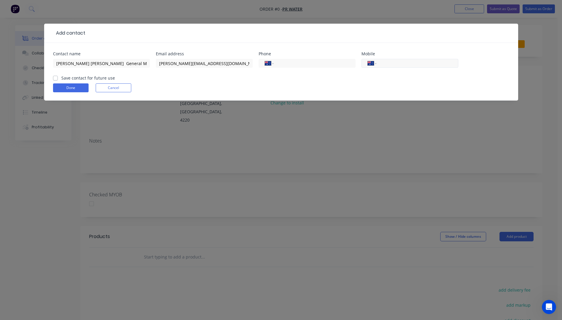
paste input "0428 129 989"
type input "0428 129 989"
click at [85, 63] on input "J. Carlos Ibáñez General Manager | PR Water t. (07) 5613 2999 m. e. w. www.prwa…" at bounding box center [101, 63] width 97 height 9
drag, startPoint x: 84, startPoint y: 64, endPoint x: 148, endPoint y: 63, distance: 63.4
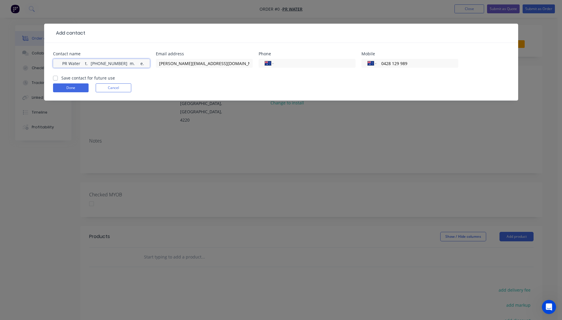
click at [148, 63] on input "J. Carlos Ibáñez General Manager | PR Water t. (07) 5613 2999 m. e. w. www.prwa…" at bounding box center [101, 63] width 97 height 9
type input "J. Carlos Ibáñez"
click at [61, 78] on label "Save contact for future use" at bounding box center [88, 78] width 54 height 6
click at [56, 78] on input "Save contact for future use" at bounding box center [55, 78] width 5 height 6
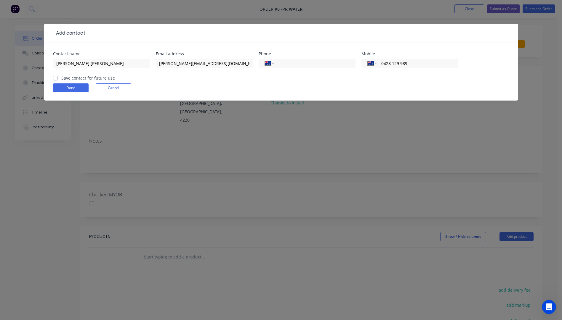
checkbox input "true"
click at [74, 91] on button "Done" at bounding box center [71, 88] width 36 height 9
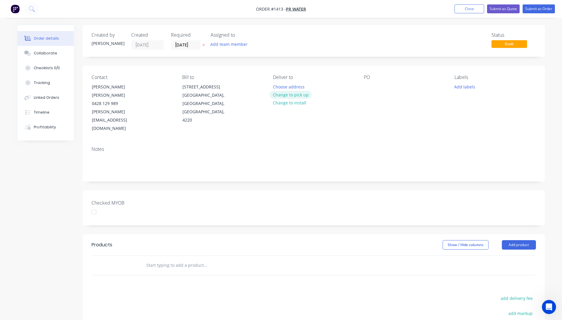
click at [293, 96] on button "Change to pick up" at bounding box center [291, 95] width 42 height 8
click at [365, 87] on div at bounding box center [368, 87] width 9 height 9
click at [466, 89] on button "Add labels" at bounding box center [464, 87] width 27 height 8
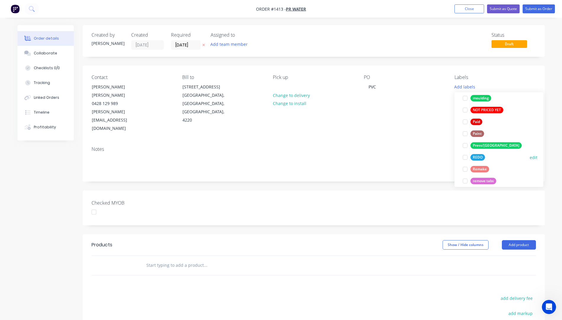
scroll to position [237, 0]
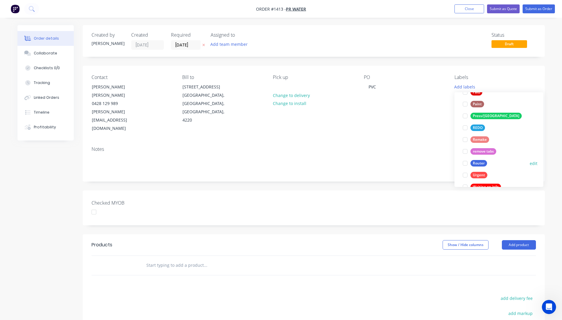
click at [474, 163] on div "Router" at bounding box center [478, 163] width 17 height 7
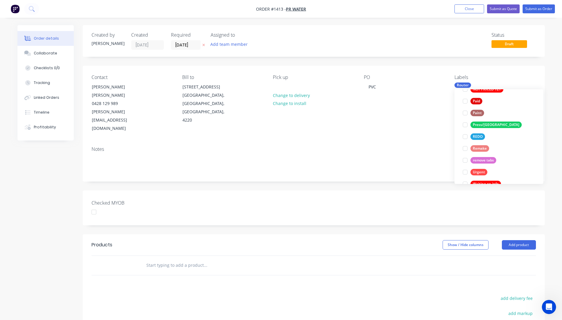
scroll to position [0, 0]
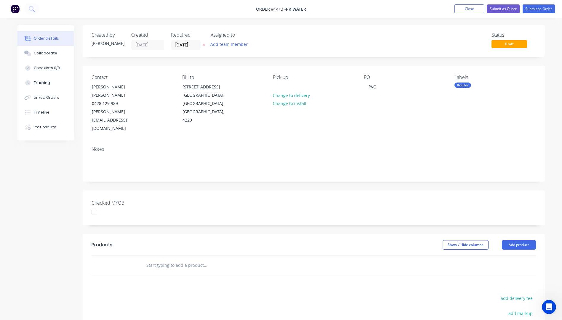
click at [414, 126] on div "Contact J. Carlos Ibáñez 0428 129 989 carlos@prwater.com Bill to 14 Leda Drive …" at bounding box center [314, 124] width 462 height 116
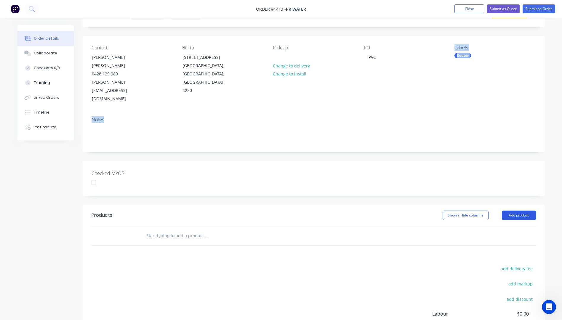
click at [516, 211] on button "Add product" at bounding box center [519, 215] width 34 height 9
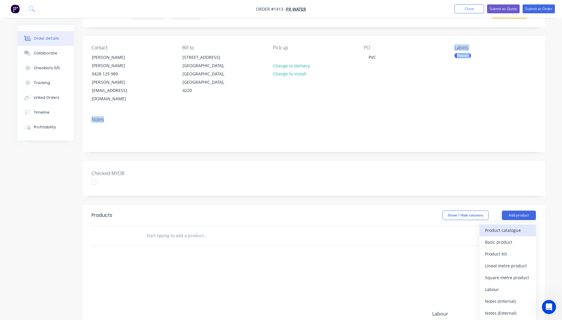
click at [496, 226] on div "Product catalogue" at bounding box center [508, 230] width 46 height 9
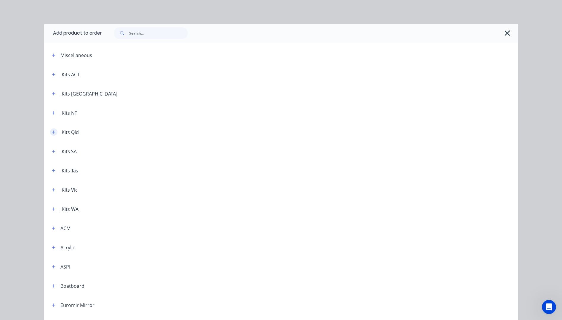
click at [52, 134] on icon "button" at bounding box center [54, 132] width 4 height 4
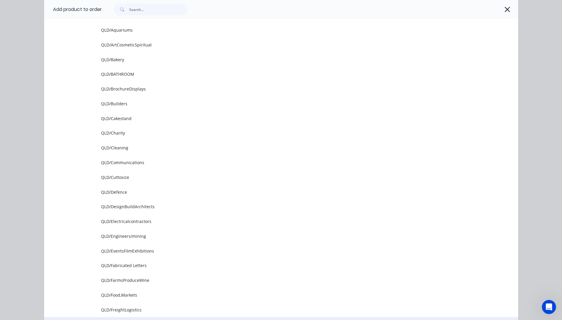
scroll to position [148, 0]
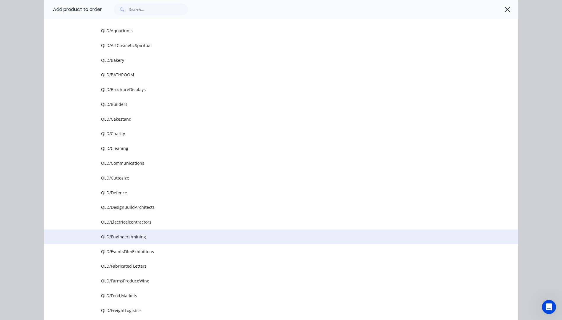
click at [118, 240] on span "QLD/Engineers/mining" at bounding box center [267, 237] width 333 height 6
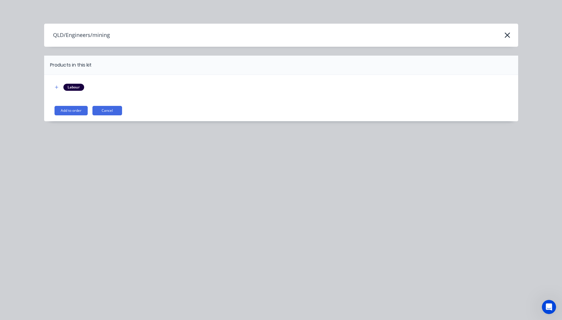
scroll to position [0, 0]
click at [75, 113] on button "Add to order" at bounding box center [70, 110] width 33 height 9
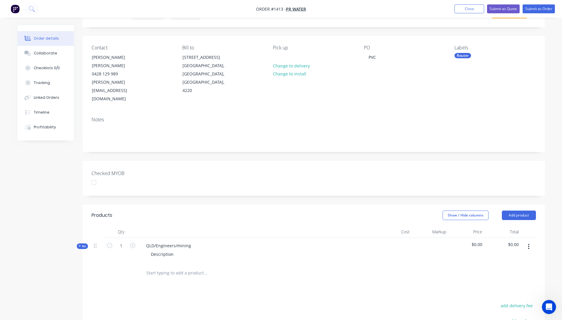
click at [80, 245] on icon at bounding box center [79, 246] width 3 height 3
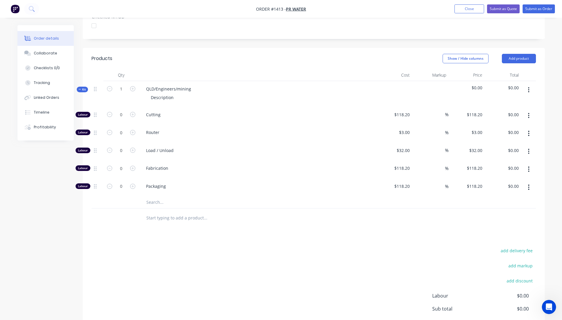
scroll to position [207, 0]
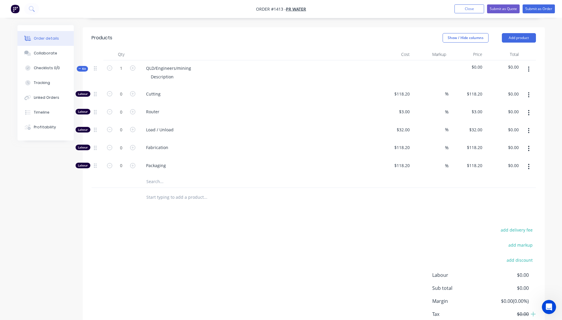
click at [153, 176] on input "text" at bounding box center [205, 182] width 118 height 12
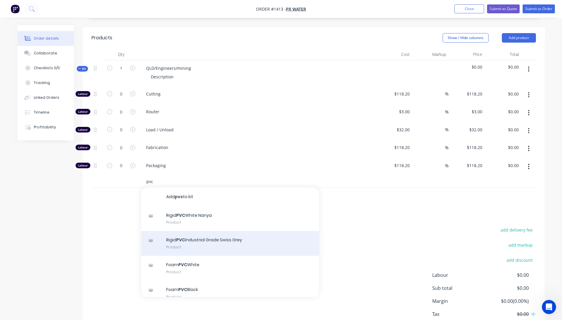
type input "pvc"
click at [208, 231] on div "Rigid PVC Industrial Grade Swiss Grey Product" at bounding box center [230, 243] width 178 height 25
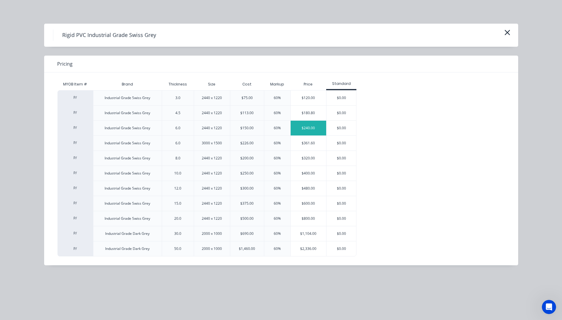
click at [309, 132] on div "$240.00" at bounding box center [309, 128] width 36 height 15
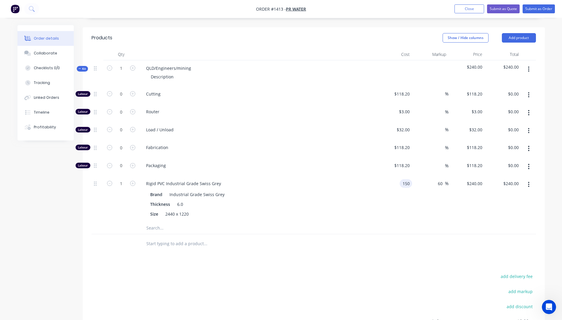
click at [404, 179] on input "150" at bounding box center [407, 183] width 10 height 9
type input "$150.00"
click at [364, 190] on div "Brand Industrial Grade Swiss Grey" at bounding box center [256, 194] width 217 height 9
click at [124, 179] on input "1" at bounding box center [120, 183] width 15 height 9
type input "35"
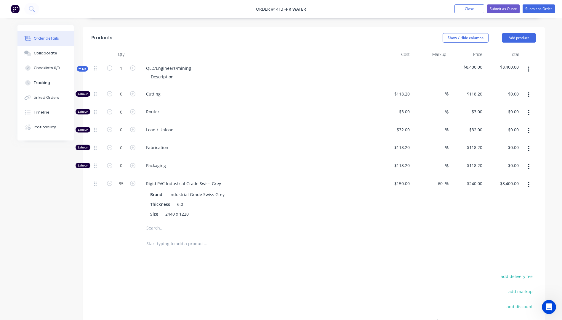
type input "$8,400.00"
click at [116, 191] on div "35" at bounding box center [121, 199] width 36 height 47
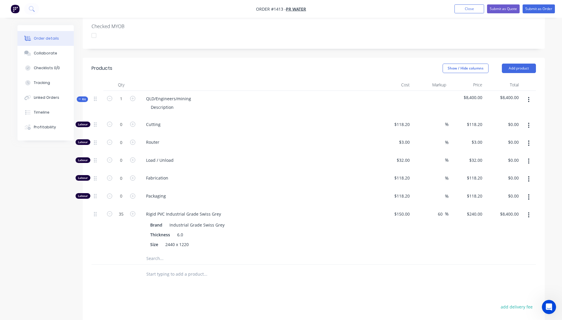
scroll to position [148, 0]
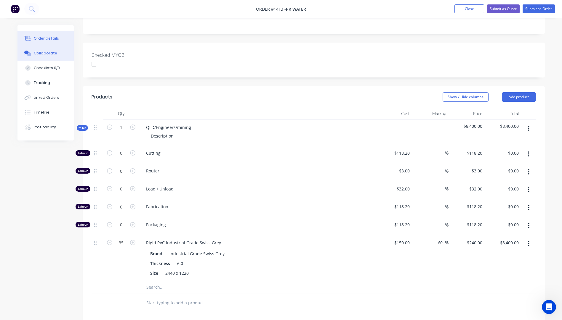
click at [43, 55] on div "Collaborate" at bounding box center [45, 53] width 23 height 5
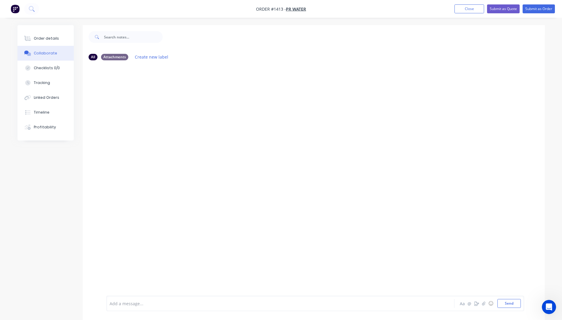
click at [134, 305] on div at bounding box center [264, 304] width 308 height 6
click at [512, 307] on button "Send" at bounding box center [508, 303] width 23 height 9
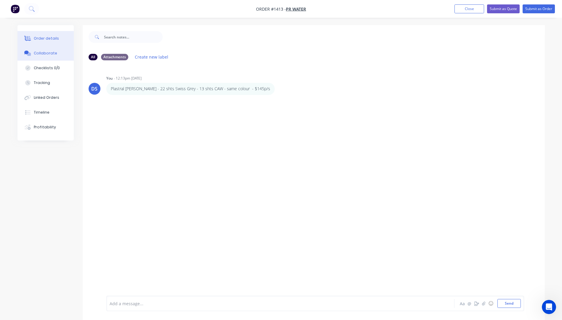
click at [47, 38] on div "Order details" at bounding box center [46, 38] width 25 height 5
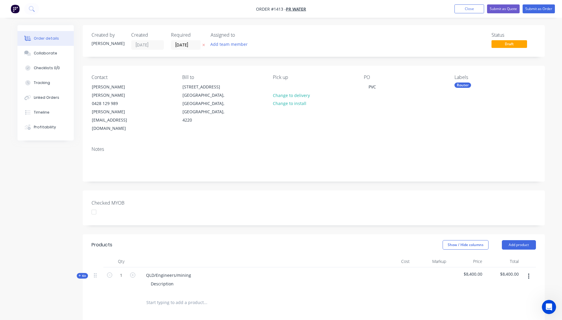
click at [203, 46] on icon at bounding box center [203, 45] width 3 height 4
click at [126, 271] on input "1" at bounding box center [120, 275] width 15 height 9
type input "70"
drag, startPoint x: 190, startPoint y: 260, endPoint x: 143, endPoint y: 253, distance: 47.4
click at [143, 268] on div "QLD/Engineers/mining Description" at bounding box center [257, 281] width 237 height 26
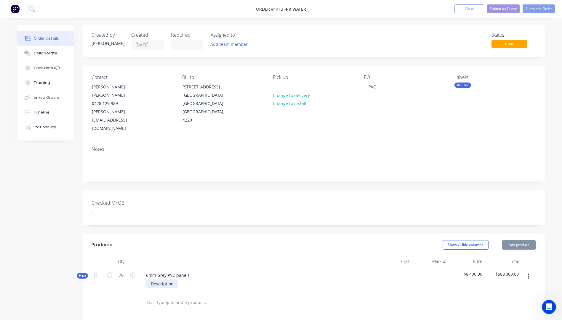
click at [174, 280] on div "Description" at bounding box center [162, 284] width 32 height 9
click at [172, 280] on div "Description" at bounding box center [162, 284] width 32 height 9
drag, startPoint x: 175, startPoint y: 268, endPoint x: 139, endPoint y: 270, distance: 36.2
click at [139, 270] on div "6mm Grey PVC panels Description" at bounding box center [257, 281] width 237 height 26
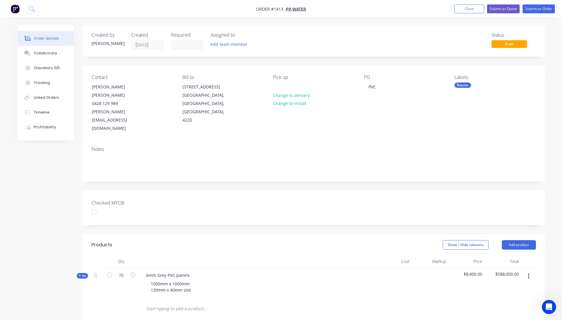
click at [211, 283] on div "Qty Cost Markup Price Total Kit 70 6mm Grey PVC panels 1000mm x 1000mm 130mm x …" at bounding box center [314, 287] width 462 height 63
drag, startPoint x: 211, startPoint y: 283, endPoint x: 217, endPoint y: 220, distance: 63.0
click at [217, 235] on header "Products Show / Hide columns Add product" at bounding box center [314, 245] width 462 height 21
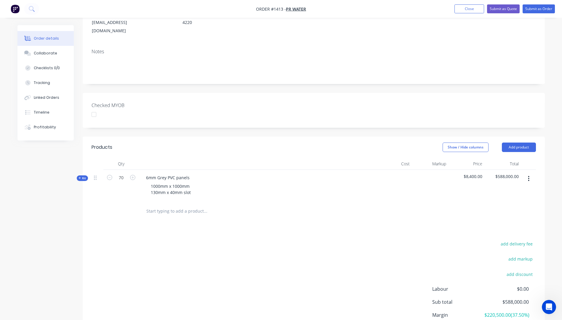
scroll to position [118, 0]
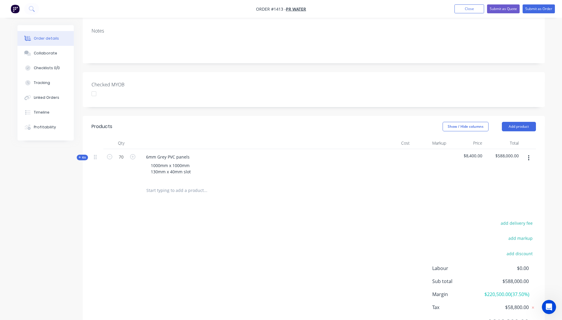
click at [80, 156] on icon at bounding box center [79, 157] width 3 height 3
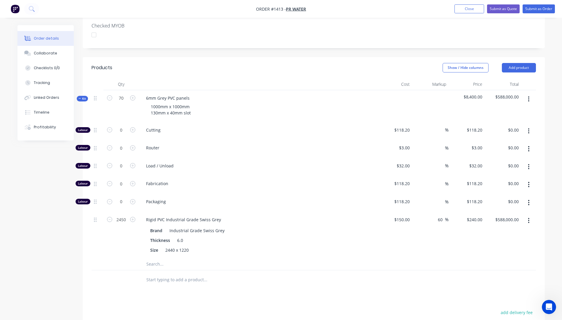
scroll to position [178, 0]
click at [127, 215] on input "2450" at bounding box center [120, 219] width 15 height 9
type input "35"
type input "$8,400.00"
click at [117, 224] on div "35" at bounding box center [121, 235] width 36 height 47
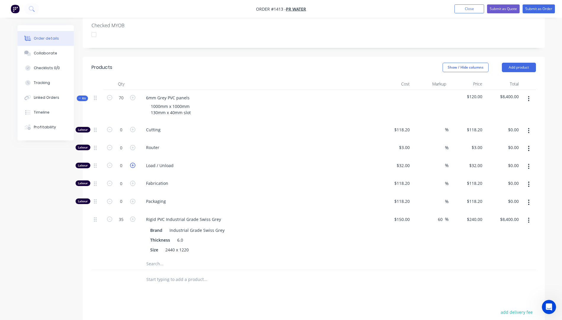
click at [132, 163] on icon "button" at bounding box center [132, 165] width 5 height 5
type input "1"
type input "$32.00"
click at [123, 161] on input "1" at bounding box center [120, 165] width 15 height 9
type input "35"
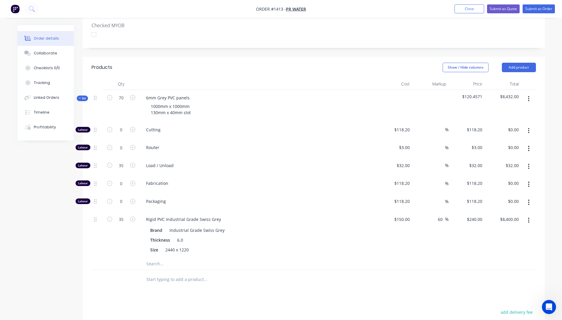
type input "$1,120.00"
click at [121, 223] on div "35" at bounding box center [121, 235] width 36 height 47
click at [124, 143] on input "0" at bounding box center [120, 147] width 15 height 9
type input "230"
type input "$690.00"
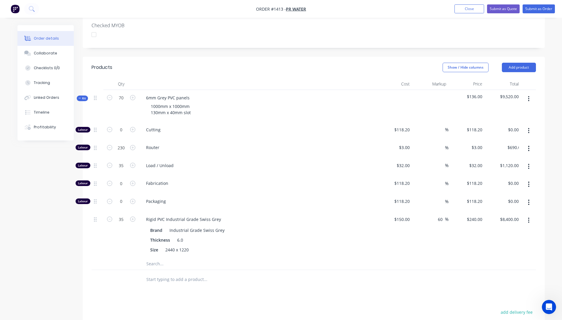
click at [113, 227] on div "35" at bounding box center [121, 235] width 36 height 47
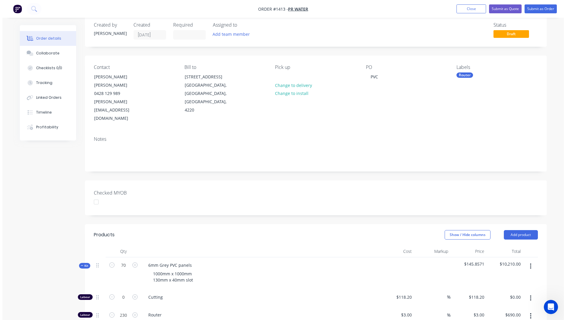
scroll to position [0, 0]
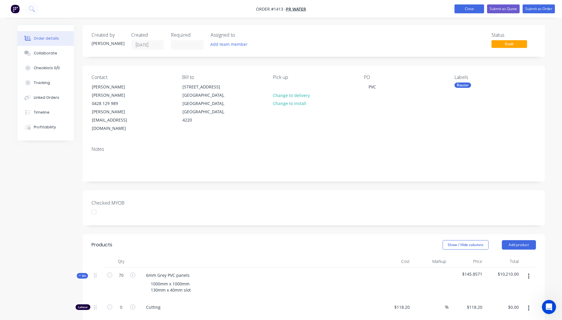
click at [464, 9] on button "Close" at bounding box center [469, 8] width 30 height 9
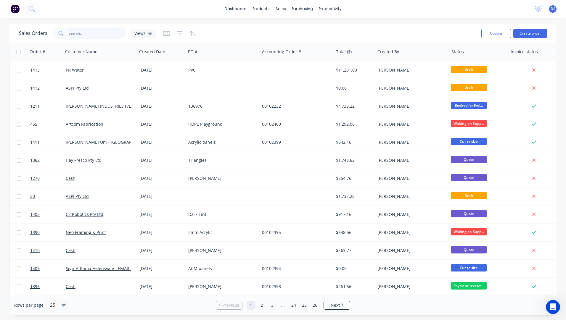
click at [69, 34] on input "text" at bounding box center [98, 34] width 58 height 12
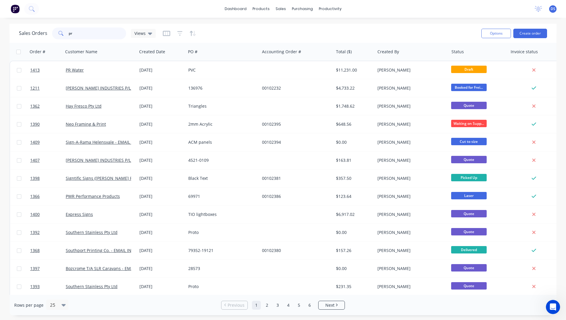
drag, startPoint x: 94, startPoint y: 34, endPoint x: 10, endPoint y: 30, distance: 83.9
click at [10, 30] on div "Sales Orders pr Views Options Create order" at bounding box center [282, 33] width 547 height 19
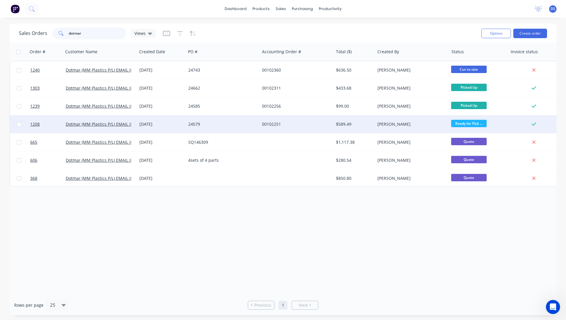
type input "dotmar"
click at [121, 128] on div "Dotmar (MM Plastics P/L) EMAIL INVOICES" at bounding box center [100, 125] width 74 height 18
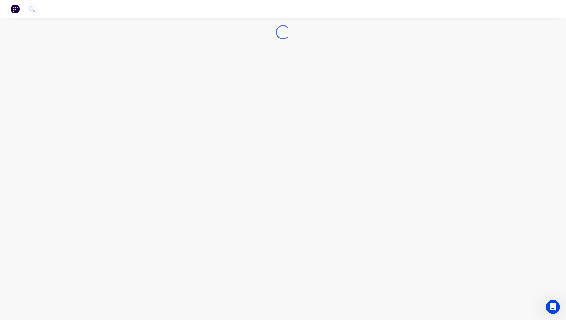
click at [121, 128] on div "Loading..." at bounding box center [283, 160] width 566 height 320
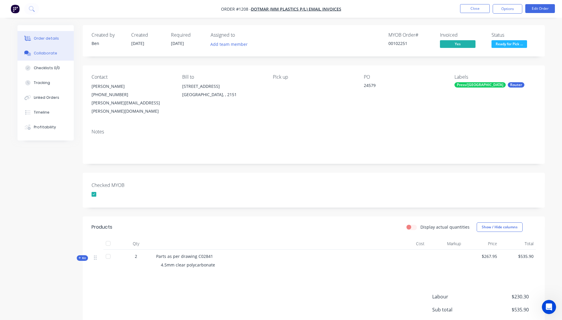
click at [41, 52] on div "Collaborate" at bounding box center [45, 53] width 23 height 5
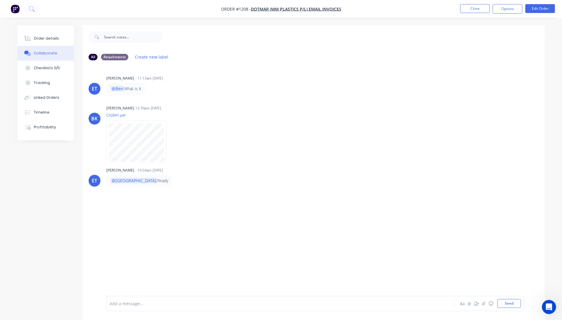
drag, startPoint x: 121, startPoint y: 308, endPoint x: 115, endPoint y: 303, distance: 7.3
click at [115, 303] on div at bounding box center [264, 304] width 308 height 6
click at [515, 306] on button "Send" at bounding box center [508, 303] width 23 height 9
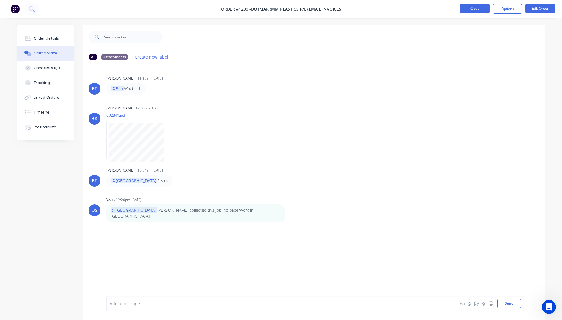
click at [477, 10] on button "Close" at bounding box center [475, 8] width 30 height 9
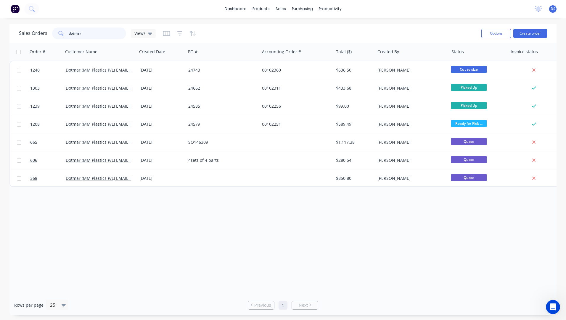
drag, startPoint x: 83, startPoint y: 32, endPoint x: 68, endPoint y: 34, distance: 15.6
click at [68, 34] on div "dotmar" at bounding box center [89, 34] width 74 height 12
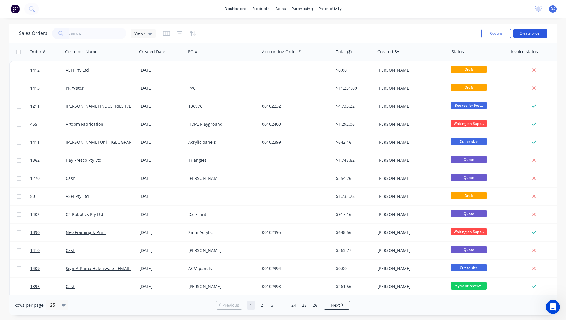
click at [527, 35] on button "Create order" at bounding box center [531, 33] width 34 height 9
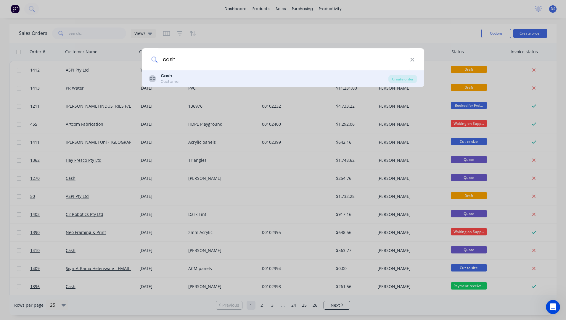
type input "cash"
click at [166, 79] on b "Cash" at bounding box center [167, 76] width 12 height 6
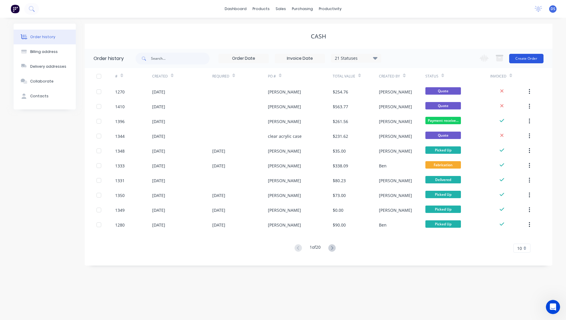
click at [528, 60] on button "Create Order" at bounding box center [526, 58] width 34 height 9
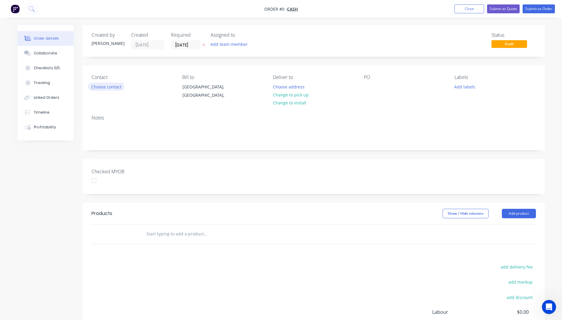
click at [108, 89] on button "Choose contact" at bounding box center [106, 87] width 36 height 8
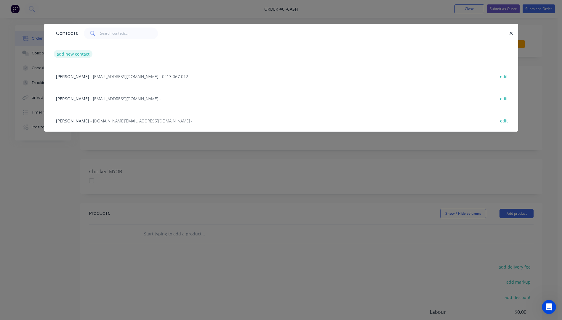
click at [74, 56] on button "add new contact" at bounding box center [73, 54] width 39 height 8
select select "AU"
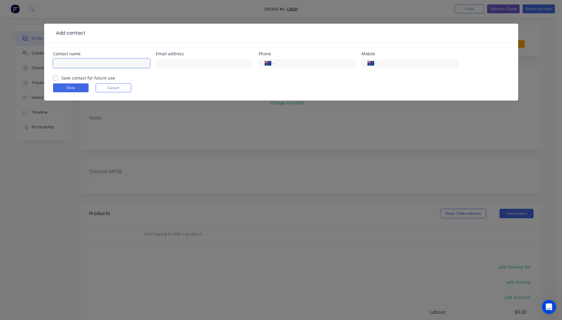
paste input "ashleigh gerardis ashleigh.iorfino@gmail.com +61410167991"
drag, startPoint x: 147, startPoint y: 63, endPoint x: 119, endPoint y: 65, distance: 28.2
click at [119, 65] on input "ashleigh gerardis ashleigh.iorfino@gmail.com +61410167991" at bounding box center [101, 63] width 97 height 9
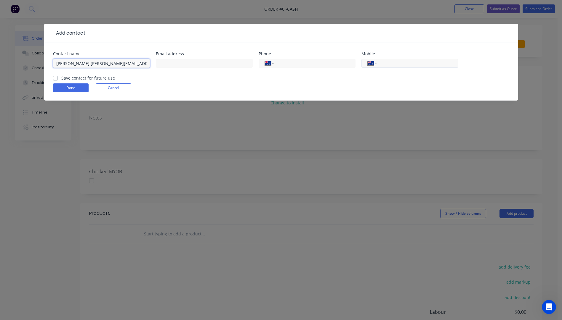
type input "ashleigh gerardis ashleigh.iorfino@gmail.com"
paste input "0410 167 991"
type input "0410 167 991"
drag, startPoint x: 144, startPoint y: 65, endPoint x: 91, endPoint y: 62, distance: 52.8
click at [91, 62] on input "ashleigh gerardis ashleigh.iorfino@gmail.com" at bounding box center [101, 63] width 97 height 9
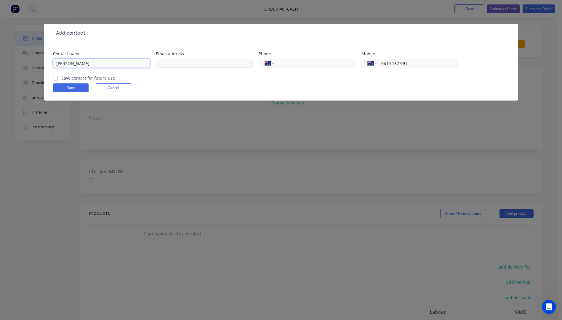
type input "ashleigh gerardis"
paste input "ashleigh.iorfino@gmail.com"
type input "ashleigh.iorfino@gmail.com"
click at [56, 63] on input "ashleigh gerardis" at bounding box center [101, 63] width 97 height 9
type input "[PERSON_NAME]"
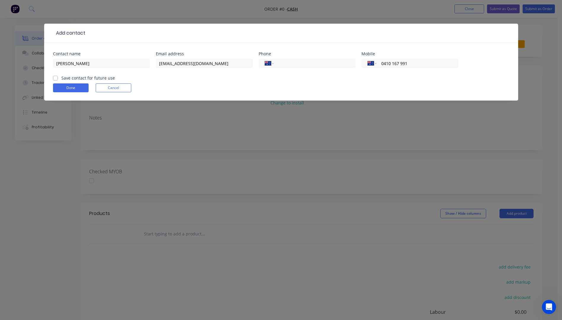
click at [61, 80] on label "Save contact for future use" at bounding box center [88, 78] width 54 height 6
click at [54, 80] on input "Save contact for future use" at bounding box center [55, 78] width 5 height 6
checkbox input "true"
click at [67, 89] on button "Done" at bounding box center [71, 88] width 36 height 9
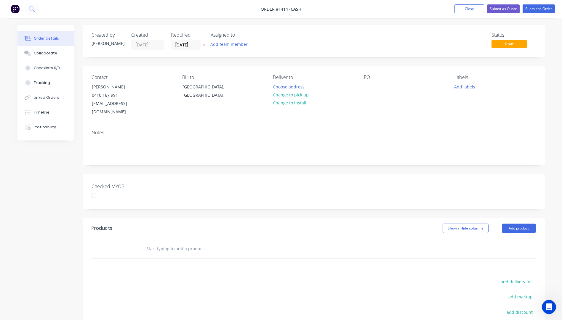
click at [204, 45] on icon at bounding box center [203, 45] width 3 height 4
click at [197, 89] on div "Queensland, Australia," at bounding box center [206, 91] width 49 height 17
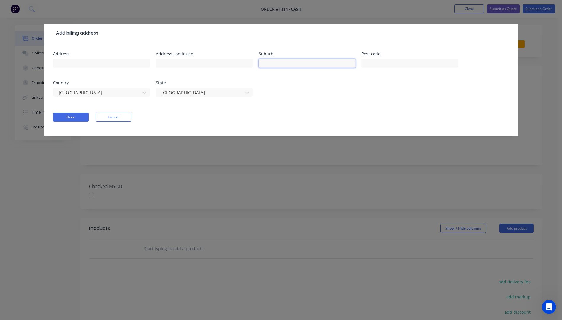
click at [280, 66] on input "text" at bounding box center [307, 63] width 97 height 9
type input "Denham Court"
click at [392, 66] on input "text" at bounding box center [409, 63] width 97 height 9
type input "2565"
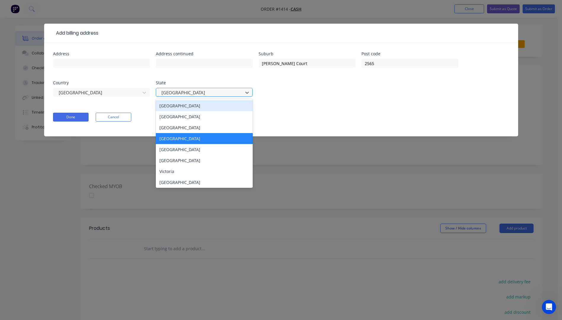
click at [188, 95] on div at bounding box center [200, 92] width 79 height 7
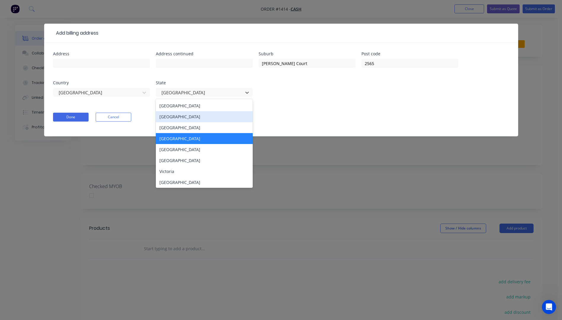
click at [183, 119] on div "New South Wales" at bounding box center [204, 116] width 97 height 11
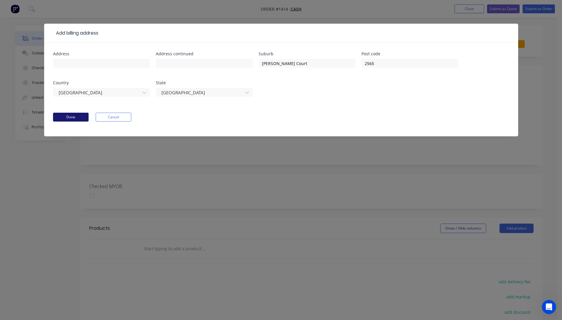
click at [81, 118] on button "Done" at bounding box center [71, 117] width 36 height 9
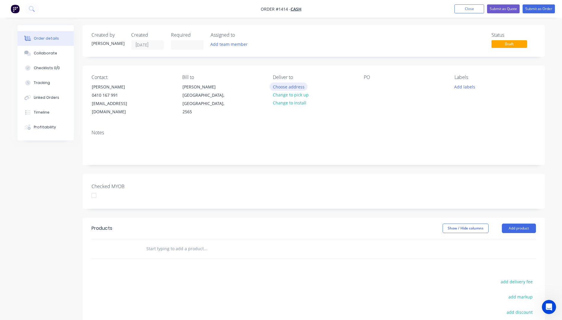
click at [284, 88] on button "Choose address" at bounding box center [289, 87] width 38 height 8
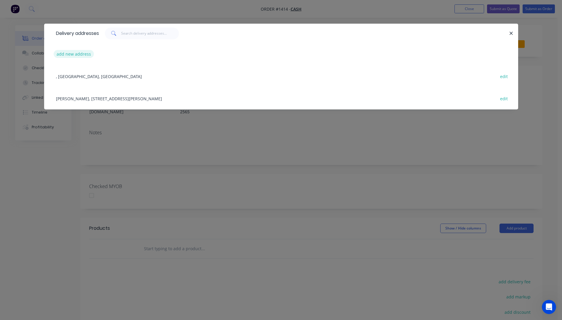
click at [73, 55] on button "add new address" at bounding box center [74, 54] width 41 height 8
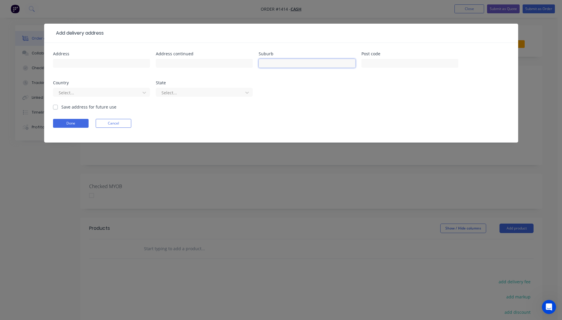
click at [272, 62] on input "text" at bounding box center [307, 63] width 97 height 9
type input "Denham Court"
type input "2565"
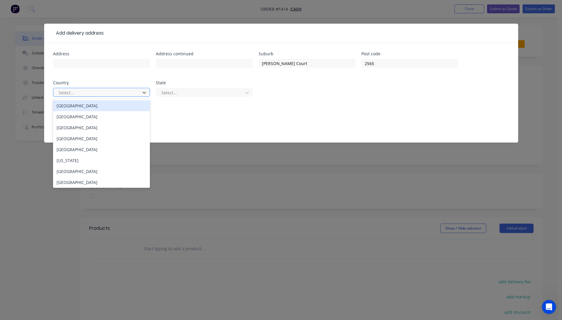
click at [89, 107] on div "Australia" at bounding box center [101, 105] width 97 height 11
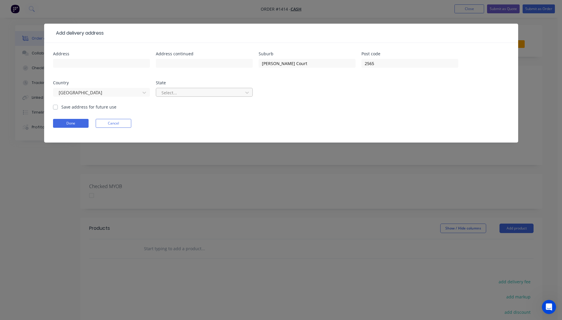
click at [180, 96] on div "Select..." at bounding box center [204, 94] width 97 height 17
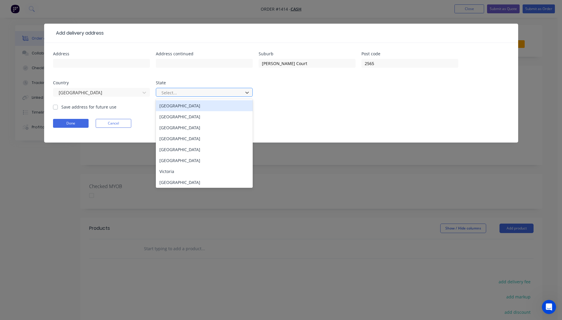
click at [181, 95] on div at bounding box center [200, 92] width 79 height 7
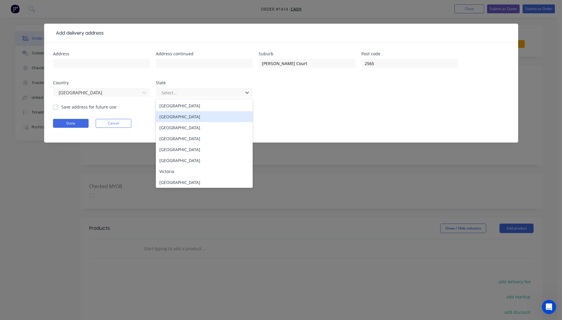
click at [177, 117] on div "New South Wales" at bounding box center [204, 116] width 97 height 11
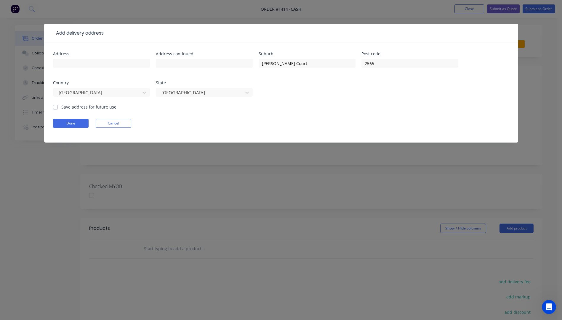
click at [58, 107] on div "Save address for future use" at bounding box center [84, 107] width 63 height 6
drag, startPoint x: 58, startPoint y: 107, endPoint x: 66, endPoint y: 122, distance: 17.2
click at [66, 122] on button "Done" at bounding box center [71, 123] width 36 height 9
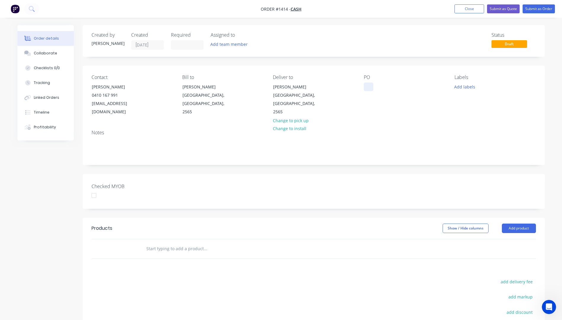
click at [366, 86] on div at bounding box center [368, 87] width 9 height 9
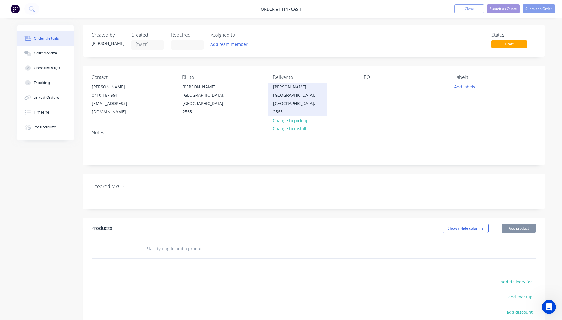
click at [284, 88] on div "Denham Court, New South Wales, Australia, 2565" at bounding box center [297, 99] width 49 height 33
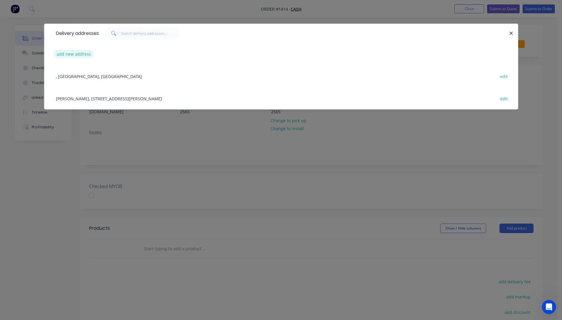
click at [74, 57] on button "add new address" at bounding box center [74, 54] width 41 height 8
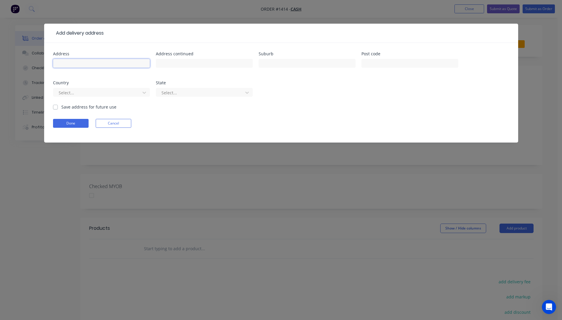
click at [84, 66] on input "text" at bounding box center [101, 63] width 97 height 9
type input "[PERSON_NAME]"
click at [280, 65] on input "text" at bounding box center [307, 63] width 97 height 9
type input "Denham Court"
type input "2565"
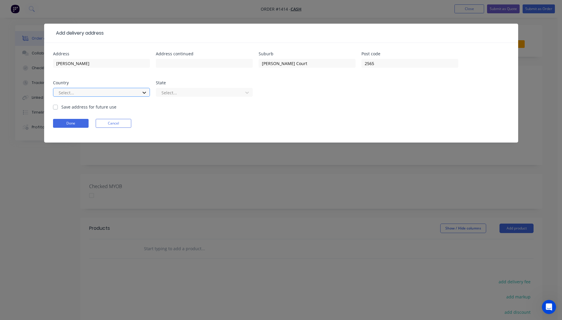
click at [146, 95] on icon at bounding box center [144, 93] width 6 height 6
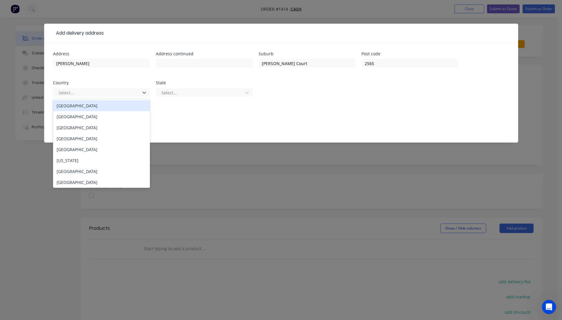
click at [78, 108] on div "Australia" at bounding box center [101, 105] width 97 height 11
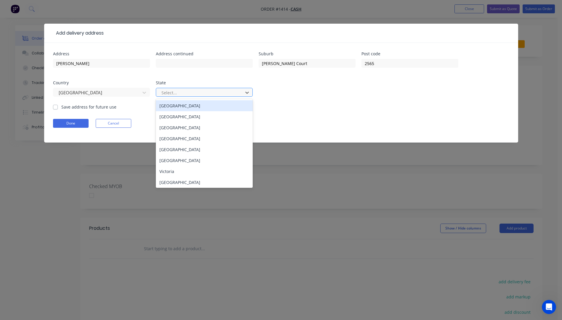
click at [193, 95] on div at bounding box center [200, 92] width 79 height 7
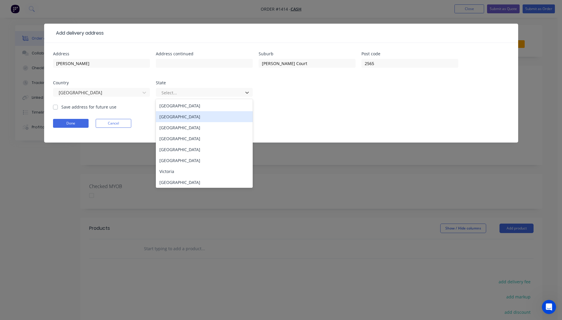
click at [180, 118] on div "New South Wales" at bounding box center [204, 116] width 97 height 11
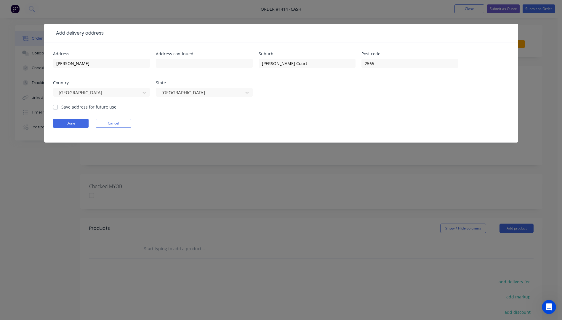
click at [61, 107] on label "Save address for future use" at bounding box center [88, 107] width 55 height 6
click at [56, 107] on input "Save address for future use" at bounding box center [55, 107] width 5 height 6
checkbox input "true"
click at [64, 122] on button "Done" at bounding box center [71, 123] width 36 height 9
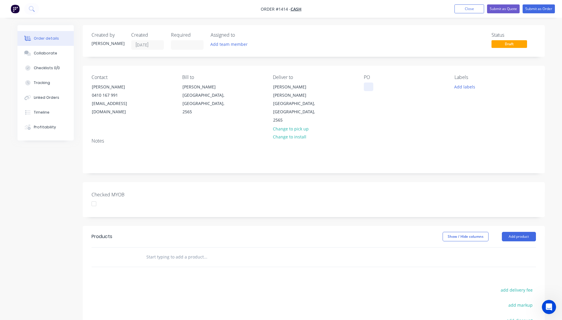
click at [365, 90] on div at bounding box center [368, 87] width 9 height 9
click at [470, 88] on button "Add labels" at bounding box center [464, 87] width 27 height 8
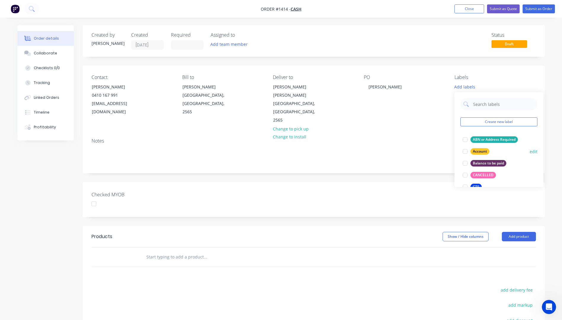
scroll to position [30, 0]
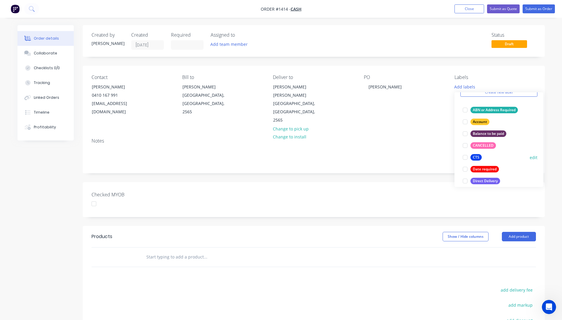
click at [478, 160] on div "CTS" at bounding box center [475, 157] width 11 height 7
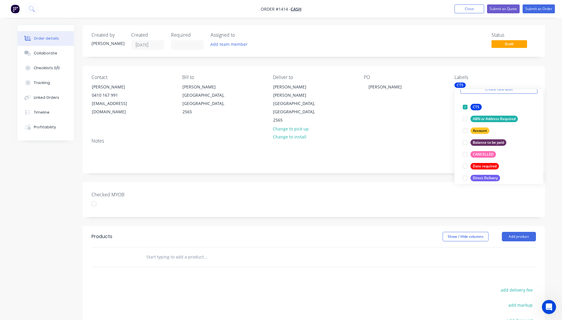
click at [430, 134] on div "Notes" at bounding box center [314, 154] width 462 height 40
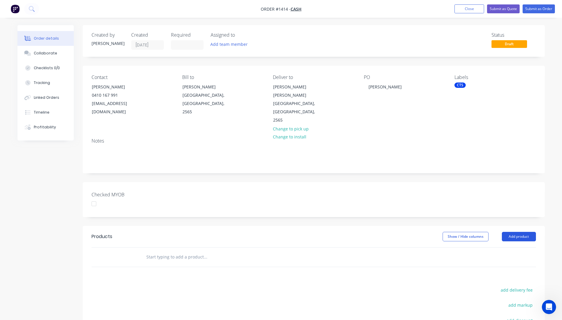
click at [519, 232] on button "Add product" at bounding box center [519, 236] width 34 height 9
click at [511, 248] on div "Product catalogue" at bounding box center [508, 252] width 46 height 9
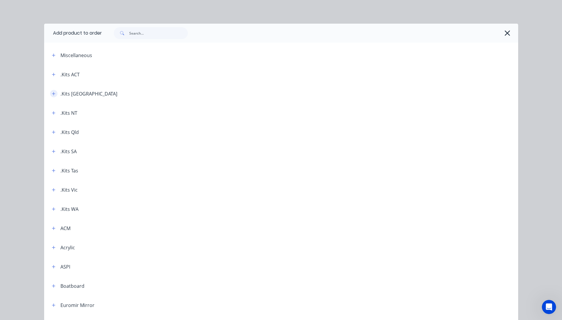
click at [52, 93] on icon "button" at bounding box center [54, 94] width 4 height 4
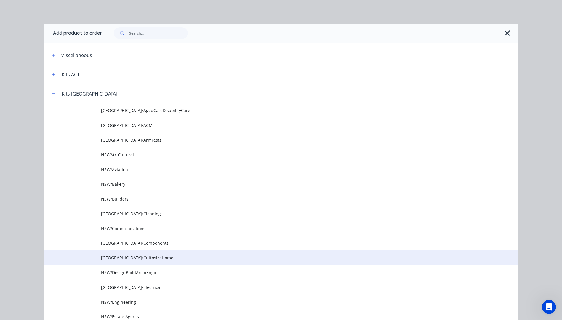
click at [132, 258] on span "NSW/CuttosizeHome" at bounding box center [267, 258] width 333 height 6
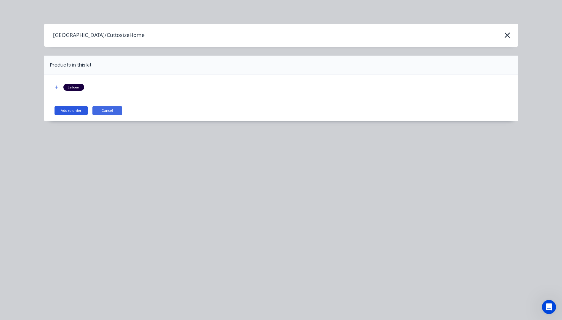
click at [71, 110] on button "Add to order" at bounding box center [70, 110] width 33 height 9
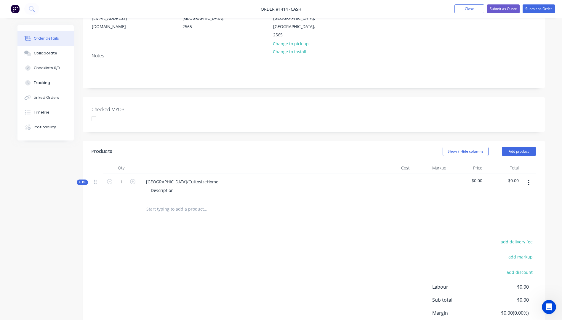
scroll to position [89, 0]
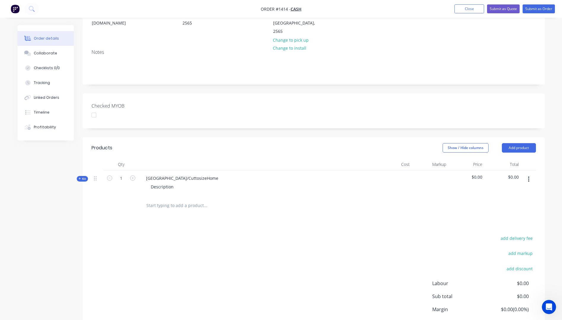
click at [78, 177] on icon at bounding box center [79, 178] width 3 height 3
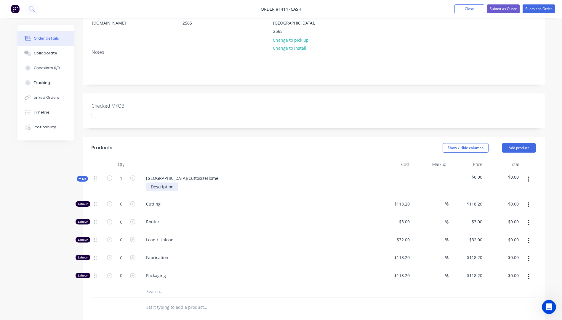
click at [174, 183] on div "Description" at bounding box center [162, 187] width 32 height 9
click at [158, 286] on input "text" at bounding box center [205, 292] width 118 height 12
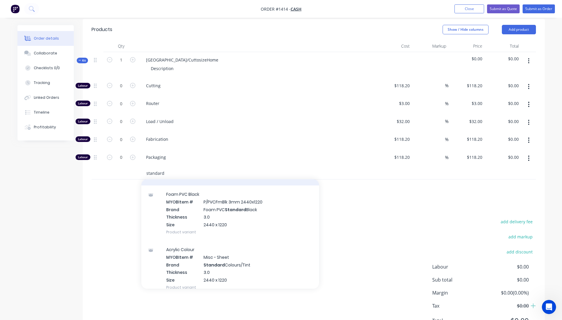
scroll to position [59, 0]
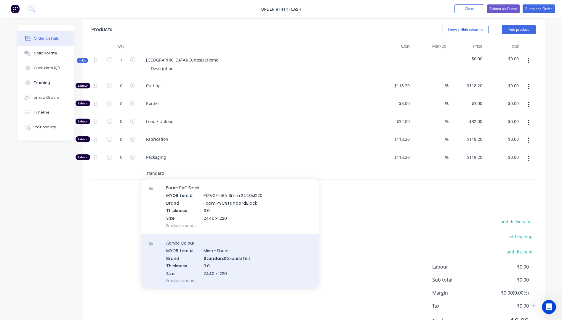
type input "standard"
click at [226, 250] on div "Acrylic Colour MYOB Item # Misc - Sheet Brand Standard Colours/Tint Thickness 3…" at bounding box center [230, 262] width 178 height 55
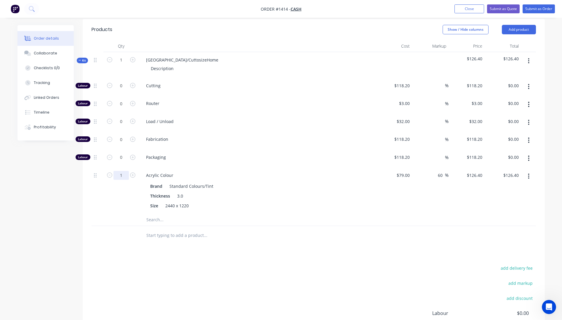
click at [125, 171] on input "1" at bounding box center [120, 175] width 15 height 9
type input "0.2"
type input "$25.28"
drag, startPoint x: 122, startPoint y: 233, endPoint x: 117, endPoint y: 236, distance: 5.6
click at [122, 234] on div at bounding box center [121, 235] width 36 height 19
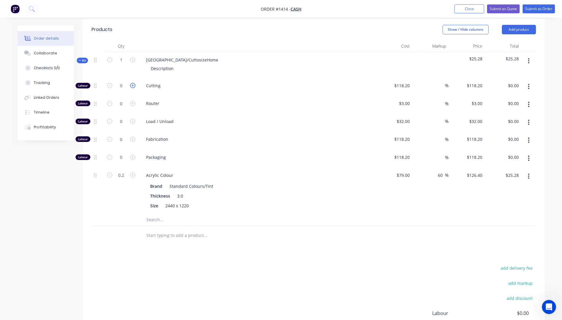
click at [132, 83] on icon "button" at bounding box center [132, 85] width 5 height 5
type input "1"
type input "$118.20"
click at [402, 81] on input "118.2" at bounding box center [405, 85] width 14 height 9
type input "$10.00"
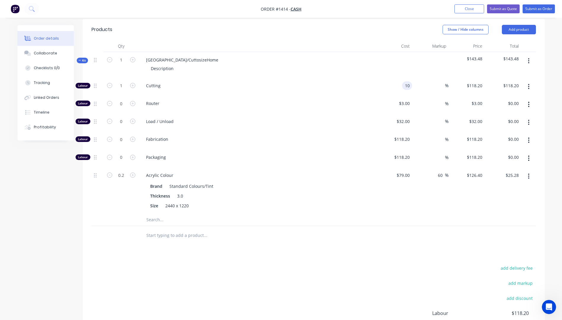
type input "$10.00"
click at [280, 150] on div "Packaging" at bounding box center [257, 159] width 237 height 18
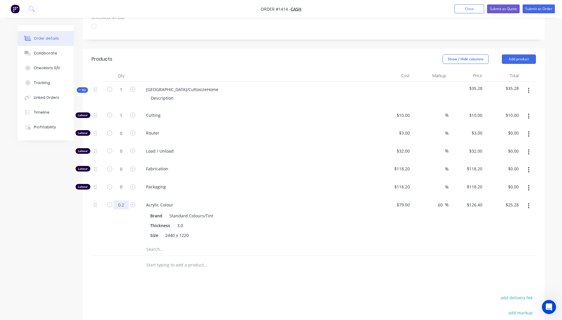
click at [126, 201] on input "0.2" at bounding box center [120, 205] width 15 height 9
type input "0.25"
type input "$31.60"
click at [123, 227] on div "0.25" at bounding box center [121, 220] width 36 height 47
drag, startPoint x: 187, startPoint y: 81, endPoint x: 142, endPoint y: 81, distance: 45.0
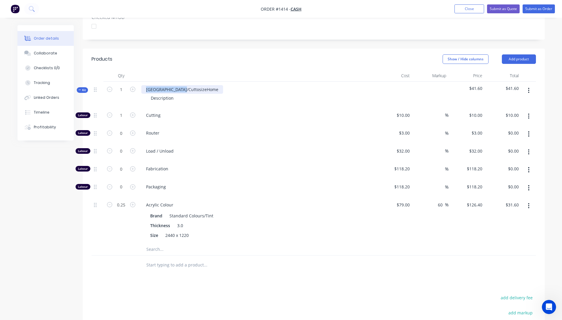
click at [141, 85] on div "NSW/CuttosizeHome" at bounding box center [182, 89] width 82 height 9
drag, startPoint x: 174, startPoint y: 92, endPoint x: 147, endPoint y: 93, distance: 27.6
click at [147, 94] on div "Description" at bounding box center [162, 98] width 32 height 9
click at [134, 87] on icon "button" at bounding box center [132, 89] width 5 height 5
type input "2"
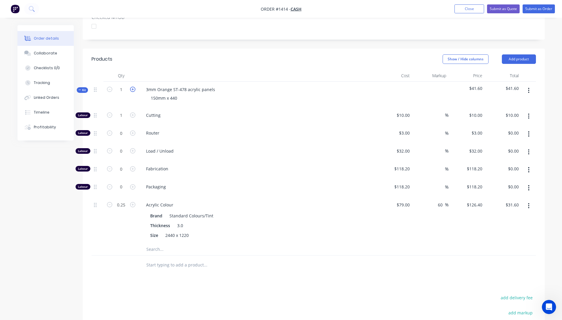
type input "2"
type input "$20.00"
type input "0.5"
type input "$63.20"
click at [134, 87] on icon "button" at bounding box center [132, 89] width 5 height 5
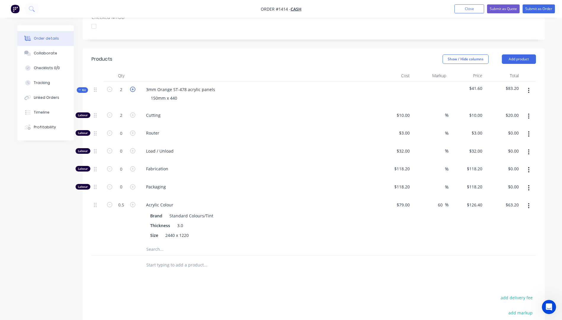
type input "3"
type input "$30.00"
type input "0.75"
type input "$94.80"
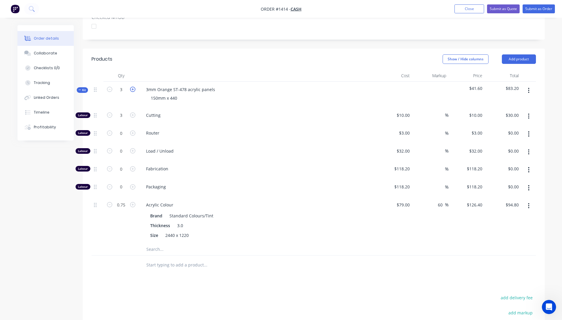
click at [134, 87] on icon "button" at bounding box center [132, 89] width 5 height 5
type input "4"
type input "$40.00"
type input "1"
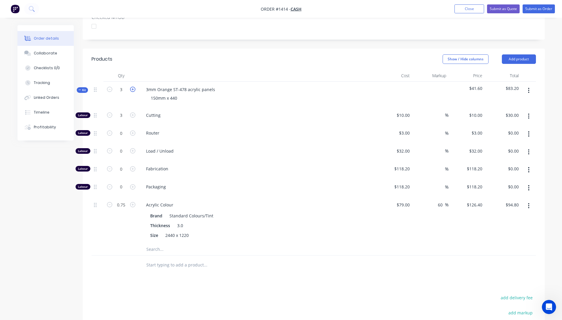
type input "$126.40"
click at [134, 87] on icon "button" at bounding box center [132, 89] width 5 height 5
type input "5"
type input "$50.00"
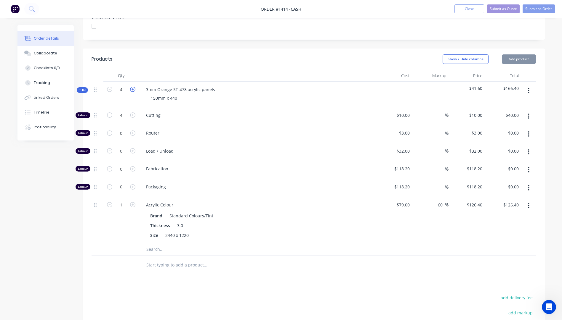
type input "1.25"
type input "$158.00"
click at [110, 87] on icon "button" at bounding box center [109, 89] width 5 height 5
type input "4"
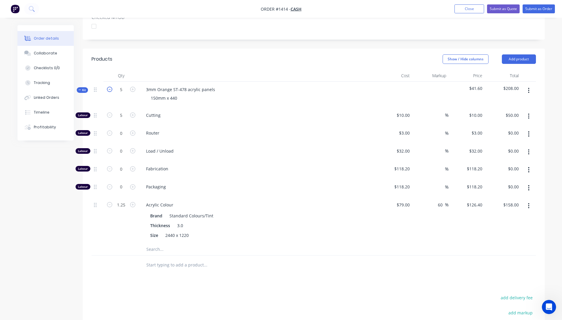
type input "$40.00"
type input "1"
type input "$126.40"
click at [109, 113] on icon "button" at bounding box center [109, 115] width 5 height 5
type input "3"
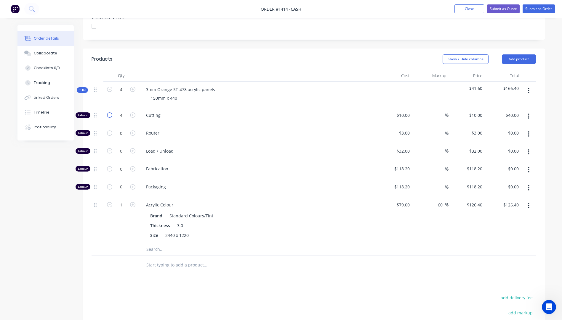
type input "$30.00"
click at [109, 113] on icon "button" at bounding box center [109, 115] width 5 height 5
type input "2"
type input "$20.00"
click at [109, 113] on icon "button" at bounding box center [109, 115] width 5 height 5
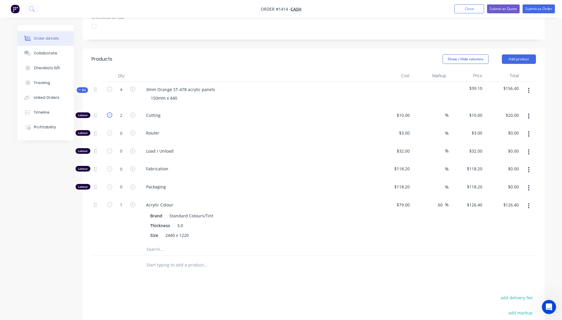
type input "1"
type input "$10.00"
click at [120, 201] on input "1" at bounding box center [120, 205] width 15 height 9
type input "0.25"
type input "$31.60"
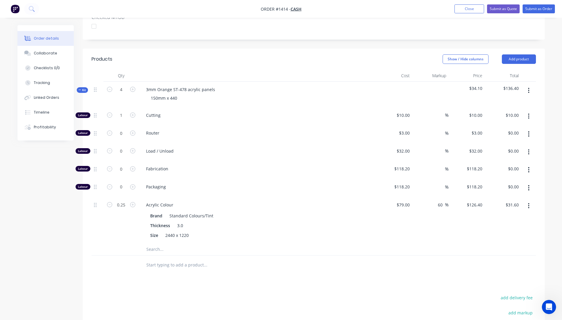
click at [99, 217] on div at bounding box center [98, 220] width 12 height 47
click at [158, 244] on input "text" at bounding box center [205, 250] width 118 height 12
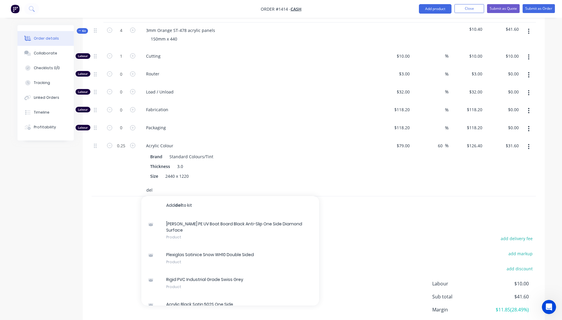
scroll to position [267, 0]
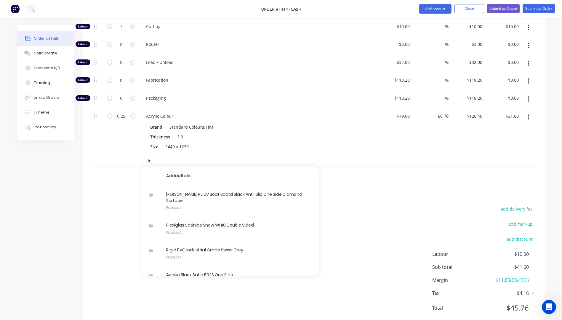
click at [156, 155] on input "del" at bounding box center [205, 161] width 118 height 12
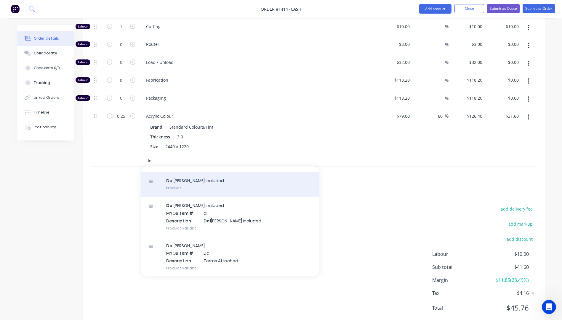
scroll to position [39, 0]
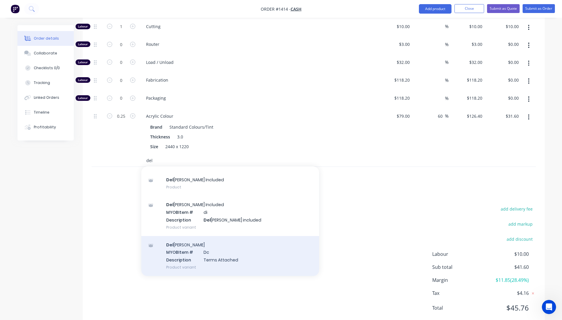
type input "del"
click at [191, 251] on div "Del ivery MYOB Item # Dc Description Terms Attached Product variant" at bounding box center [230, 256] width 178 height 40
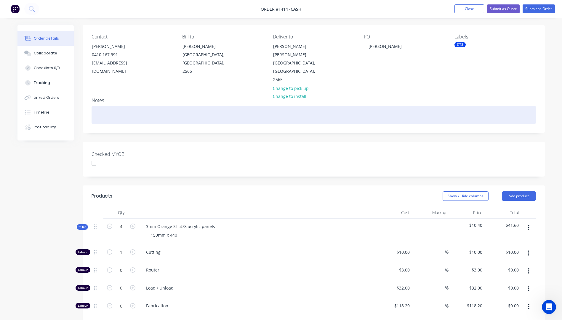
scroll to position [30, 0]
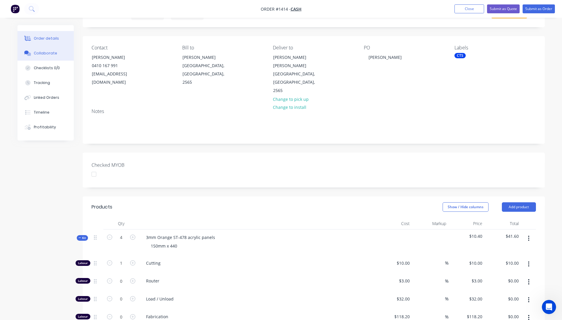
click at [44, 54] on div "Collaborate" at bounding box center [45, 53] width 23 height 5
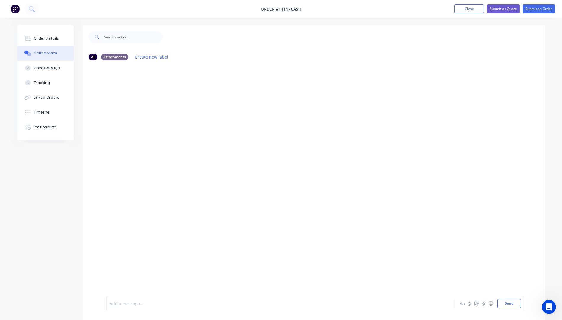
click at [124, 303] on div at bounding box center [264, 304] width 308 height 6
click at [126, 303] on span "JMAC Sttartrack $19.85" at bounding box center [132, 304] width 45 height 6
click at [159, 302] on div "JMAC Startrack $19.85" at bounding box center [264, 304] width 308 height 6
click at [507, 306] on button "Send" at bounding box center [508, 303] width 23 height 9
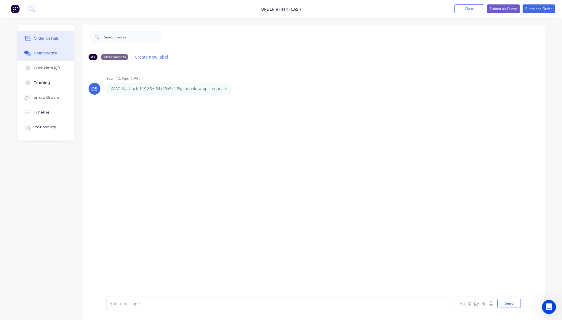
click at [39, 38] on div "Order details" at bounding box center [46, 38] width 25 height 5
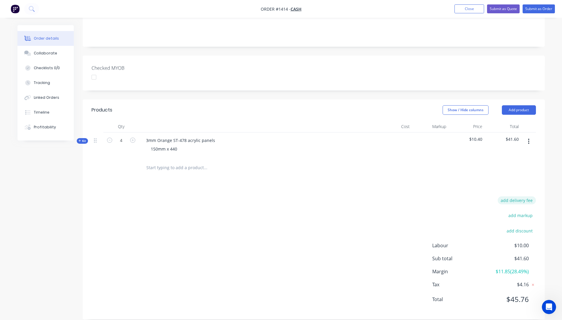
click at [514, 197] on button "add delivery fee" at bounding box center [517, 201] width 38 height 8
type input "31.82"
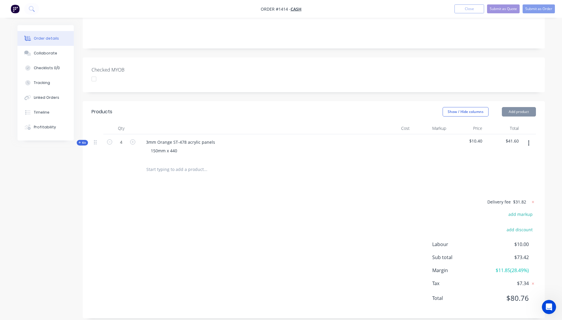
scroll to position [124, 0]
click at [328, 239] on div "Delivery fee $31.82 add markup add discount Labour $10.00 Sub total $73.42 Marg…" at bounding box center [314, 255] width 444 height 111
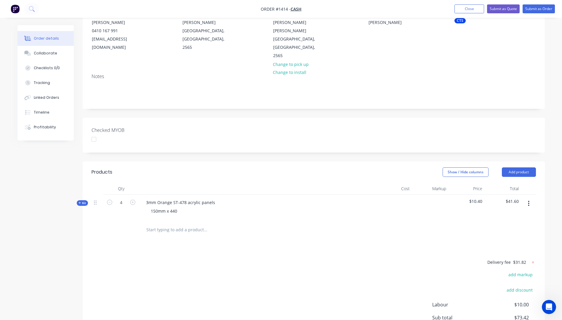
scroll to position [5, 0]
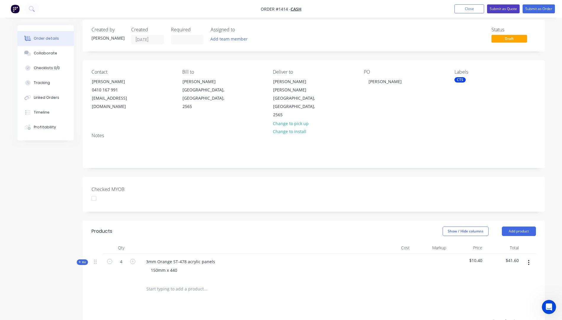
click at [500, 10] on button "Submit as Quote" at bounding box center [503, 8] width 33 height 9
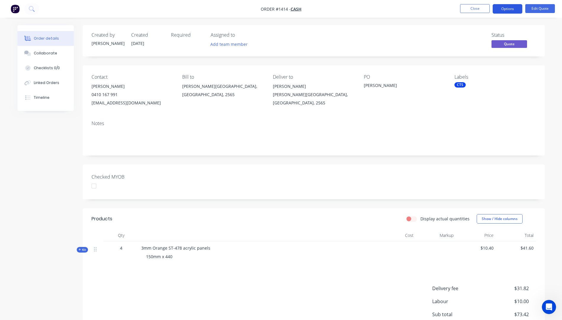
click at [504, 11] on button "Options" at bounding box center [508, 8] width 30 height 9
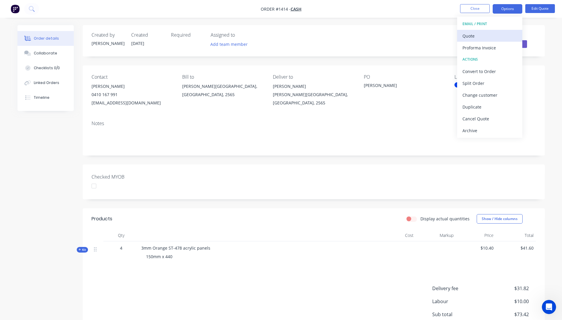
click at [469, 37] on div "Quote" at bounding box center [489, 36] width 54 height 9
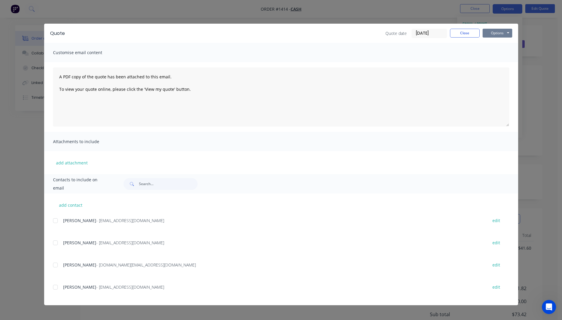
click at [494, 34] on button "Options" at bounding box center [497, 33] width 30 height 9
click at [499, 46] on button "Preview" at bounding box center [501, 44] width 38 height 10
click at [460, 37] on button "Close" at bounding box center [465, 33] width 30 height 9
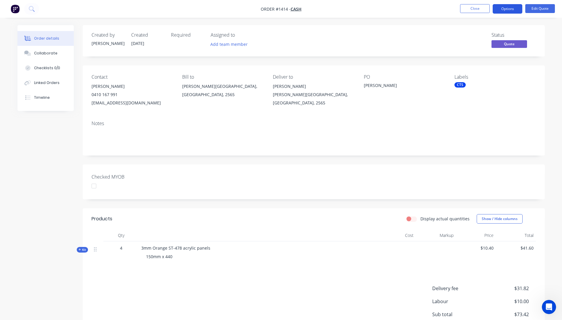
click at [504, 12] on button "Options" at bounding box center [508, 8] width 30 height 9
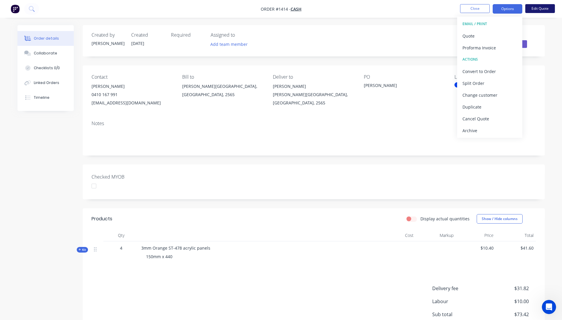
click at [532, 9] on button "Edit Quote" at bounding box center [540, 8] width 30 height 9
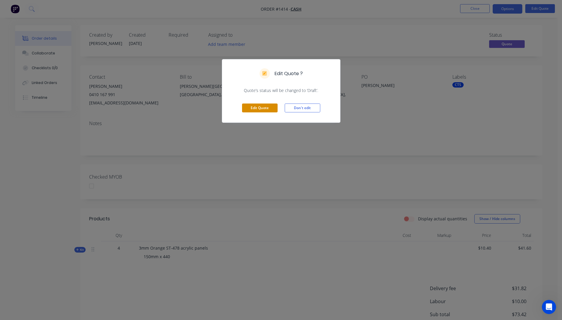
click at [267, 110] on button "Edit Quote" at bounding box center [260, 108] width 36 height 9
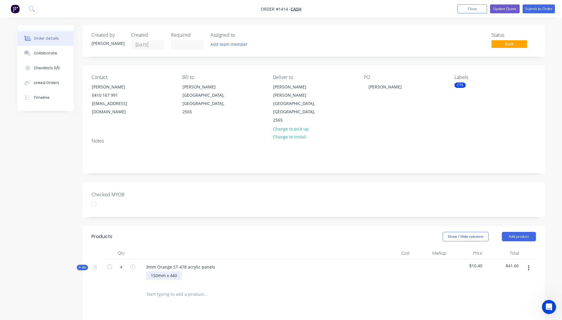
click at [180, 272] on div "150mm x 440" at bounding box center [164, 276] width 36 height 9
click at [506, 8] on button "Update Quote" at bounding box center [505, 8] width 30 height 9
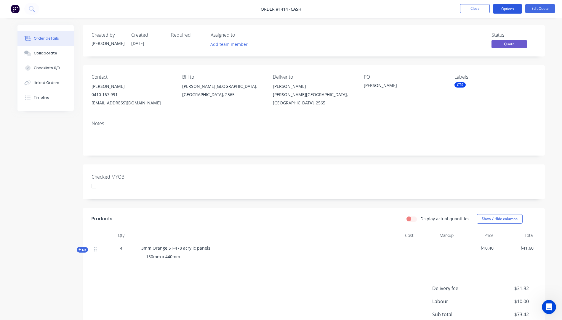
click at [508, 10] on button "Options" at bounding box center [508, 8] width 30 height 9
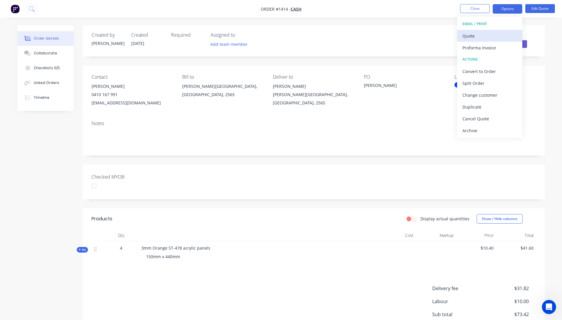
click at [472, 39] on div "Quote" at bounding box center [489, 36] width 54 height 9
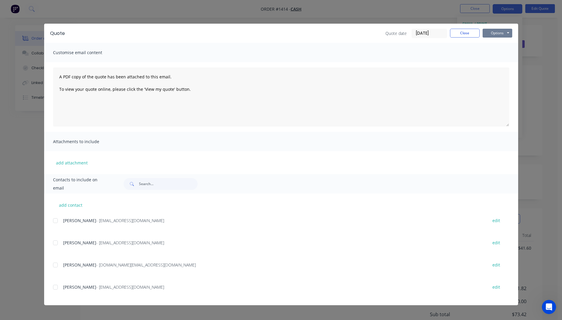
click at [490, 36] on button "Options" at bounding box center [497, 33] width 30 height 9
click at [493, 44] on button "Preview" at bounding box center [501, 44] width 38 height 10
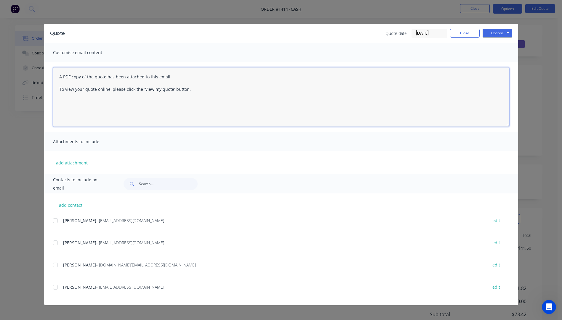
paste textarea "Hi, Please contact us if you have any questions. Regards, Darren sales@allstarp…"
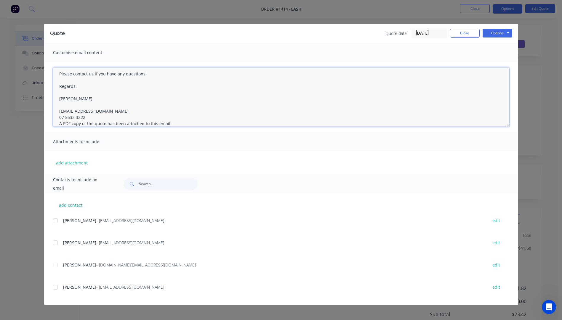
click at [86, 116] on textarea "Hi, Please contact us if you have any questions. Regards, Darren sales@allstarp…" at bounding box center [281, 97] width 456 height 59
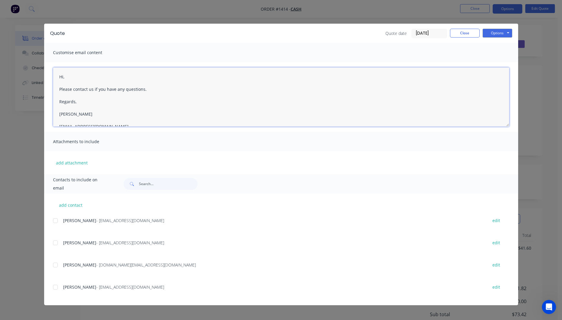
click at [72, 78] on textarea "Hi, Please contact us if you have any questions. Regards, Darren sales@allstarp…" at bounding box center [281, 97] width 456 height 59
click at [110, 89] on textarea "Hi Ashleigh, Please see quote attached Please contact us if you have any questi…" at bounding box center [281, 97] width 456 height 59
click at [57, 287] on div at bounding box center [55, 288] width 12 height 12
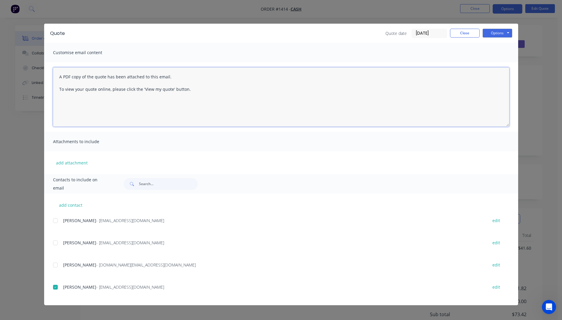
paste textarea "Hi, Please contact us if you have any questions. Regards, Darren sales@allstarp…"
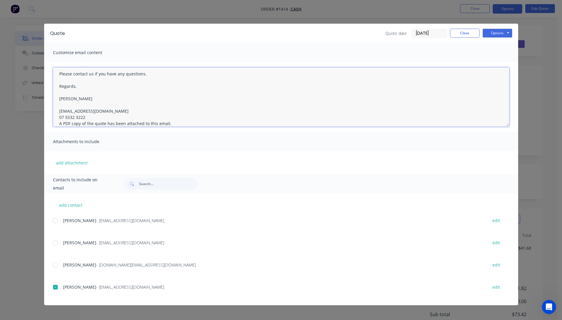
click at [90, 116] on textarea "Hi, Please contact us if you have any questions. Regards, Darren sales@allstarp…" at bounding box center [281, 97] width 456 height 59
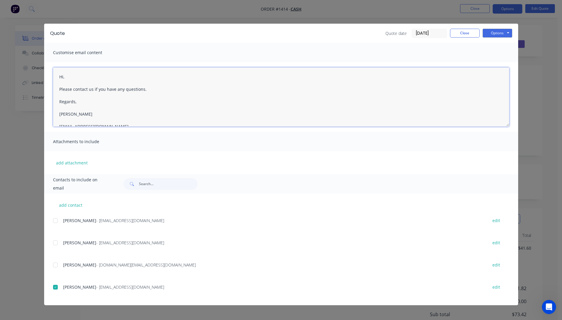
click at [65, 78] on textarea "Hi, Please contact us if you have any questions. Regards, Darren sales@allstarp…" at bounding box center [281, 97] width 456 height 59
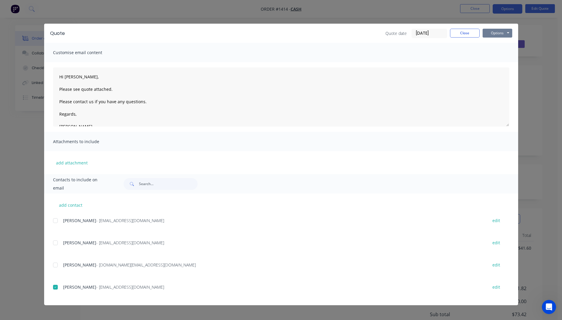
click at [493, 35] on button "Options" at bounding box center [497, 33] width 30 height 9
click at [497, 65] on button "Email" at bounding box center [501, 63] width 38 height 10
type textarea "A PDF copy of the quote has been attached to this email. To view your quote onl…"
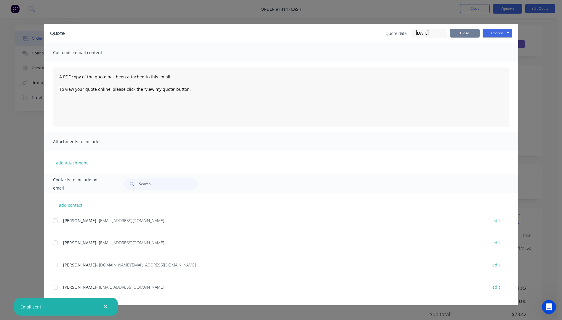
click at [467, 34] on button "Close" at bounding box center [465, 33] width 30 height 9
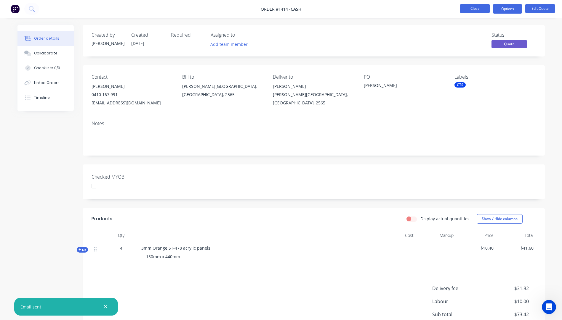
click at [474, 9] on button "Close" at bounding box center [475, 8] width 30 height 9
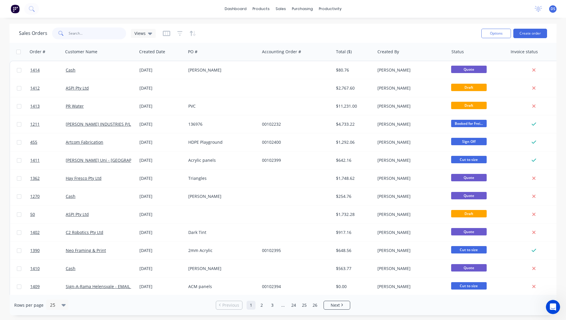
click at [89, 35] on input "text" at bounding box center [98, 34] width 58 height 12
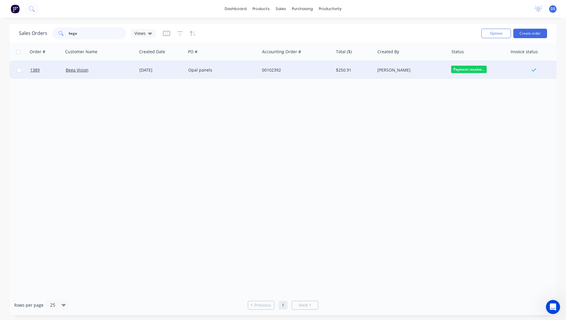
type input "bega"
click at [199, 72] on div "Opal panels" at bounding box center [221, 70] width 66 height 6
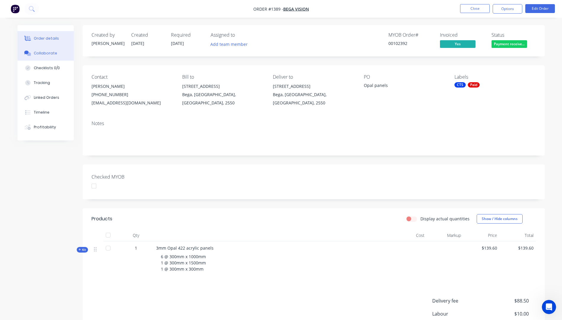
click at [44, 52] on div "Collaborate" at bounding box center [45, 53] width 23 height 5
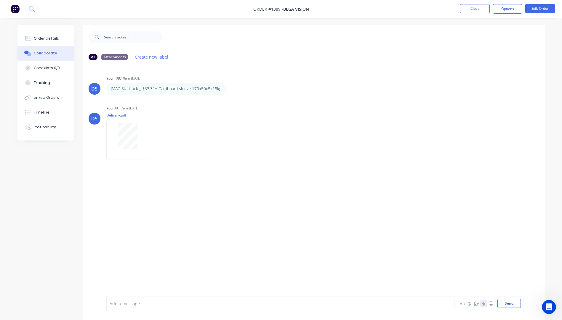
click at [486, 303] on button "button" at bounding box center [483, 303] width 7 height 7
click at [509, 302] on button "Send" at bounding box center [508, 303] width 23 height 9
click at [472, 12] on button "Close" at bounding box center [475, 8] width 30 height 9
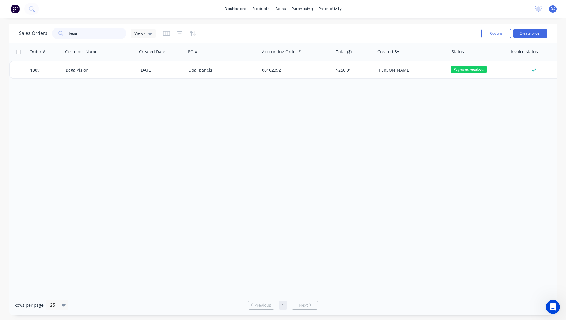
drag, startPoint x: 61, startPoint y: 34, endPoint x: 56, endPoint y: 33, distance: 5.7
click at [56, 33] on div "bega" at bounding box center [89, 34] width 74 height 12
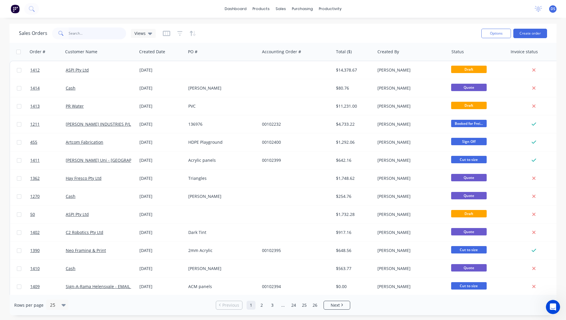
click at [78, 35] on input "text" at bounding box center [98, 34] width 58 height 12
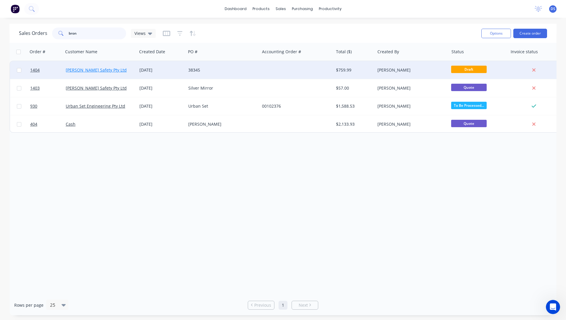
type input "bron"
click at [84, 71] on link "[PERSON_NAME] Safety Pty Ltd" at bounding box center [96, 70] width 61 height 6
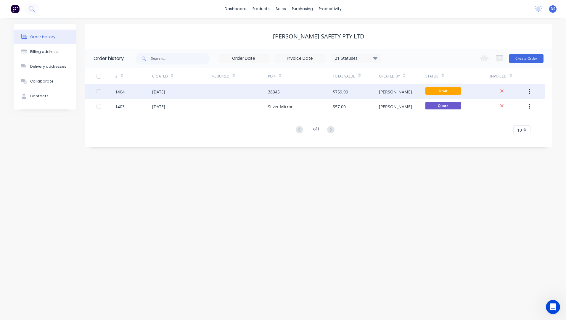
click at [165, 91] on div "[DATE]" at bounding box center [158, 92] width 13 height 6
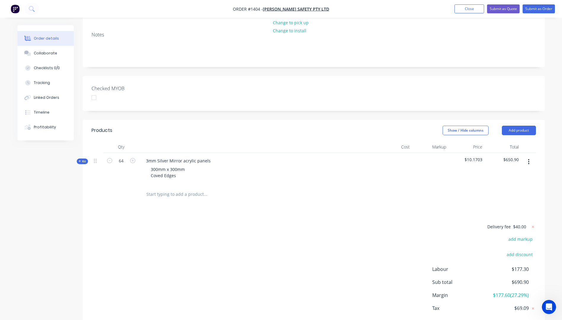
scroll to position [122, 0]
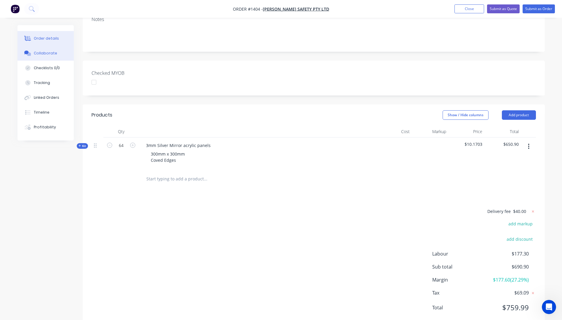
click at [40, 56] on div "Collaborate" at bounding box center [45, 53] width 23 height 5
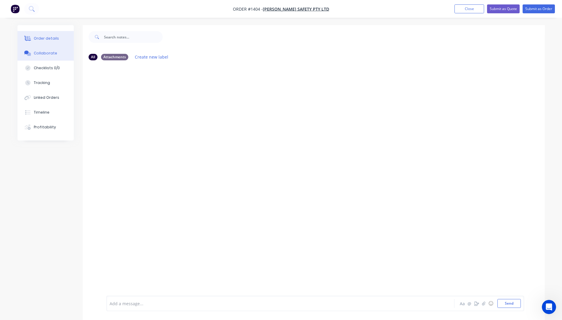
click at [36, 39] on div "Order details" at bounding box center [46, 38] width 25 height 5
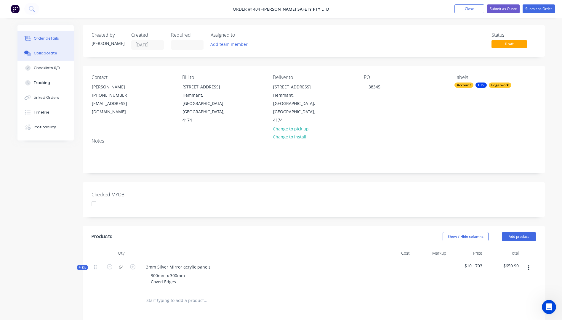
click at [39, 53] on div "Collaborate" at bounding box center [45, 53] width 23 height 5
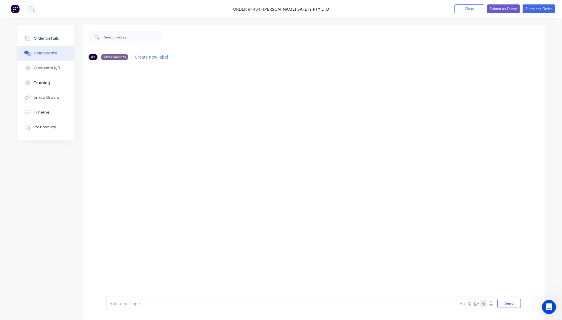
click at [484, 303] on icon "button" at bounding box center [484, 304] width 4 height 4
click at [506, 305] on button "Send" at bounding box center [508, 303] width 23 height 9
click at [48, 40] on div "Order details" at bounding box center [46, 38] width 25 height 5
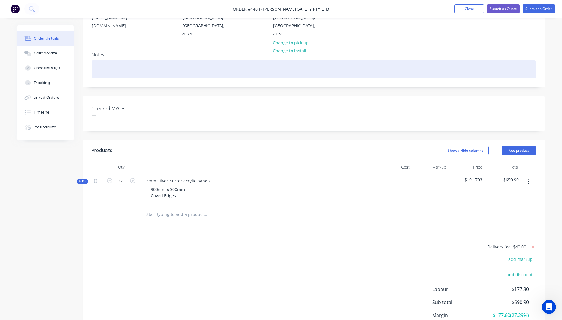
scroll to position [89, 0]
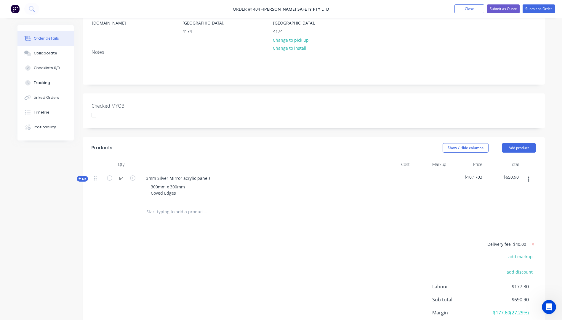
click at [81, 177] on icon at bounding box center [79, 178] width 3 height 3
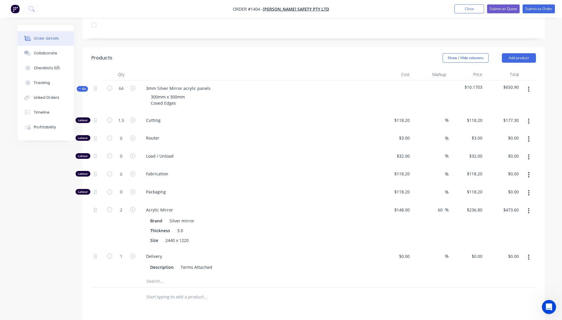
scroll to position [179, 0]
click at [124, 116] on input "1.5" at bounding box center [120, 120] width 15 height 9
type input "1.25"
type input "$147.75"
click at [234, 149] on div "Load / Unload" at bounding box center [257, 158] width 237 height 18
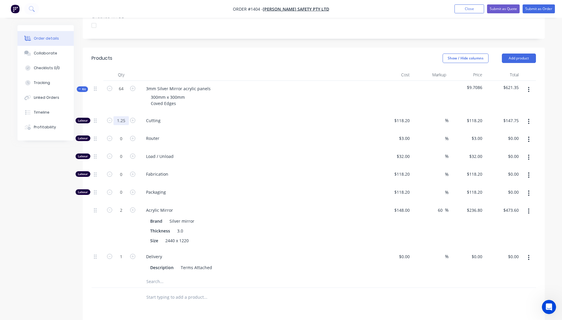
click at [126, 116] on input "1.25" at bounding box center [120, 120] width 15 height 9
type input "1.4"
type input "$165.48"
click at [202, 153] on span "Load / Unload" at bounding box center [259, 156] width 227 height 6
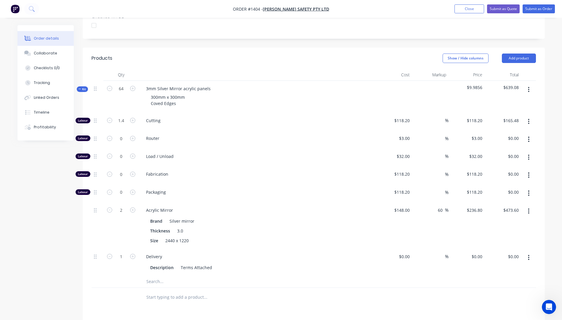
scroll to position [149, 0]
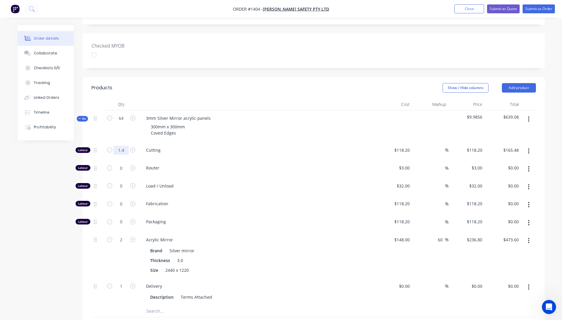
click at [125, 146] on input "1.4" at bounding box center [120, 150] width 15 height 9
type input "1.25"
type input "$147.75"
click at [268, 142] on div "Cutting" at bounding box center [257, 151] width 237 height 18
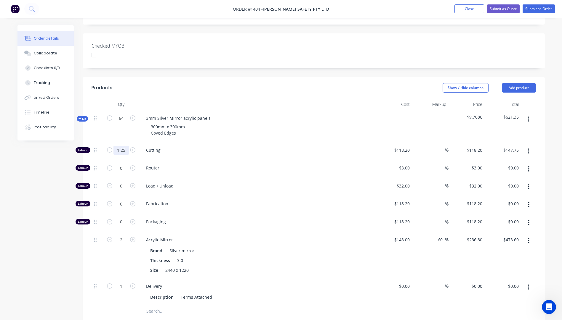
click at [128, 146] on input "1.25" at bounding box center [120, 150] width 15 height 9
type input "1.5"
type input "$177.30"
drag, startPoint x: 234, startPoint y: 129, endPoint x: 240, endPoint y: 126, distance: 7.0
click at [240, 142] on div "Cutting" at bounding box center [257, 151] width 237 height 18
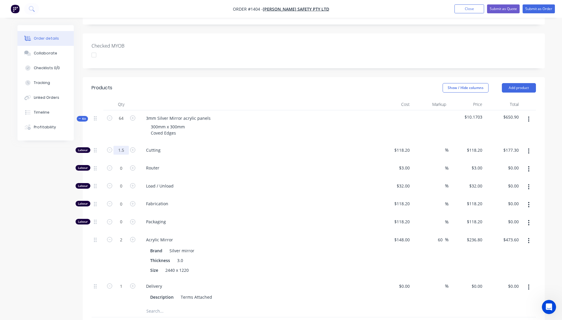
click at [125, 146] on input "1.5" at bounding box center [120, 150] width 15 height 9
type input "1.4"
type input "$165.48"
click at [256, 178] on div "Load / Unload" at bounding box center [257, 187] width 237 height 18
click at [124, 146] on input "1.4" at bounding box center [120, 150] width 15 height 9
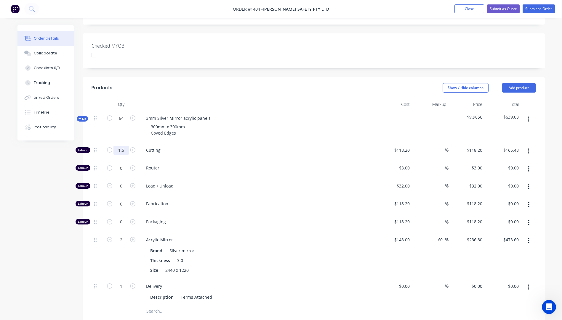
type input "1.5"
type input "$177.30"
click at [68, 223] on div "Created by Darren Created 04/09/25 Required Assigned to Add team member Status …" at bounding box center [280, 180] width 527 height 609
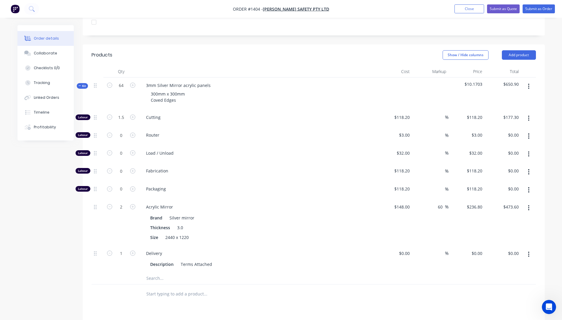
scroll to position [1, 0]
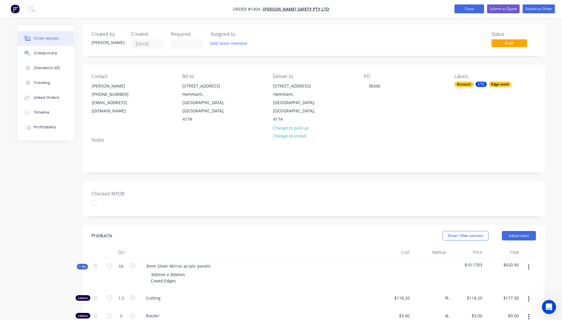
click at [465, 12] on button "Close" at bounding box center [469, 8] width 30 height 9
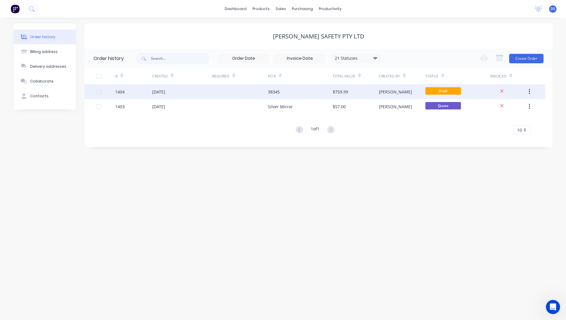
click at [264, 93] on div at bounding box center [240, 91] width 56 height 15
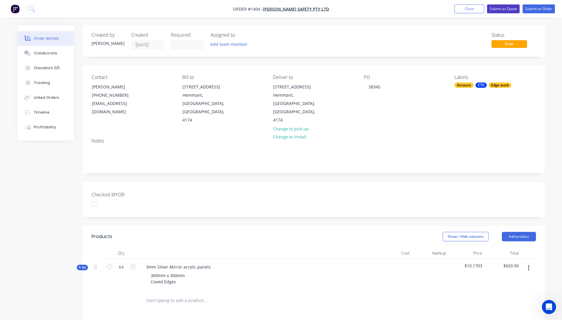
click at [496, 9] on button "Submit as Quote" at bounding box center [503, 8] width 33 height 9
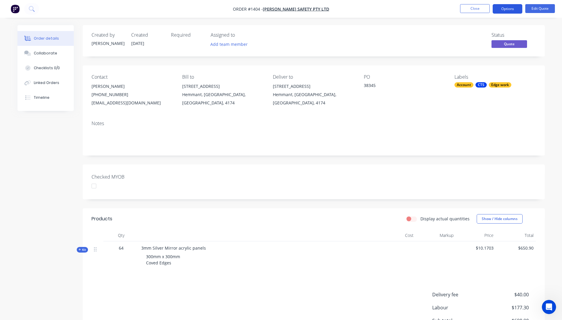
click at [504, 7] on button "Options" at bounding box center [508, 8] width 30 height 9
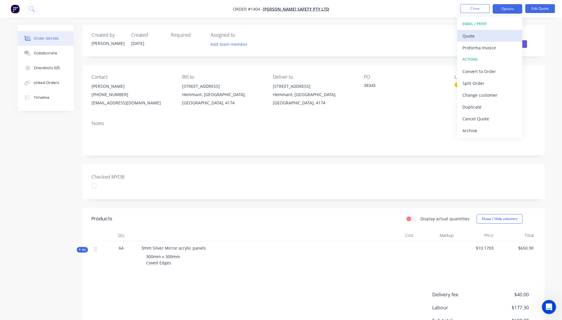
click at [464, 36] on div "Quote" at bounding box center [489, 36] width 54 height 9
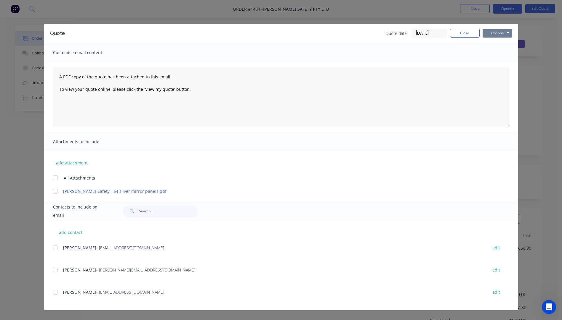
click at [490, 33] on button "Options" at bounding box center [497, 33] width 30 height 9
click at [497, 46] on button "Preview" at bounding box center [501, 44] width 38 height 10
click at [55, 292] on div at bounding box center [55, 293] width 12 height 12
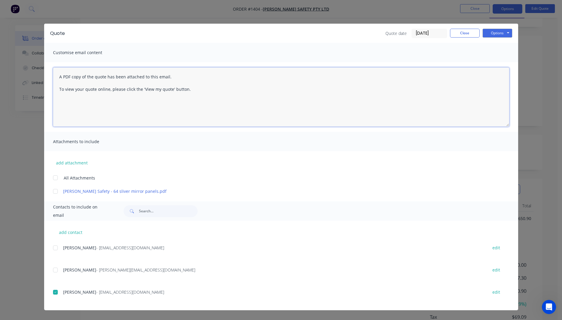
paste textarea "Hi, Please contact us if you have any questions. Regards, Darren sales@allstarp…"
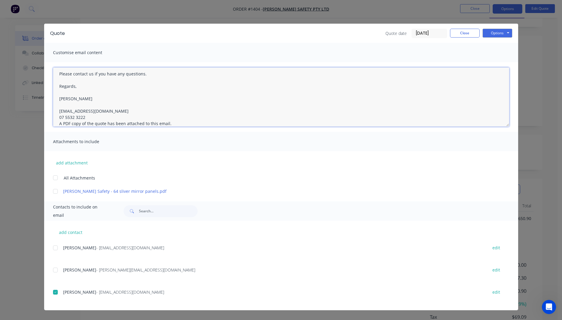
click at [86, 118] on textarea "Hi, Please contact us if you have any questions. Regards, Darren sales@allstarp…" at bounding box center [281, 97] width 456 height 59
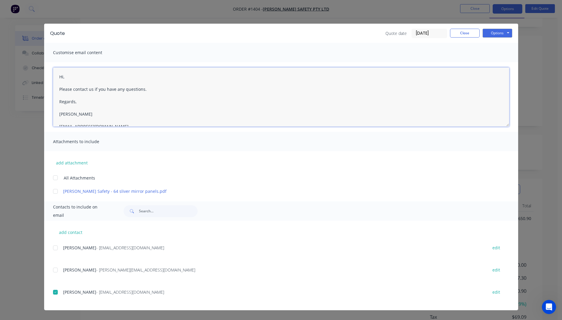
click at [75, 77] on textarea "Hi, Please contact us if you have any questions. Regards, Darren sales@allstarp…" at bounding box center [281, 97] width 456 height 59
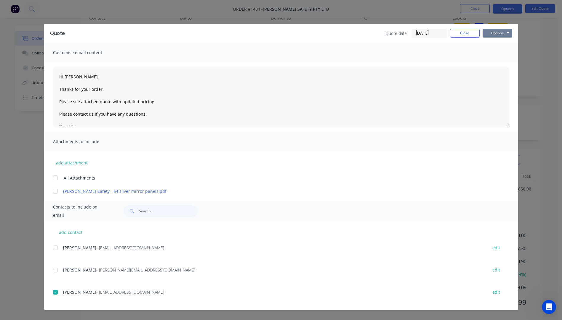
click at [495, 33] on button "Options" at bounding box center [497, 33] width 30 height 9
click at [500, 64] on button "Email" at bounding box center [501, 63] width 38 height 10
type textarea "A PDF copy of the quote has been attached to this email. To view your quote onl…"
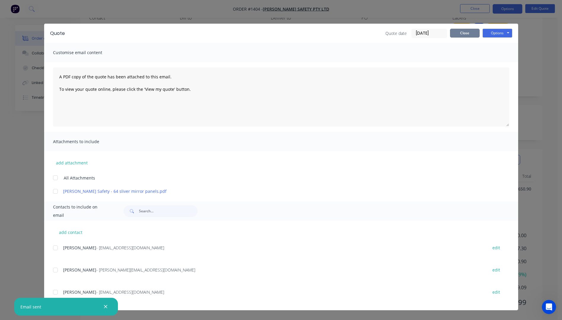
click at [468, 36] on button "Close" at bounding box center [465, 33] width 30 height 9
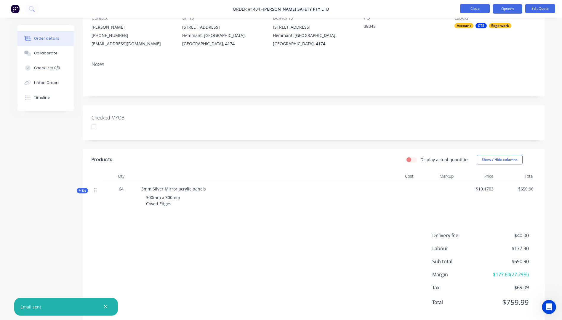
click at [475, 8] on button "Close" at bounding box center [475, 8] width 30 height 9
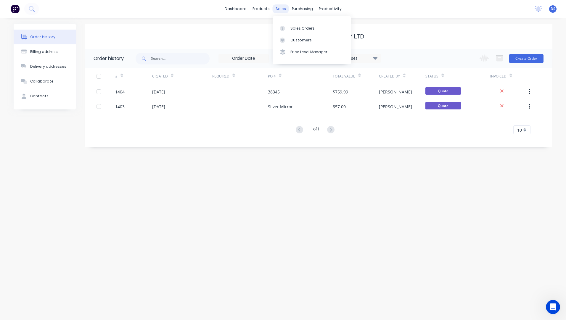
click at [278, 9] on div "sales" at bounding box center [281, 8] width 16 height 9
click at [295, 29] on div "Sales Orders" at bounding box center [303, 28] width 24 height 5
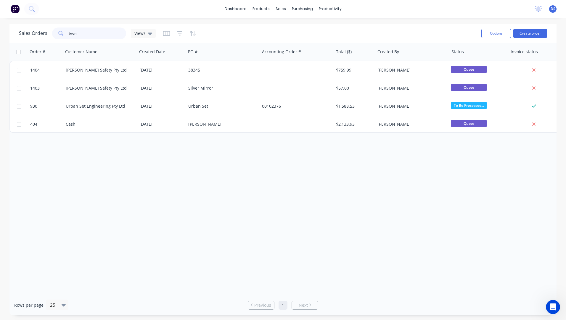
drag, startPoint x: 60, startPoint y: 32, endPoint x: 56, endPoint y: 32, distance: 3.9
click at [56, 32] on div "bron" at bounding box center [89, 34] width 74 height 12
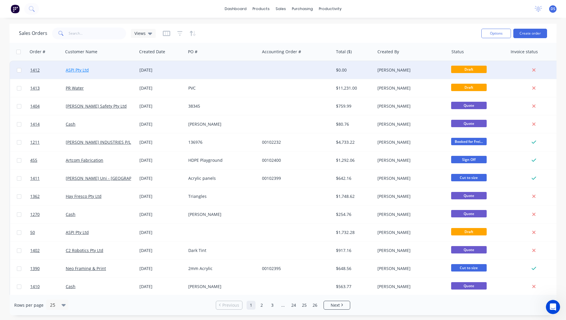
click at [80, 70] on link "ASPI Pty Ltd" at bounding box center [77, 70] width 23 height 6
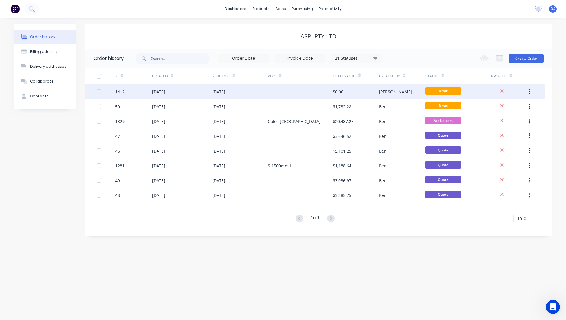
click at [165, 91] on div "[DATE]" at bounding box center [158, 92] width 13 height 6
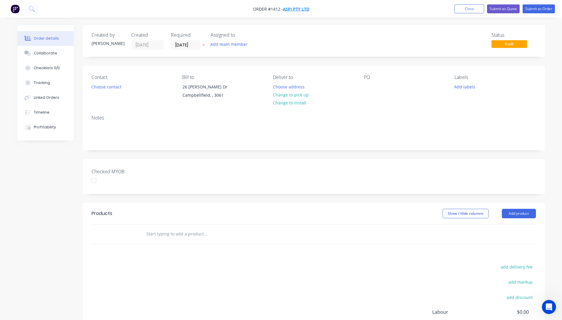
click at [295, 10] on span "ASPI Pty Ltd" at bounding box center [296, 9] width 26 height 6
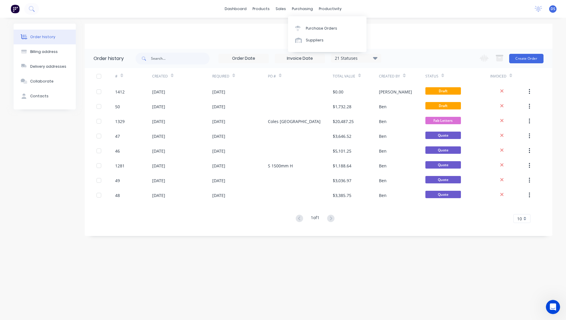
click at [353, 8] on div "dashboard products sales purchasing productivity dashboard products Product Cat…" at bounding box center [283, 9] width 566 height 18
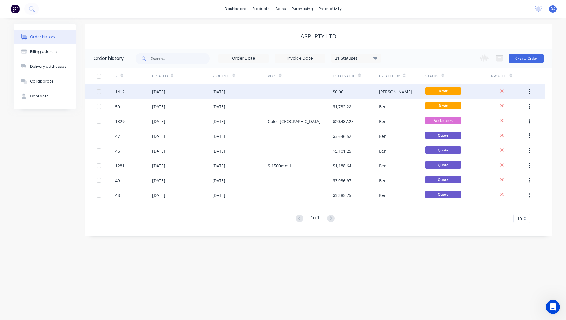
click at [530, 91] on button "button" at bounding box center [530, 91] width 14 height 11
click at [189, 97] on div "[DATE]" at bounding box center [182, 91] width 60 height 15
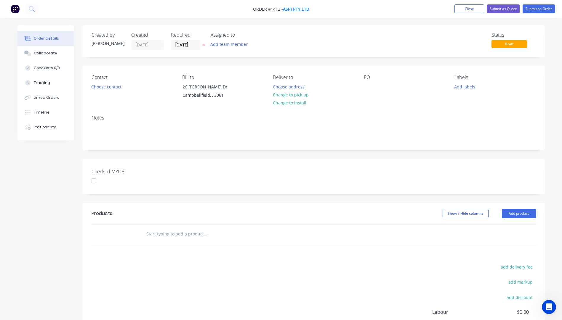
click at [297, 11] on span "ASPI Pty Ltd" at bounding box center [296, 9] width 26 height 6
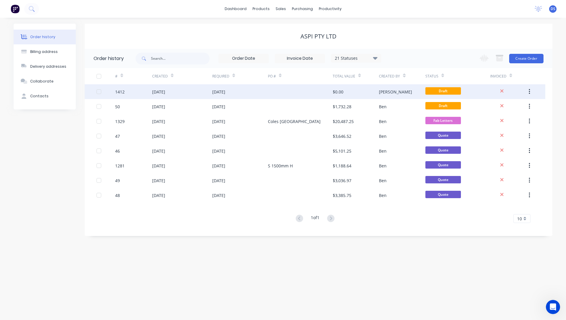
click at [222, 93] on div "[DATE]" at bounding box center [218, 92] width 13 height 6
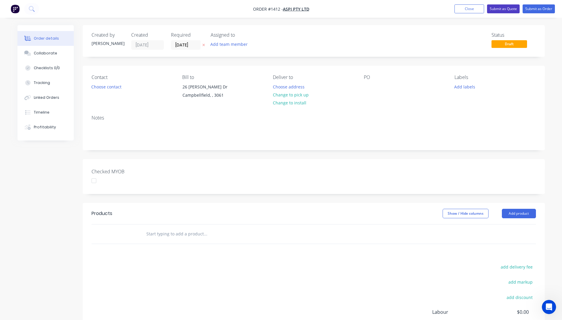
click at [501, 9] on button "Submit as Quote" at bounding box center [503, 8] width 33 height 9
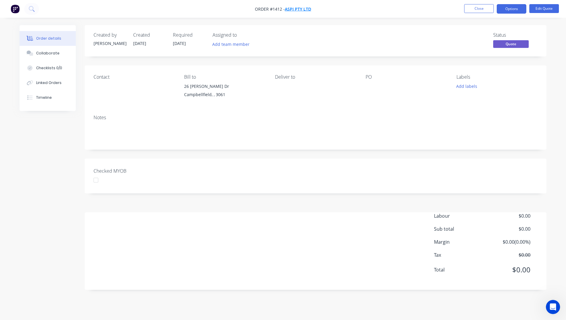
click at [300, 10] on span "ASPI Pty Ltd" at bounding box center [298, 9] width 26 height 6
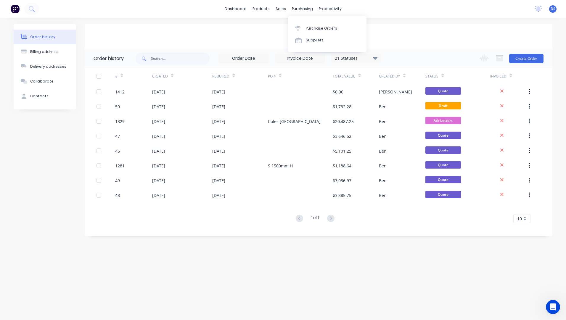
click at [300, 10] on div "purchasing" at bounding box center [302, 8] width 27 height 9
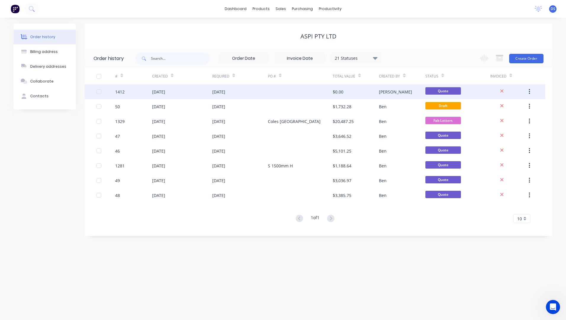
click at [223, 94] on div "[DATE]" at bounding box center [218, 92] width 13 height 6
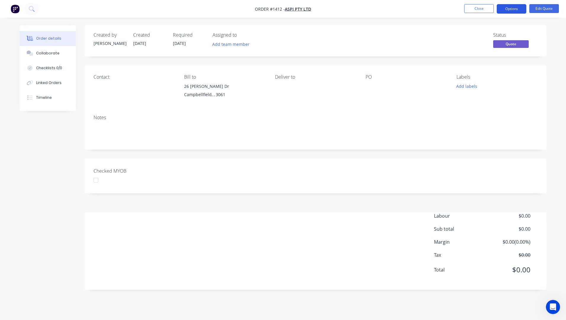
click at [510, 10] on button "Options" at bounding box center [512, 8] width 30 height 9
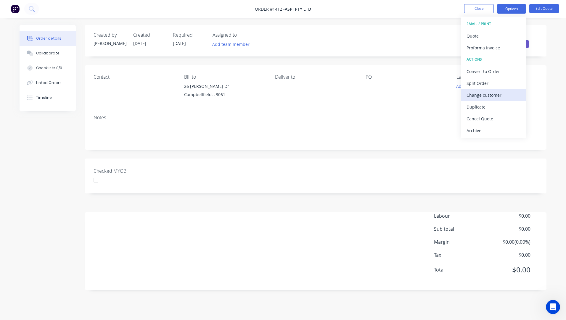
click at [484, 96] on div "Change customer" at bounding box center [494, 95] width 54 height 9
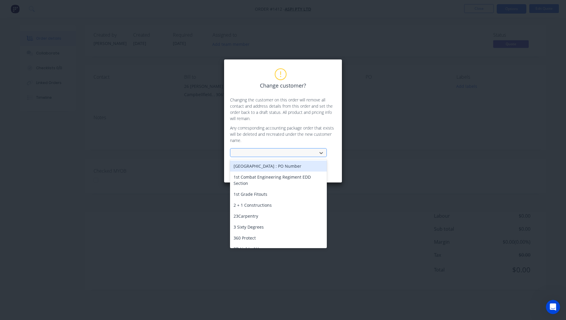
click at [273, 152] on div at bounding box center [274, 153] width 79 height 7
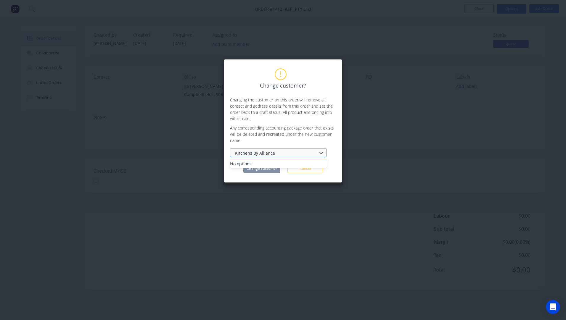
type input "Kitchens By Alliance"
click at [278, 166] on div "No options" at bounding box center [278, 164] width 97 height 6
click at [322, 153] on icon at bounding box center [322, 154] width 4 height 2
click at [264, 152] on div at bounding box center [274, 153] width 79 height 7
click at [274, 167] on div "No options" at bounding box center [278, 164] width 97 height 6
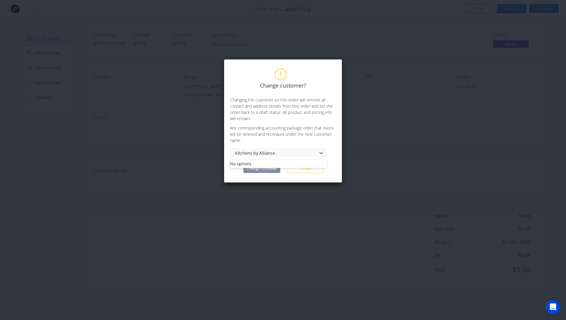
click at [273, 167] on div "No options" at bounding box center [278, 164] width 97 height 6
type input "Kitchens by Alliance"
drag, startPoint x: 302, startPoint y: 168, endPoint x: 298, endPoint y: 150, distance: 18.5
click at [298, 150] on div "Use Up and Down to choose options, press Enter to select the currently focused …" at bounding box center [278, 152] width 97 height 9
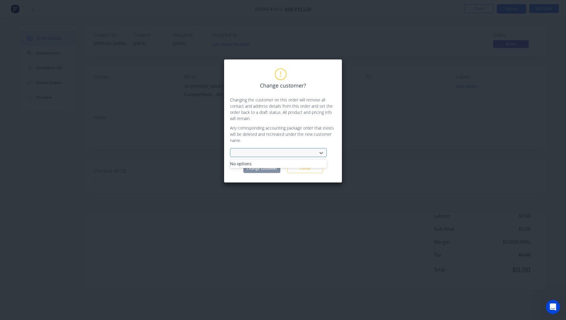
click at [286, 151] on div at bounding box center [274, 153] width 79 height 6
click at [302, 171] on button "Cancel" at bounding box center [306, 168] width 36 height 9
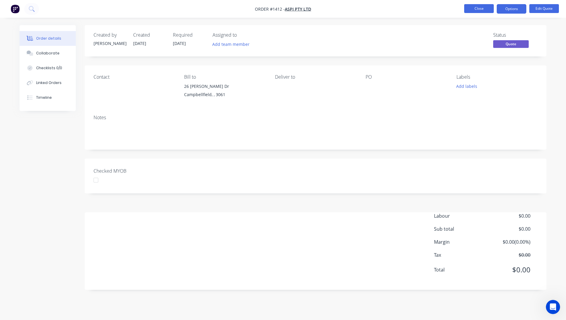
click at [474, 11] on button "Close" at bounding box center [479, 8] width 30 height 9
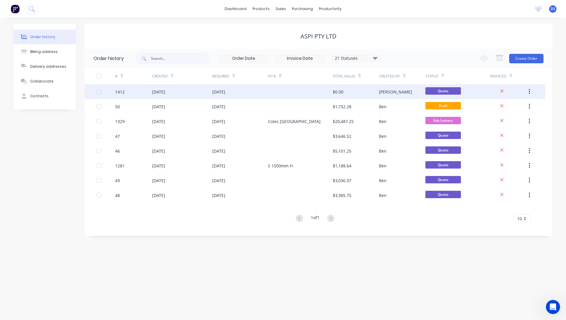
drag, startPoint x: 167, startPoint y: 95, endPoint x: 442, endPoint y: 90, distance: 275.5
drag, startPoint x: 442, startPoint y: 90, endPoint x: 439, endPoint y: 90, distance: 3.3
click at [439, 90] on span "Quote" at bounding box center [444, 90] width 36 height 7
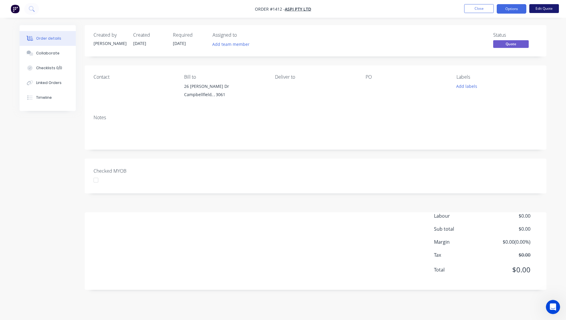
click at [536, 9] on button "Edit Quote" at bounding box center [545, 8] width 30 height 9
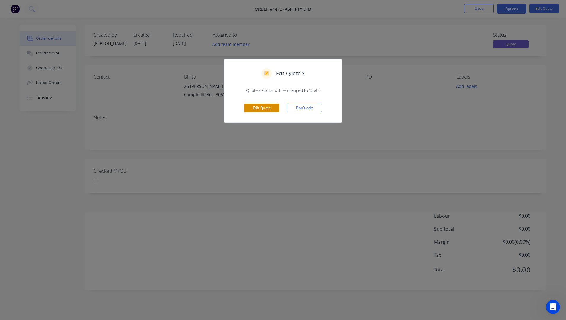
click at [273, 108] on button "Edit Quote" at bounding box center [262, 108] width 36 height 9
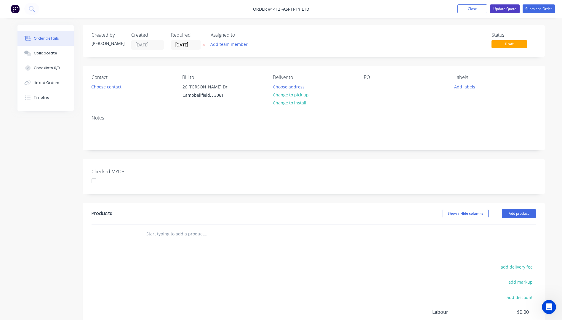
click at [499, 7] on button "Update Quote" at bounding box center [505, 8] width 30 height 9
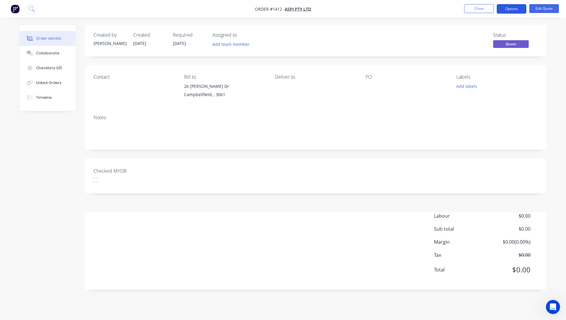
click at [507, 8] on button "Options" at bounding box center [512, 8] width 30 height 9
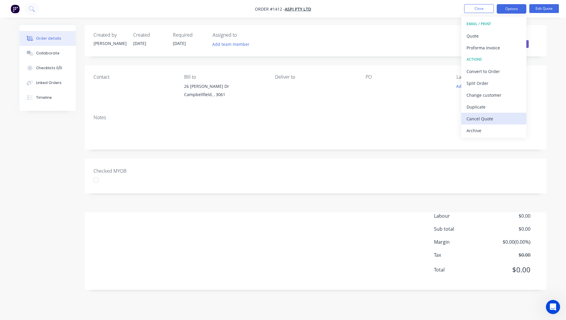
click at [481, 121] on div "Cancel Quote" at bounding box center [494, 119] width 54 height 9
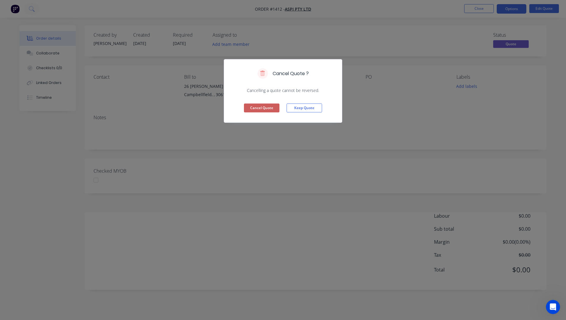
click at [259, 110] on button "Cancel Quote" at bounding box center [262, 108] width 36 height 9
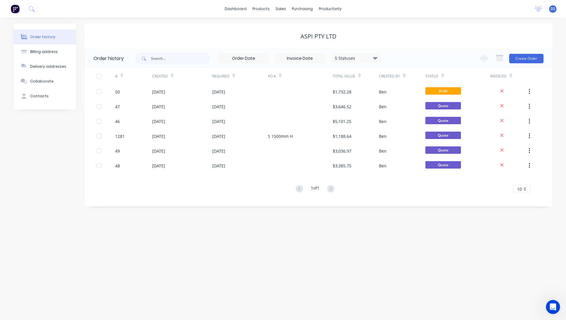
click at [40, 36] on div "Order history" at bounding box center [42, 36] width 25 height 5
drag, startPoint x: 181, startPoint y: 61, endPoint x: 163, endPoint y: 57, distance: 18.2
click at [156, 59] on input "text" at bounding box center [180, 59] width 59 height 12
click at [296, 27] on div "Sales Orders" at bounding box center [303, 28] width 24 height 5
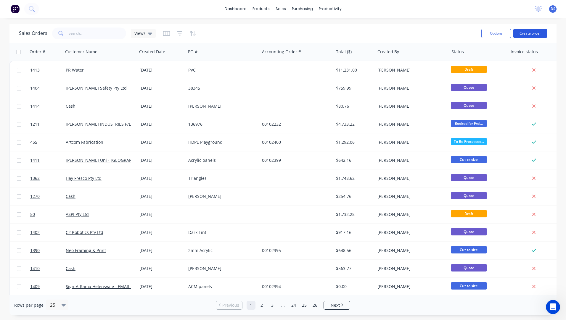
click at [527, 34] on button "Create order" at bounding box center [531, 33] width 34 height 9
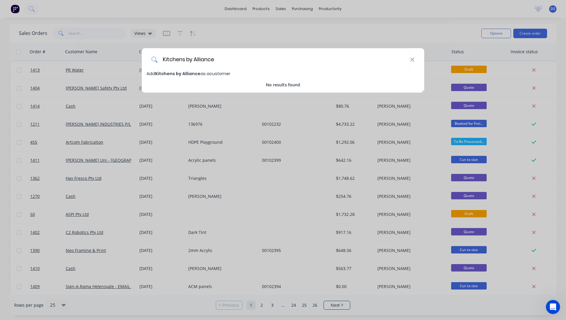
type input "Kitchens by Alliance"
click at [170, 75] on span "Kitchens by Alliance" at bounding box center [177, 74] width 45 height 6
select select "AU"
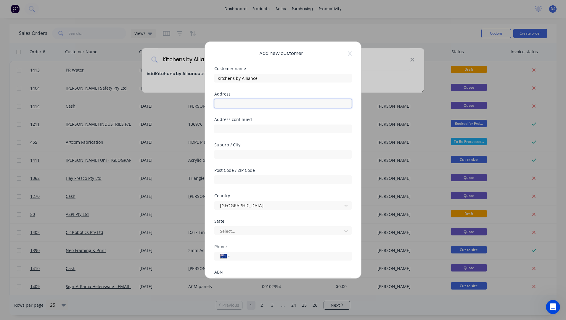
paste input "15 Hasp Street, Seventeen Mile Rocks QLD 4073"
type input "15 Hasp Street, Seventeen Mile Rocks QLD 4073"
click at [242, 180] on input "text" at bounding box center [282, 180] width 137 height 9
type input "4073"
drag, startPoint x: 289, startPoint y: 105, endPoint x: 249, endPoint y: 105, distance: 40.0
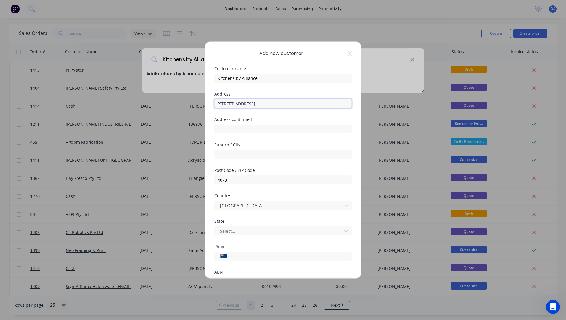
click at [249, 105] on input "15 Hasp Street, Seventeen Mile Rocks QLD 4073" at bounding box center [282, 103] width 137 height 9
type input "15 Hasp Street, QLD 4073"
paste input "Seventeen Mile Rocks"
type input "Seventeen Mile Rocks"
click at [239, 234] on div at bounding box center [279, 231] width 120 height 7
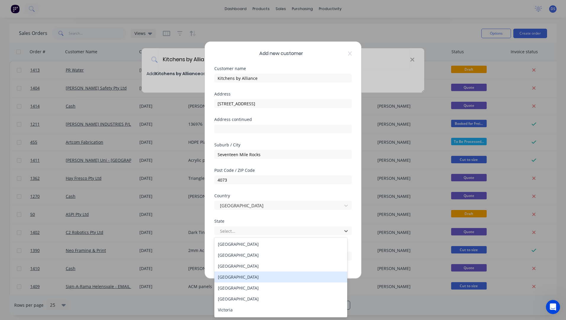
click at [231, 279] on div "Queensland" at bounding box center [280, 277] width 133 height 11
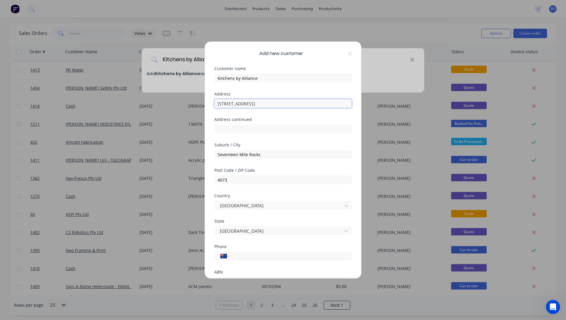
drag, startPoint x: 269, startPoint y: 104, endPoint x: 246, endPoint y: 104, distance: 23.1
click at [246, 104] on input "15 Hasp Street, QLD 4073" at bounding box center [282, 103] width 137 height 9
click at [218, 105] on input "15 Hasp Street" at bounding box center [282, 103] width 137 height 9
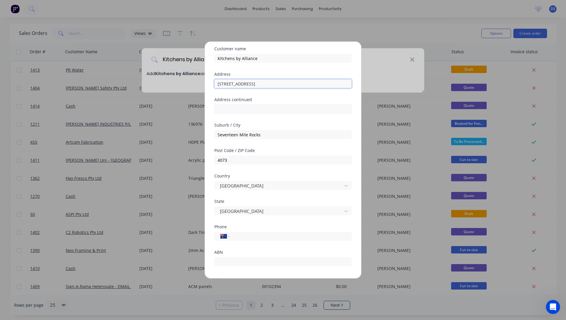
scroll to position [30, 0]
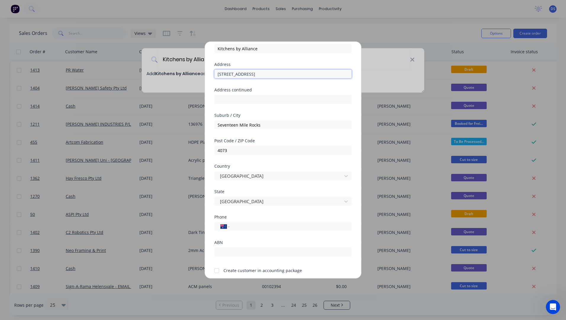
type input "15 Hasp Street"
paste input "0418 189 865"
type input "0418 189 865"
click at [216, 274] on div at bounding box center [217, 271] width 12 height 12
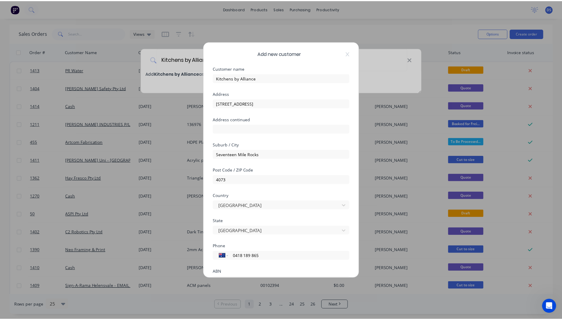
scroll to position [52, 0]
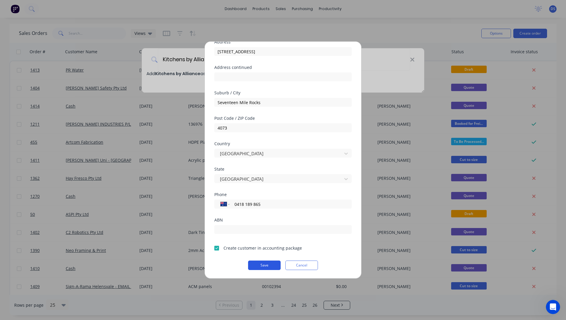
click at [267, 268] on button "Save" at bounding box center [264, 265] width 33 height 9
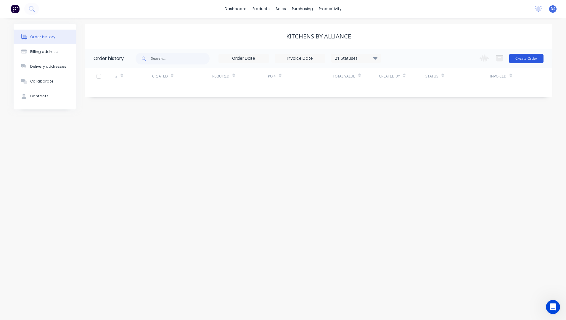
click at [533, 60] on button "Create Order" at bounding box center [526, 58] width 34 height 9
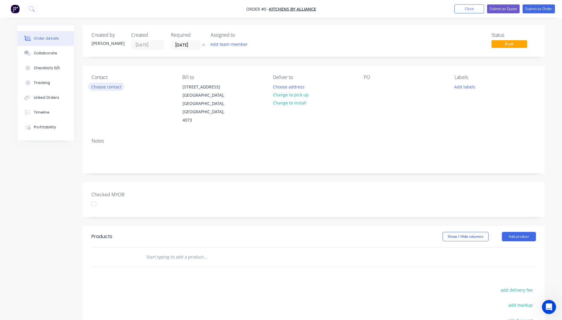
click at [102, 86] on button "Choose contact" at bounding box center [106, 87] width 36 height 8
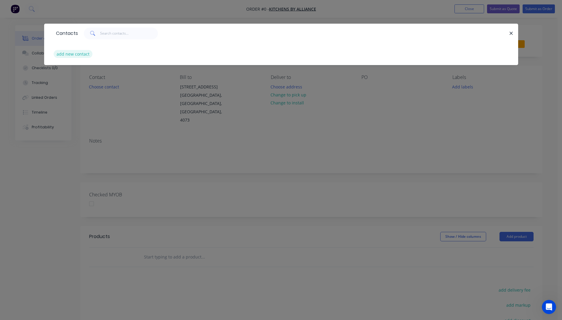
click at [74, 57] on button "add new contact" at bounding box center [73, 54] width 39 height 8
select select "AU"
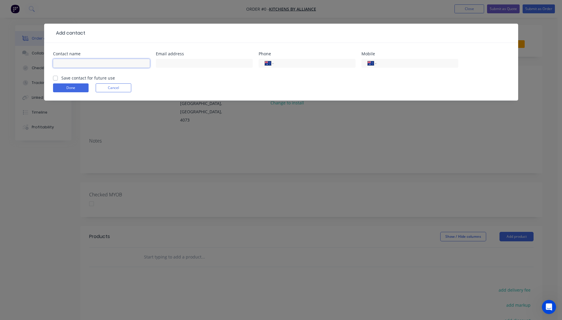
paste input "Leigh Townsend"
type input "Leigh Townsend"
paste input "eigh@kitchensbyalliance.com.au"
click at [159, 64] on input "eigh@kitchensbyalliance.com.au" at bounding box center [204, 63] width 97 height 9
type input "leigh@kitchensbyalliance.com.au"
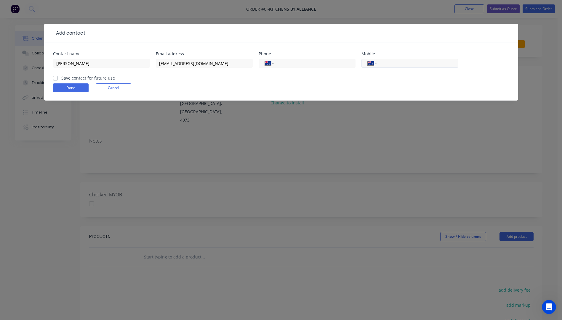
paste input "0418 189 865"
type input "0418 189 865"
click at [61, 78] on label "Save contact for future use" at bounding box center [88, 78] width 54 height 6
click at [54, 78] on input "Save contact for future use" at bounding box center [55, 78] width 5 height 6
checkbox input "true"
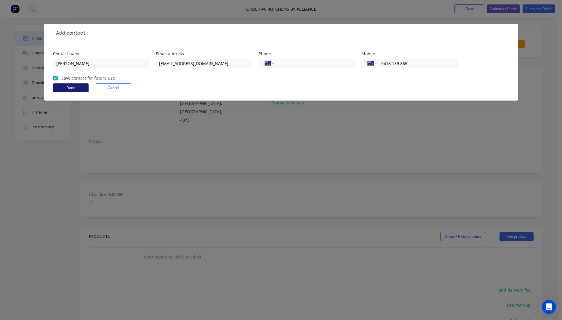
click at [62, 89] on button "Done" at bounding box center [71, 88] width 36 height 9
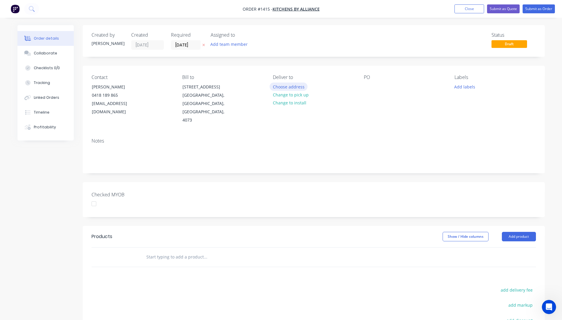
click at [294, 88] on button "Choose address" at bounding box center [289, 87] width 38 height 8
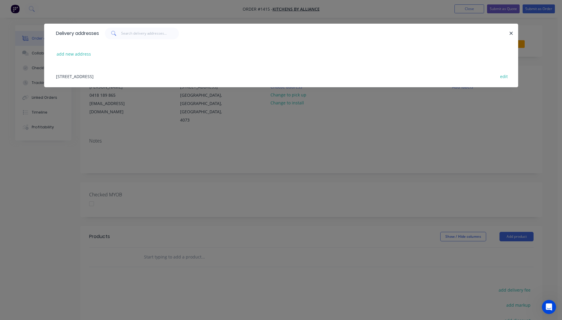
click at [119, 78] on div "15 Hasp Street, Seventeen Mile Rocks, Queensland, Australia, 4073 edit" at bounding box center [281, 76] width 456 height 22
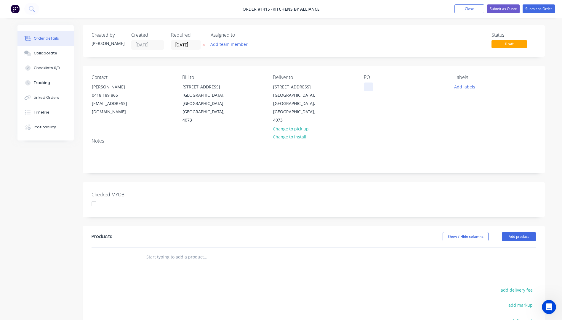
click at [368, 88] on div at bounding box center [368, 87] width 9 height 9
click at [457, 85] on button "Add labels" at bounding box center [464, 87] width 27 height 8
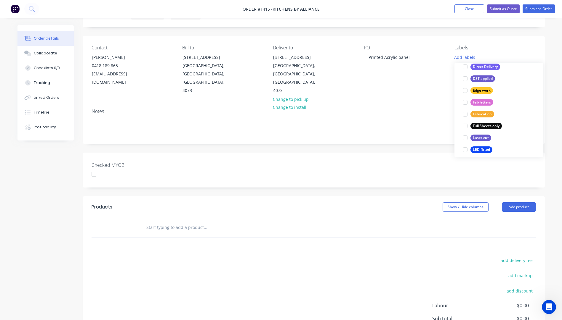
scroll to position [130, 0]
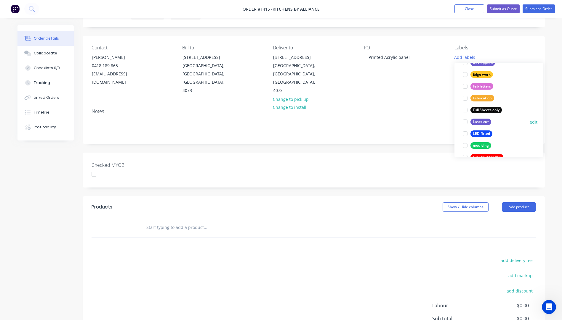
click at [465, 124] on div at bounding box center [465, 122] width 12 height 12
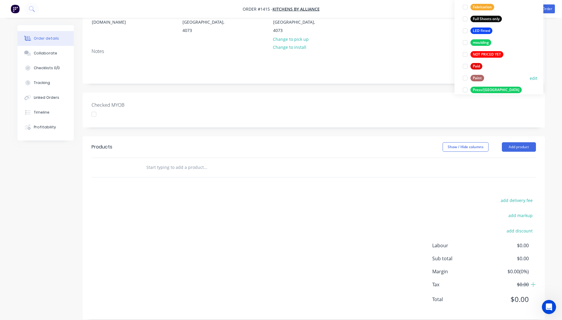
scroll to position [160, 0]
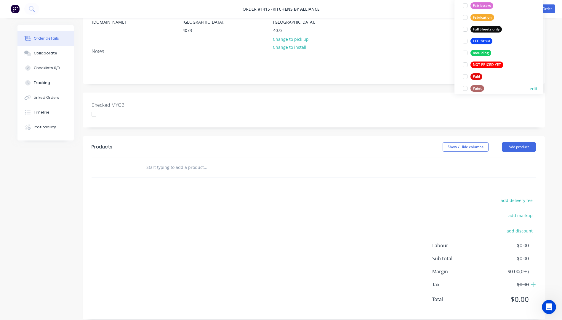
click at [480, 88] on div "Paint" at bounding box center [477, 88] width 14 height 7
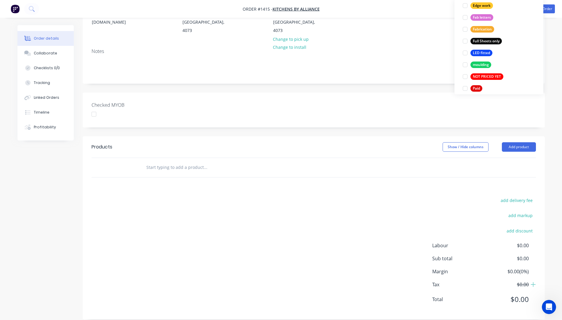
scroll to position [0, 0]
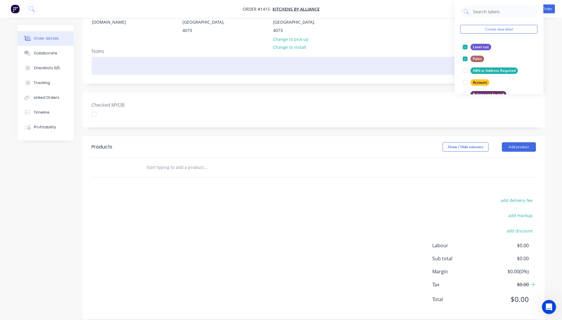
click at [439, 57] on div at bounding box center [314, 66] width 444 height 18
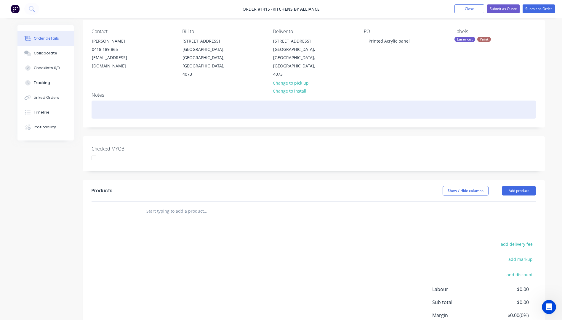
scroll to position [1, 0]
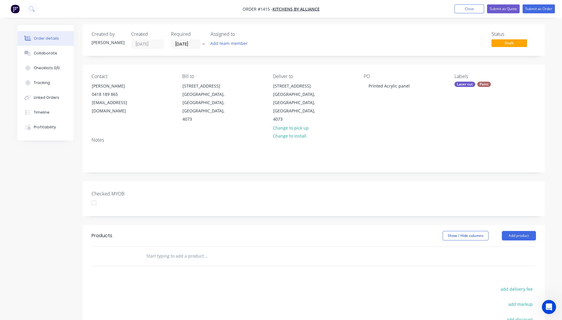
click at [486, 83] on div "Paint" at bounding box center [484, 84] width 14 height 5
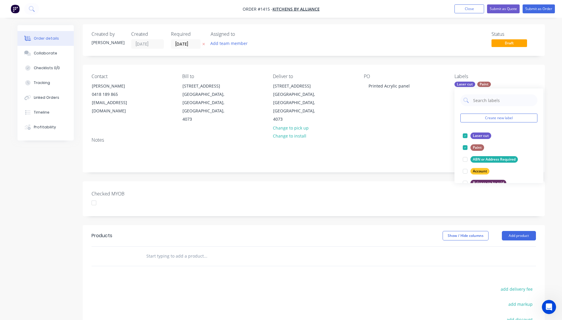
click at [485, 82] on div "Paint" at bounding box center [484, 84] width 14 height 5
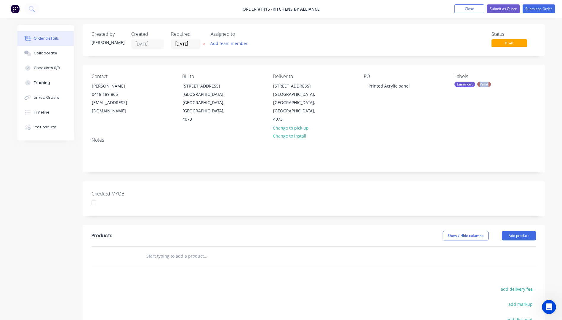
click at [485, 82] on div "Paint" at bounding box center [484, 84] width 14 height 5
drag, startPoint x: 483, startPoint y: 83, endPoint x: 505, endPoint y: 75, distance: 23.3
click at [505, 75] on div "Labels" at bounding box center [494, 77] width 81 height 6
click at [485, 85] on div "Paint" at bounding box center [484, 84] width 14 height 5
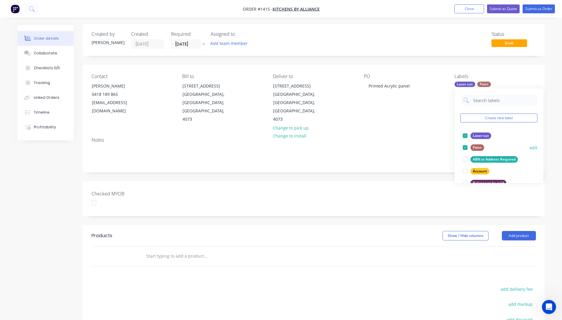
click at [530, 148] on button "edit" at bounding box center [534, 148] width 8 height 6
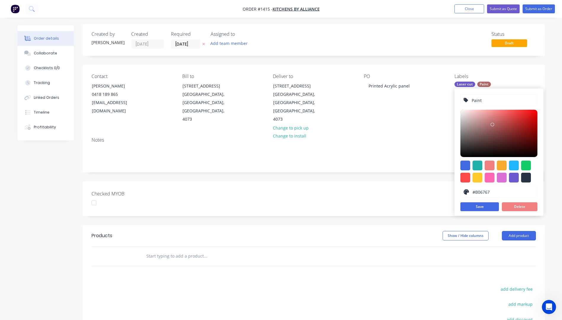
click at [480, 100] on input "Paint" at bounding box center [502, 100] width 63 height 11
click at [482, 101] on input "Paint" at bounding box center [502, 100] width 63 height 11
type input "Printing"
click at [484, 208] on button "Save" at bounding box center [479, 207] width 39 height 9
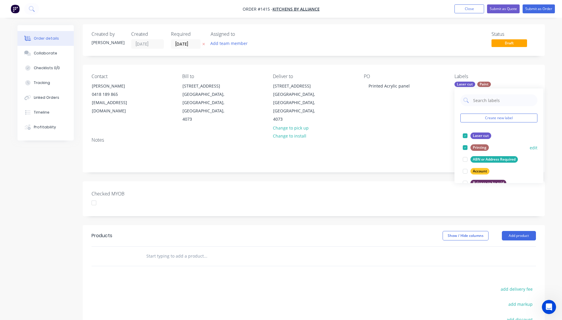
click at [464, 148] on div at bounding box center [465, 148] width 12 height 12
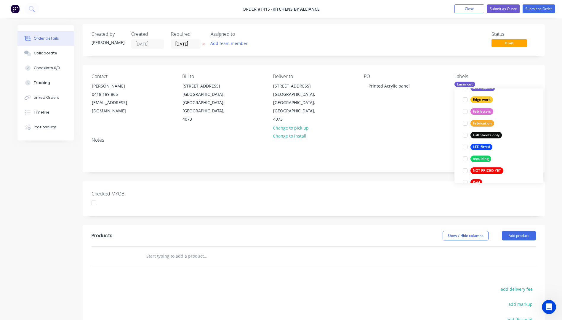
scroll to position [178, 0]
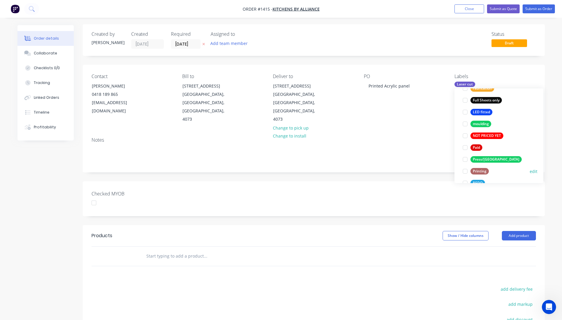
click at [465, 171] on div at bounding box center [465, 172] width 12 height 12
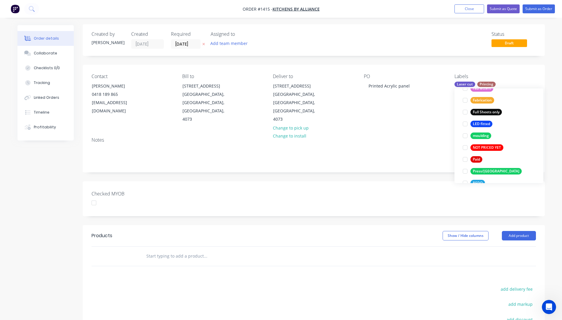
scroll to position [0, 0]
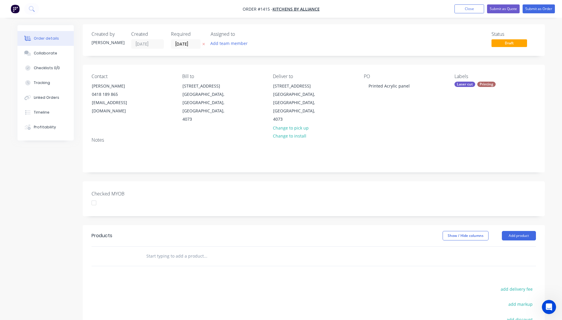
click at [445, 137] on div "Notes" at bounding box center [314, 140] width 444 height 6
click at [205, 45] on button at bounding box center [204, 44] width 6 height 7
click at [519, 231] on button "Add product" at bounding box center [519, 235] width 34 height 9
click at [504, 247] on div "Product catalogue" at bounding box center [508, 251] width 46 height 9
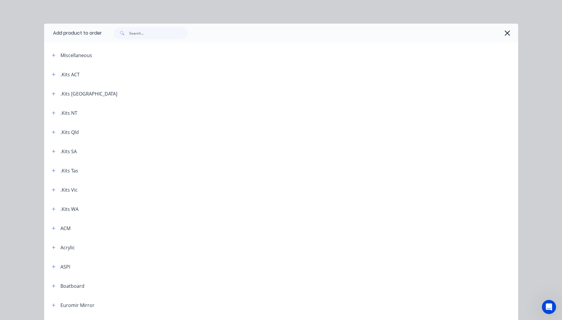
click at [507, 34] on button "button" at bounding box center [507, 32] width 9 height 9
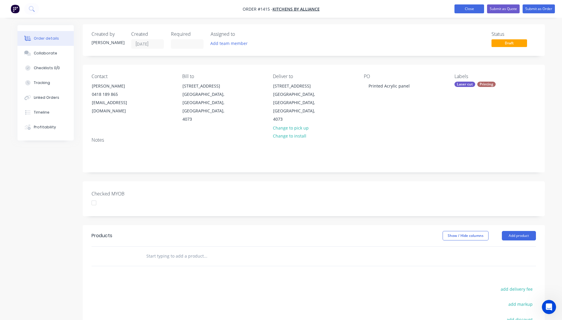
click at [472, 9] on button "Close" at bounding box center [469, 8] width 30 height 9
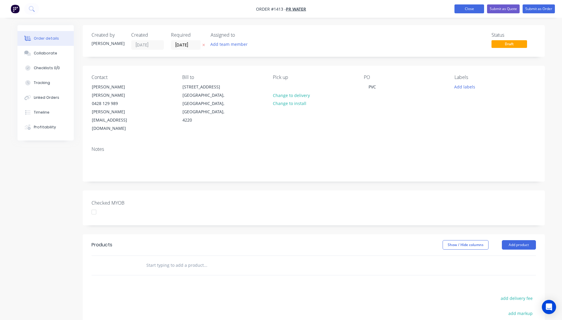
drag, startPoint x: 0, startPoint y: 0, endPoint x: 476, endPoint y: 11, distance: 476.4
click at [476, 11] on button "Close" at bounding box center [469, 8] width 30 height 9
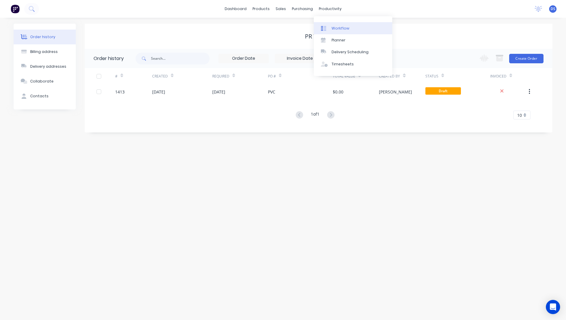
click at [341, 28] on div "Workflow" at bounding box center [341, 28] width 18 height 5
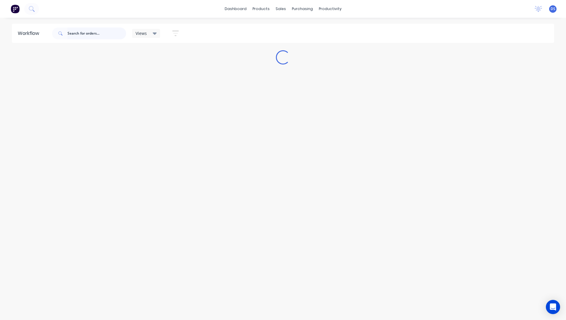
click at [79, 33] on input "text" at bounding box center [97, 34] width 59 height 12
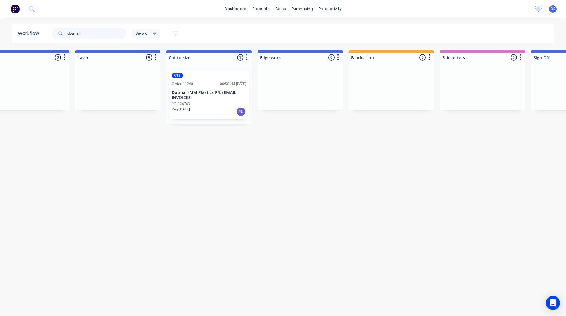
scroll to position [0, 381]
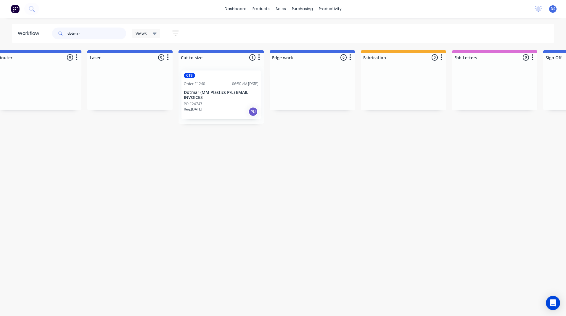
type input "dotmar"
click at [216, 105] on div "PO #24743" at bounding box center [221, 103] width 75 height 5
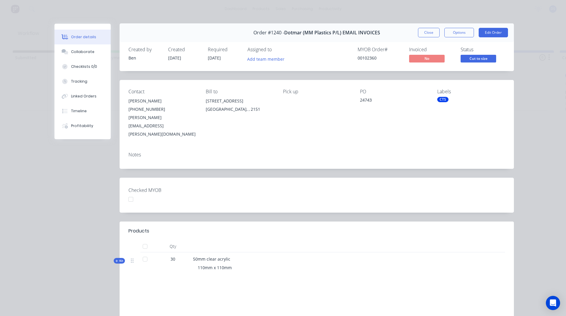
scroll to position [0, 0]
click at [68, 199] on div "Order #1240 - Dotmar (MM Plastics P/L) EMAIL INVOICES Close Options Edit Order …" at bounding box center [284, 203] width 460 height 359
click at [431, 34] on button "Close" at bounding box center [429, 32] width 22 height 9
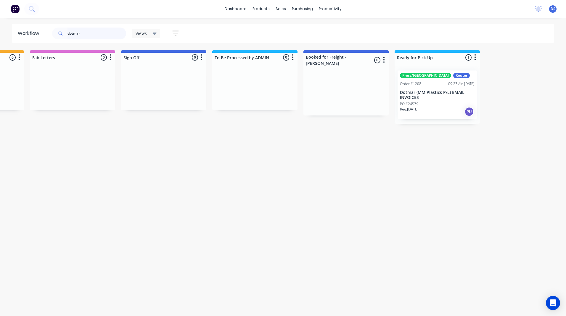
scroll to position [0, 830]
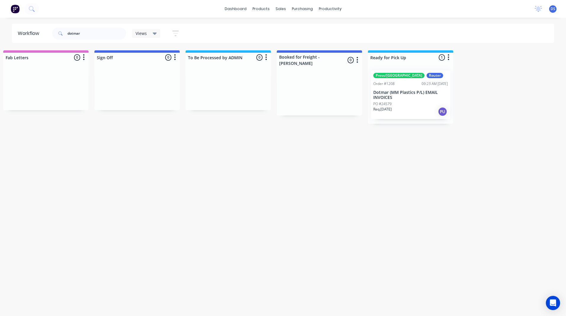
click at [398, 96] on p "Dotmar (MM Plastics P/L) EMAIL INVOICES" at bounding box center [410, 95] width 75 height 10
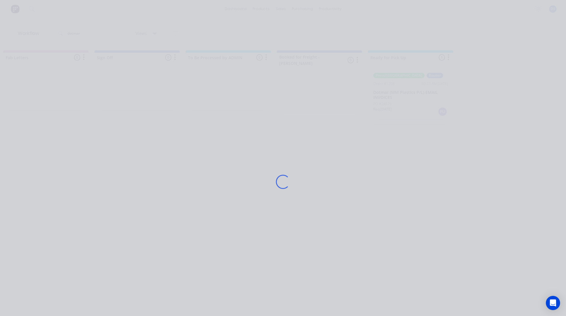
click at [398, 96] on div "Loading..." at bounding box center [283, 182] width 474 height 316
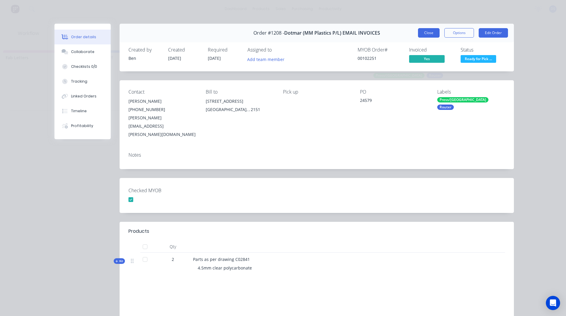
click at [426, 36] on button "Close" at bounding box center [429, 32] width 22 height 9
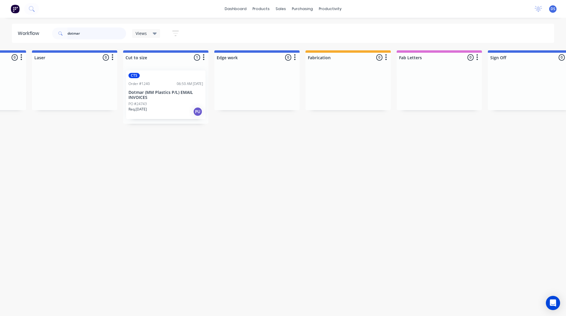
scroll to position [0, 436]
click at [157, 107] on div "Req. [DATE] PU" at bounding box center [166, 112] width 75 height 10
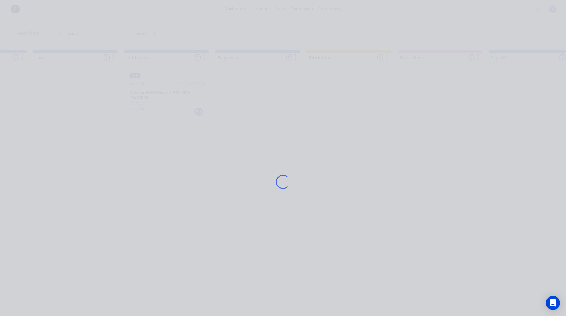
click at [157, 107] on div "Loading..." at bounding box center [283, 182] width 474 height 316
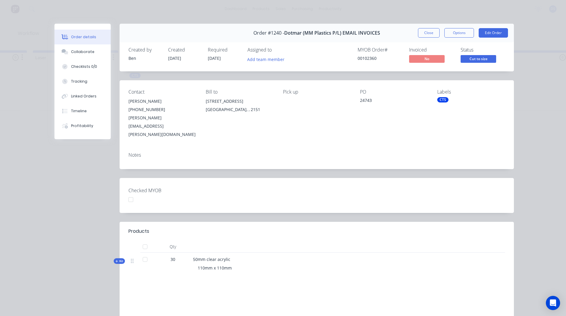
click at [116, 260] on icon at bounding box center [117, 261] width 3 height 3
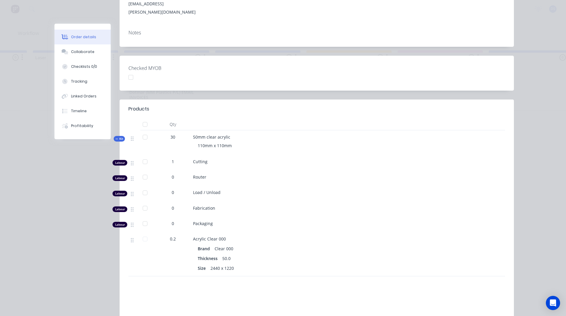
scroll to position [148, 0]
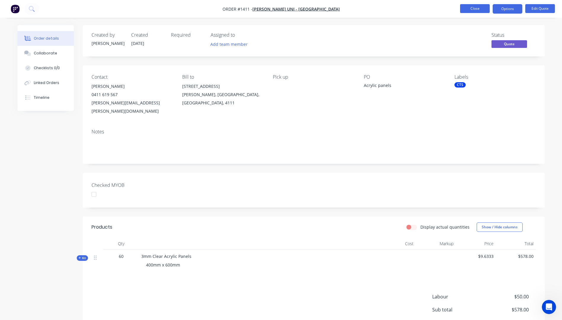
click at [474, 8] on button "Close" at bounding box center [475, 8] width 30 height 9
